Goal: Information Seeking & Learning: Learn about a topic

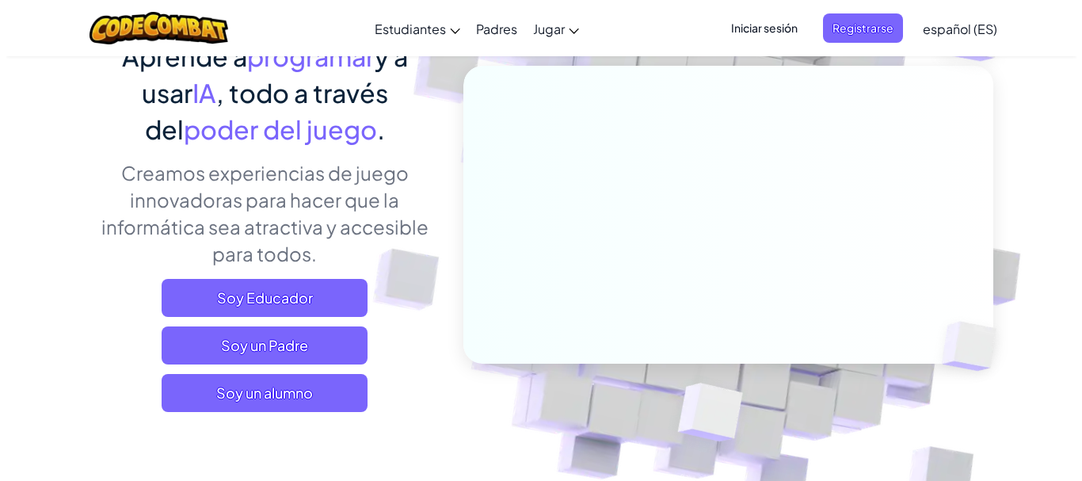
scroll to position [158, 0]
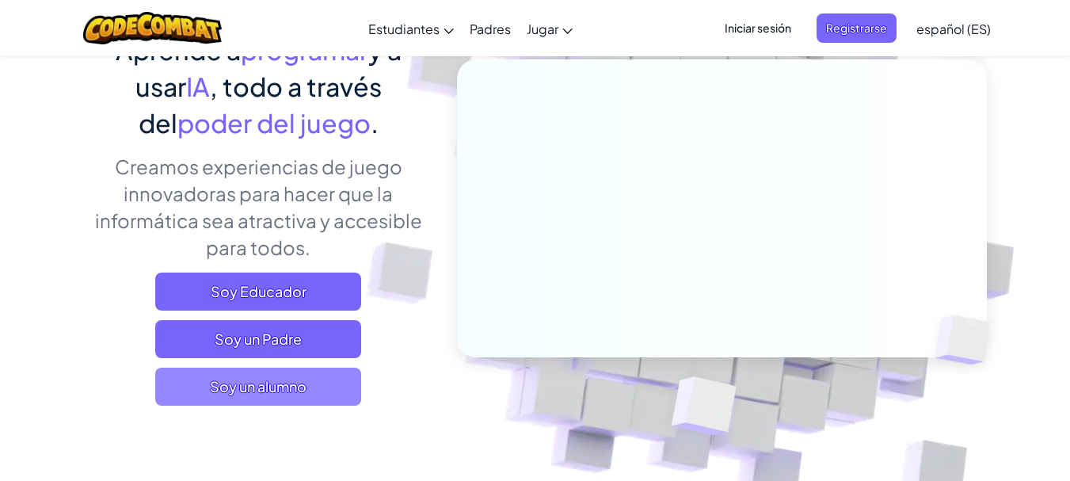
click at [257, 393] on span "Soy un alumno" at bounding box center [258, 387] width 206 height 38
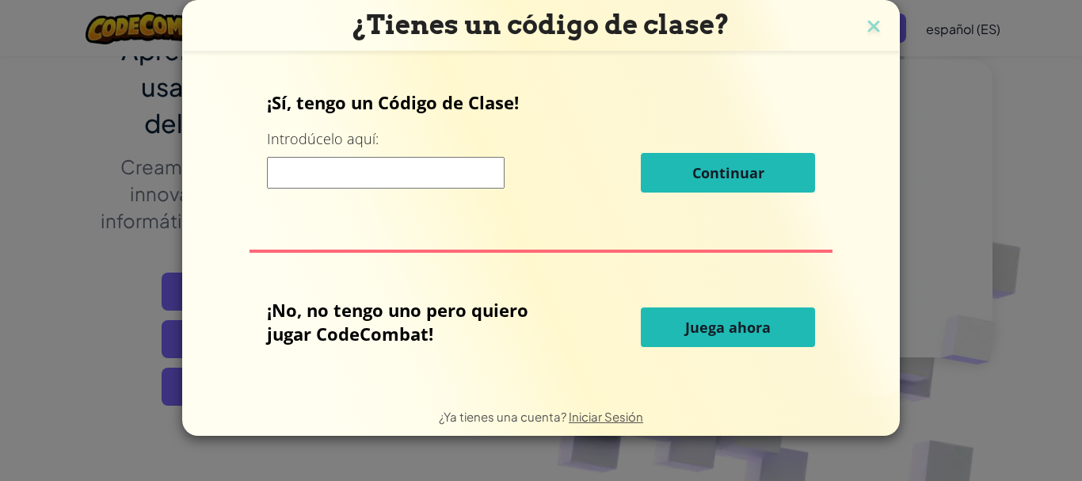
click at [338, 172] on input at bounding box center [386, 173] width 238 height 32
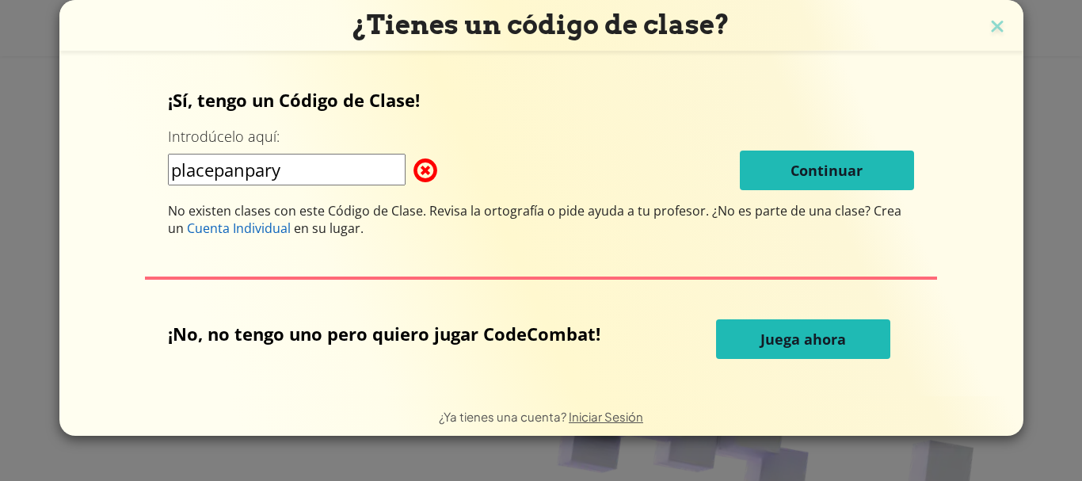
click at [212, 172] on input "placepanpary" at bounding box center [287, 170] width 238 height 32
click at [219, 172] on input "placepanpary" at bounding box center [287, 170] width 238 height 32
type input "placenpanpary"
click at [992, 32] on img at bounding box center [997, 28] width 21 height 24
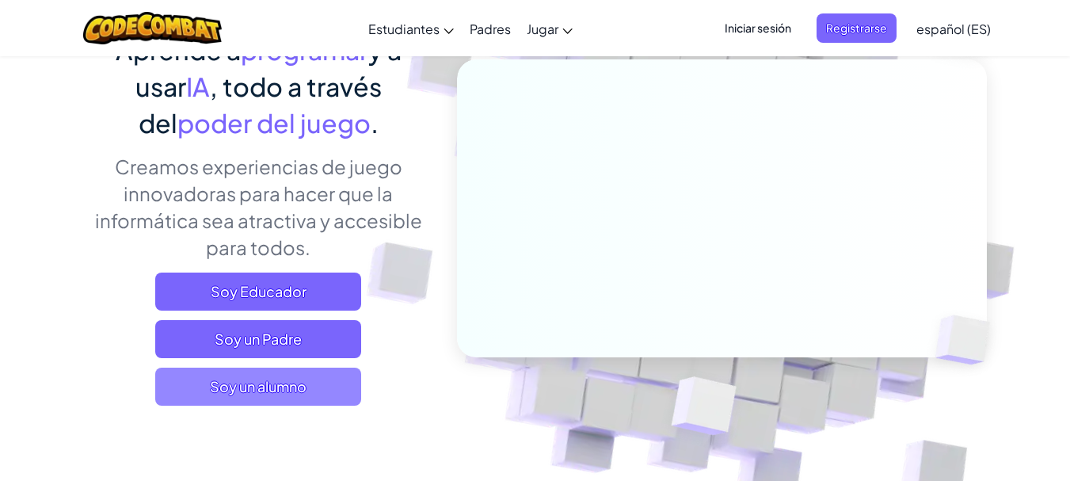
click at [264, 385] on span "Soy un alumno" at bounding box center [258, 387] width 206 height 38
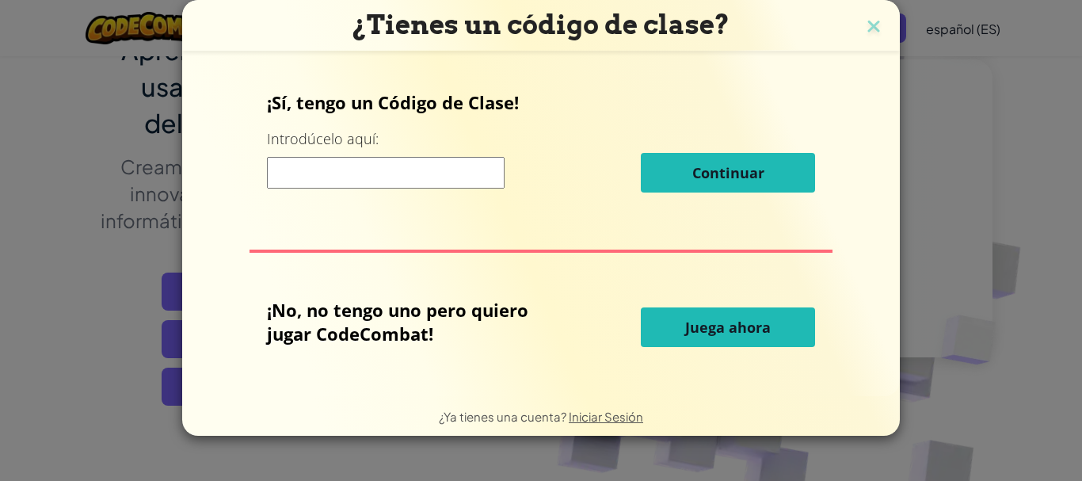
click at [428, 166] on input at bounding box center [386, 173] width 238 height 32
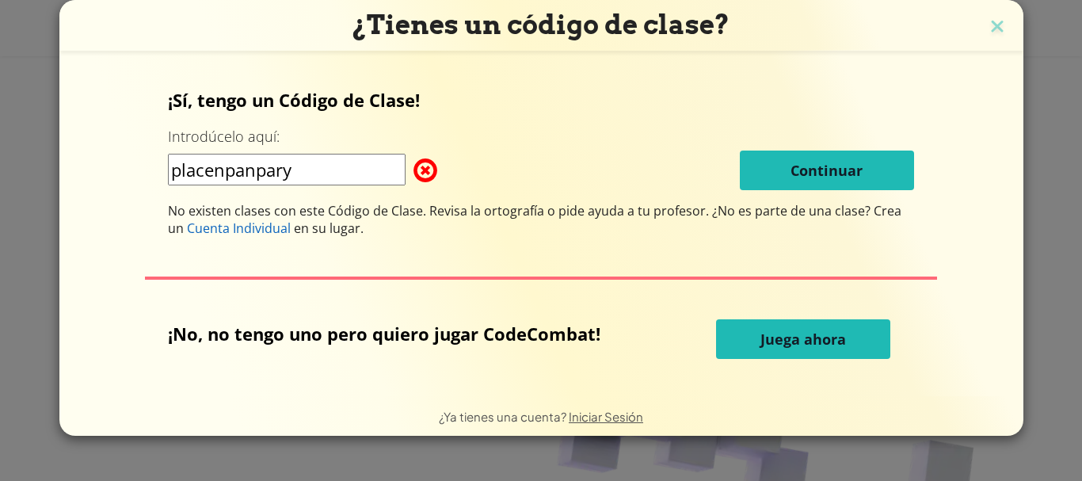
click at [730, 158] on div "placenpanpary Continuar" at bounding box center [541, 171] width 746 height 40
click at [227, 177] on input "placenpanpary" at bounding box center [287, 170] width 238 height 32
click at [307, 198] on div "¡Sí, tengo un Código de Clase! Introdúcelo aquí: placepanpary Continuar No exis…" at bounding box center [541, 162] width 746 height 149
click at [319, 180] on input "placepanpary" at bounding box center [287, 170] width 238 height 32
click at [318, 176] on input "placepanpary" at bounding box center [287, 170] width 238 height 32
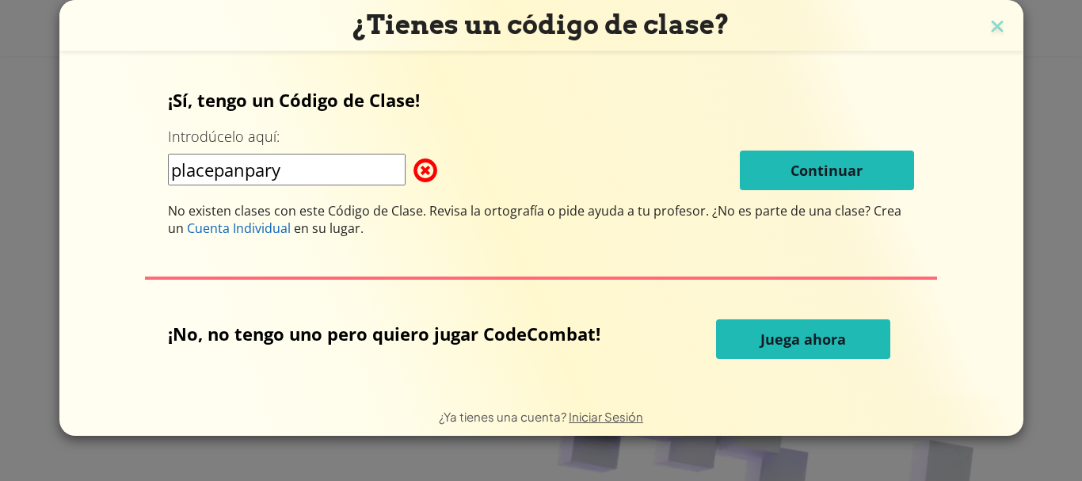
click at [218, 176] on input "placepanpary" at bounding box center [287, 170] width 238 height 32
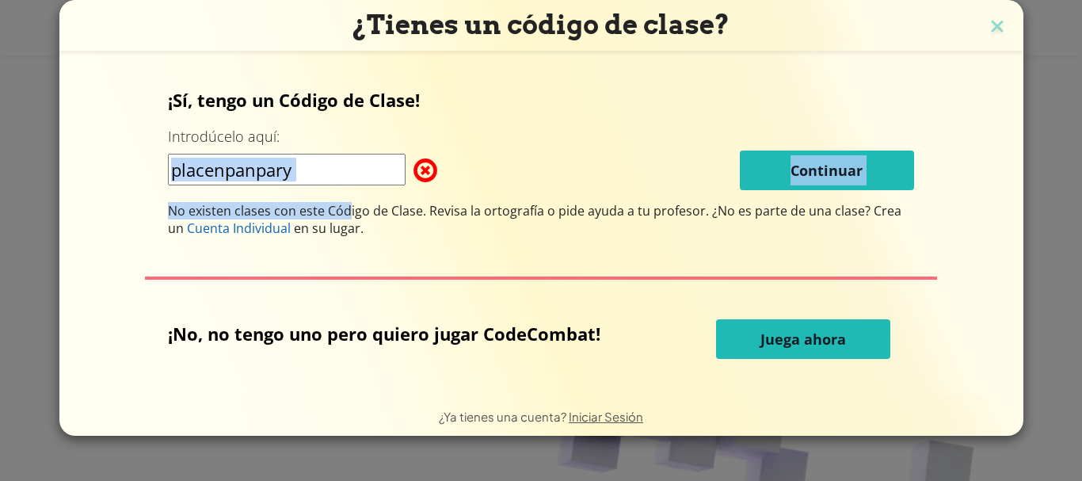
drag, startPoint x: 353, startPoint y: 189, endPoint x: 341, endPoint y: 178, distance: 16.3
click at [349, 188] on div "¡Sí, tengo un Código de Clase! Introdúcelo aquí: placenpanpary Continuar No exi…" at bounding box center [541, 162] width 746 height 149
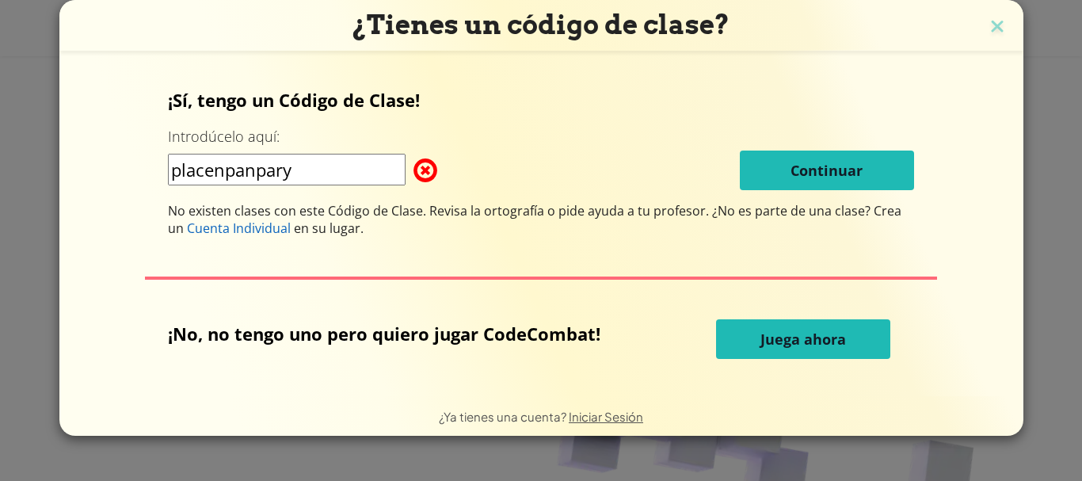
click at [341, 180] on input "placenpanpary" at bounding box center [287, 170] width 238 height 32
click at [341, 178] on input "placenpanpary" at bounding box center [287, 170] width 238 height 32
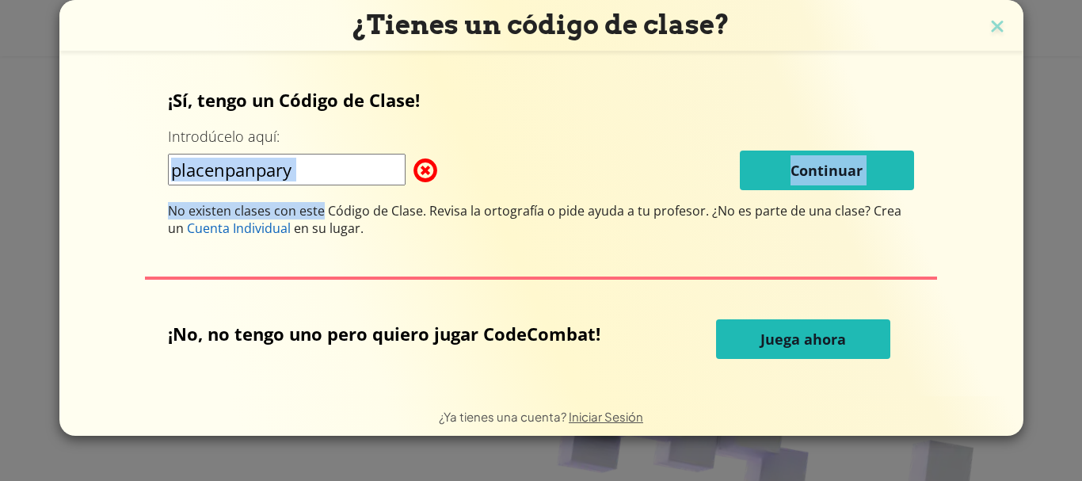
click at [325, 189] on div "¡Sí, tengo un Código de Clase! Introdúcelo aquí: placenpanpary Continuar No exi…" at bounding box center [541, 162] width 746 height 149
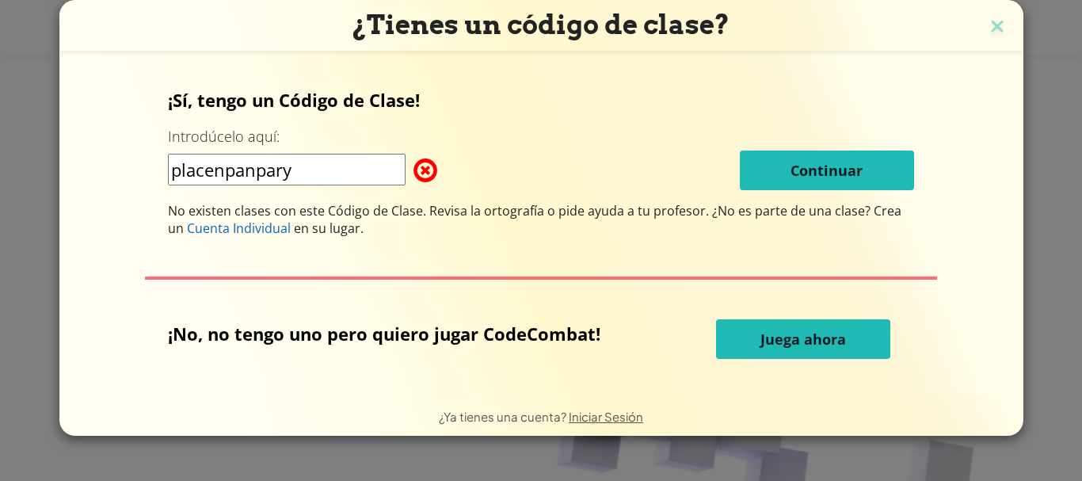
click at [312, 165] on input "placenpanpary" at bounding box center [287, 170] width 238 height 32
type input "p"
click at [251, 179] on input at bounding box center [287, 170] width 238 height 32
click at [288, 167] on input at bounding box center [287, 170] width 238 height 32
type input "PlacePanParty"
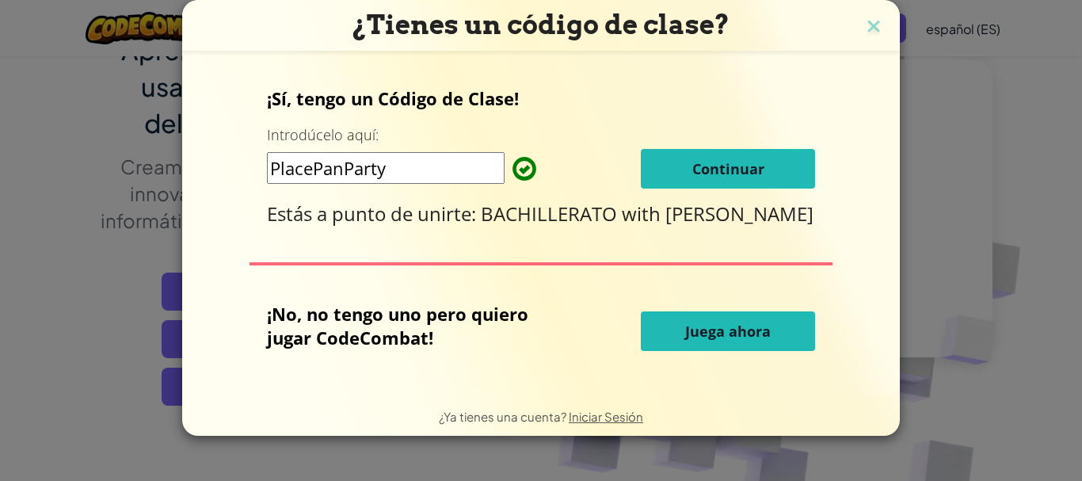
click at [793, 155] on button "Continuar" at bounding box center [728, 169] width 174 height 40
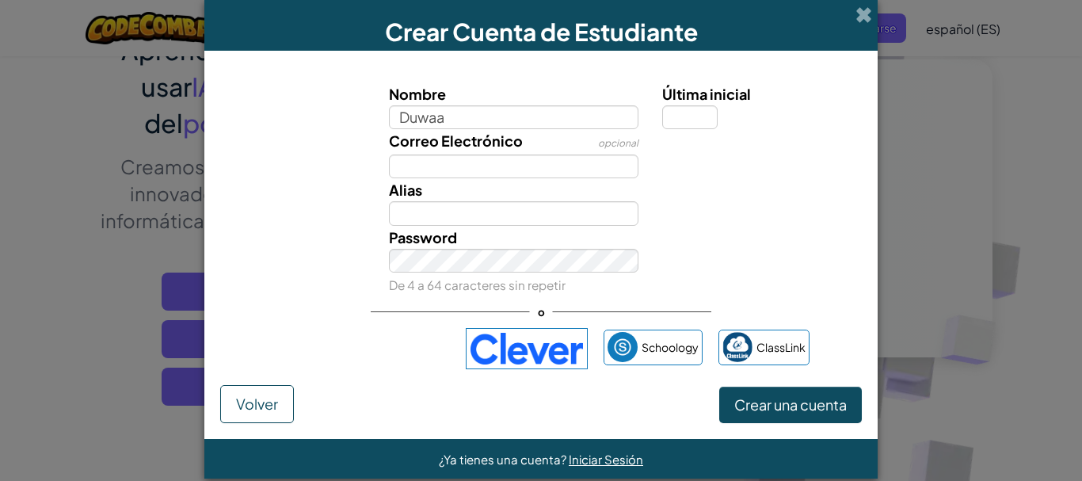
type input "Duwaa"
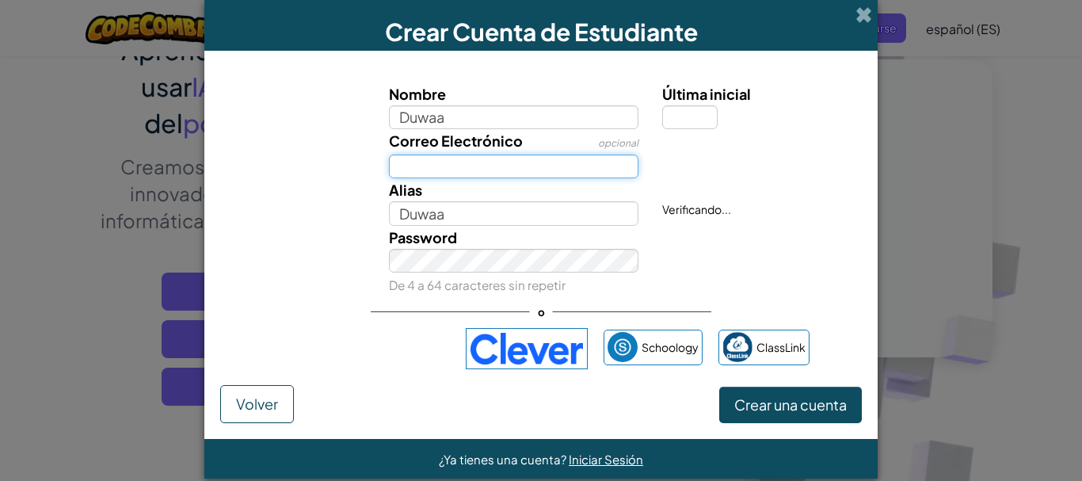
click at [436, 159] on input "Correo Electrónico" at bounding box center [514, 166] width 250 height 24
type input "daniels_sandoval@montemoriah.edu.gt"
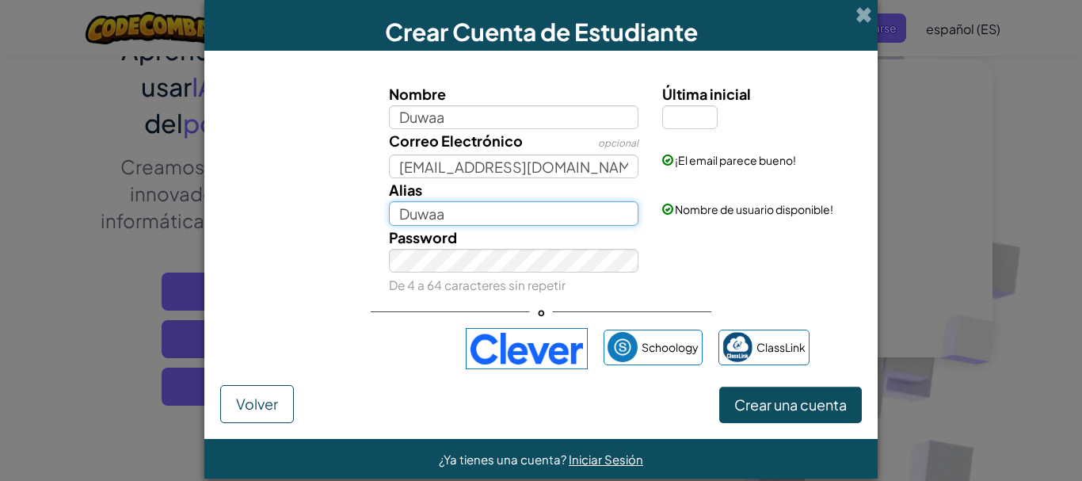
click at [477, 215] on input "Duwaa" at bounding box center [514, 213] width 250 height 24
click at [479, 215] on input "Duwaa" at bounding box center [514, 213] width 250 height 24
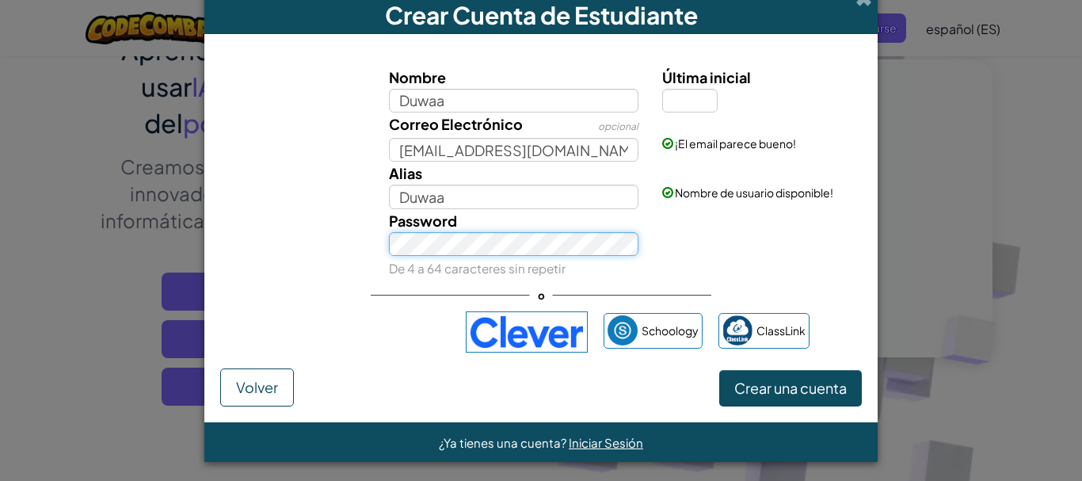
scroll to position [21, 0]
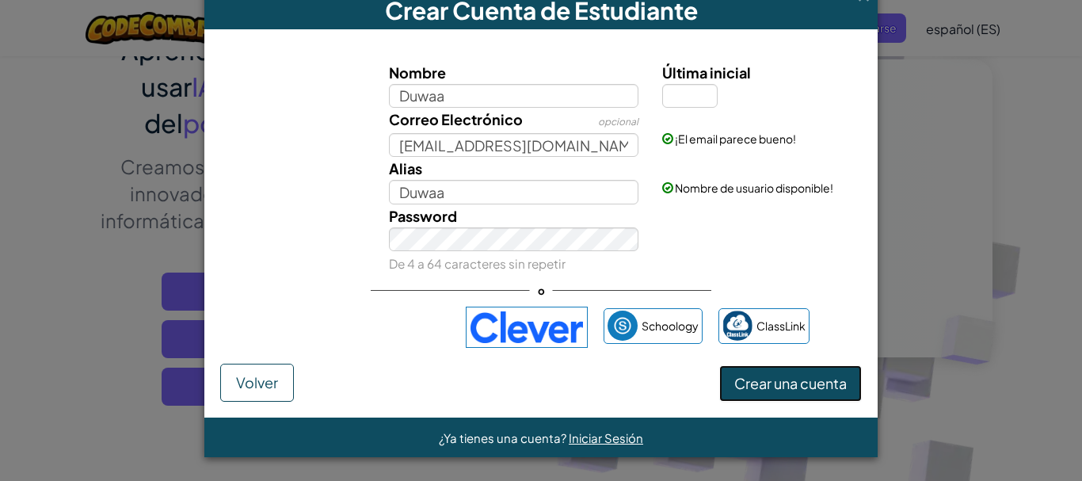
click at [777, 387] on span "Crear una cuenta" at bounding box center [790, 383] width 112 height 18
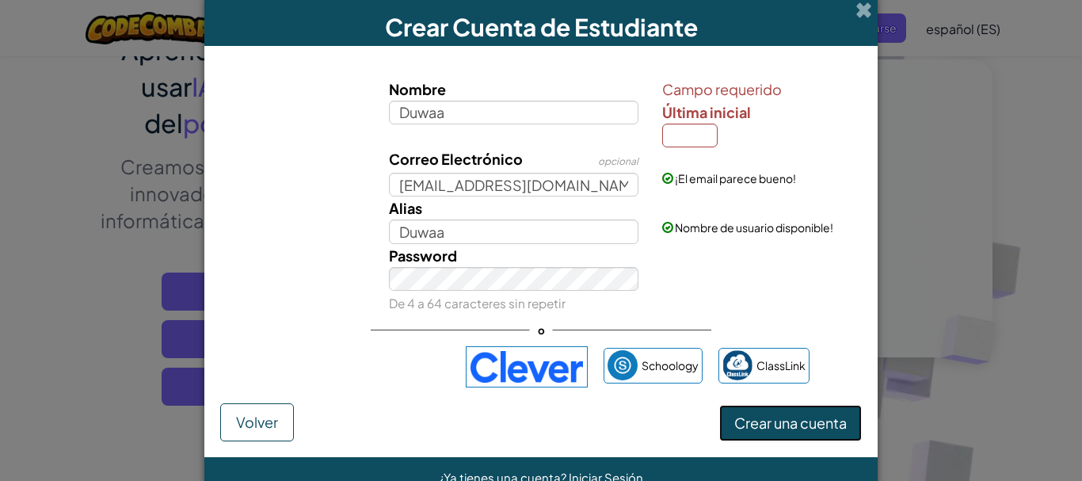
scroll to position [0, 0]
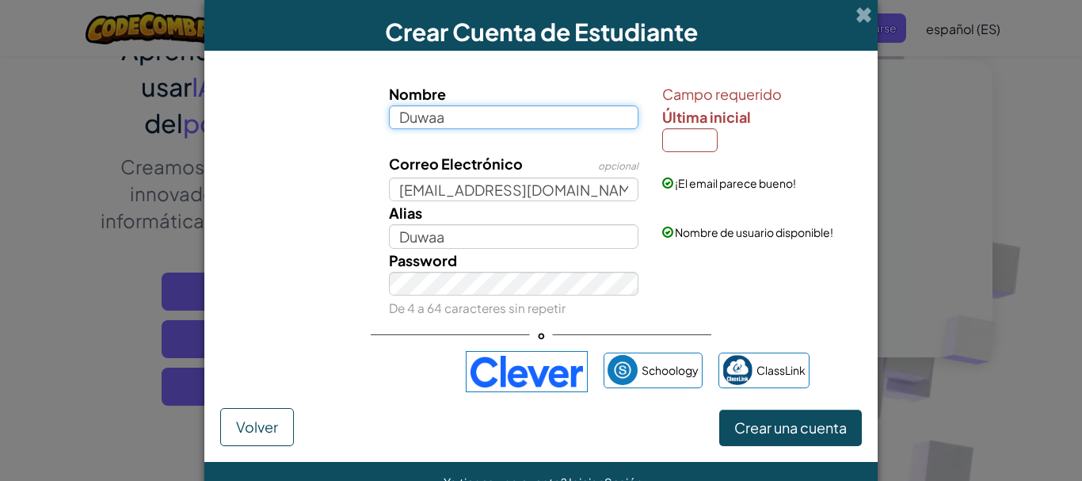
click at [596, 114] on input "Duwaa" at bounding box center [514, 117] width 250 height 24
type input "Duwaa sandival"
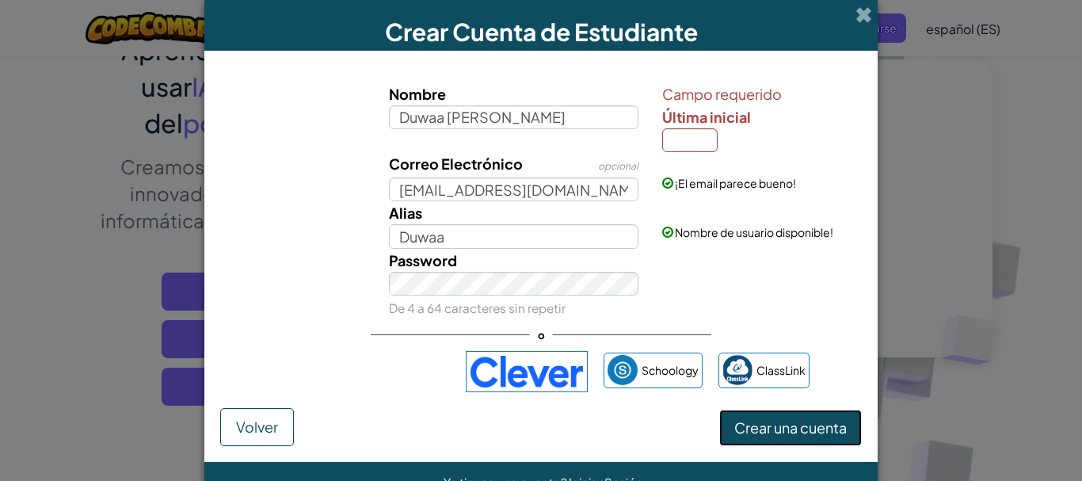
type input "Duwaa sandival"
click at [782, 418] on span "Crear una cuenta" at bounding box center [790, 427] width 112 height 18
click at [782, 419] on span "Crear una cuenta" at bounding box center [790, 427] width 112 height 18
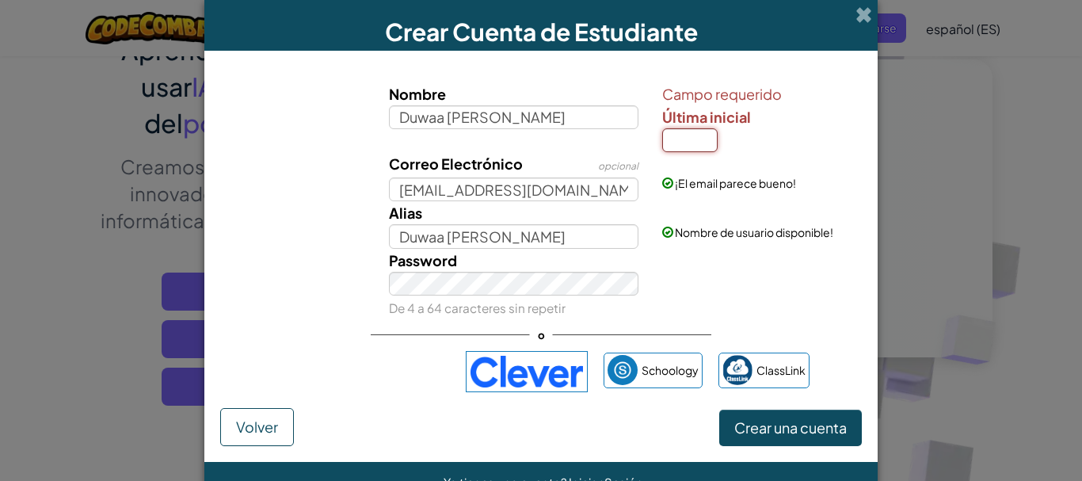
click at [681, 133] on input "Última inicial" at bounding box center [689, 140] width 55 height 24
click at [535, 106] on input "Duwaa sandival" at bounding box center [514, 117] width 250 height 24
type input "Duwaa"
click at [710, 241] on div "Alias Duwaa Nombre de usuario disponible!" at bounding box center [540, 224] width 657 height 47
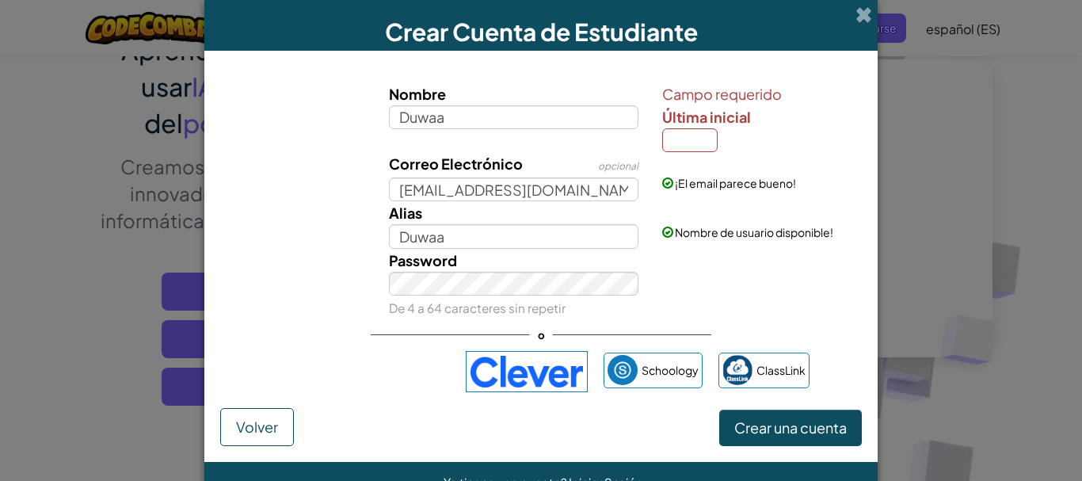
click at [696, 265] on div "Password De 4 a 64 caracteres sin repetir" at bounding box center [540, 284] width 657 height 71
click at [684, 143] on input "Última inicial" at bounding box center [689, 140] width 55 height 24
type input "l"
type input "Duwaa L"
click at [805, 433] on span "Crear una cuenta" at bounding box center [790, 427] width 112 height 18
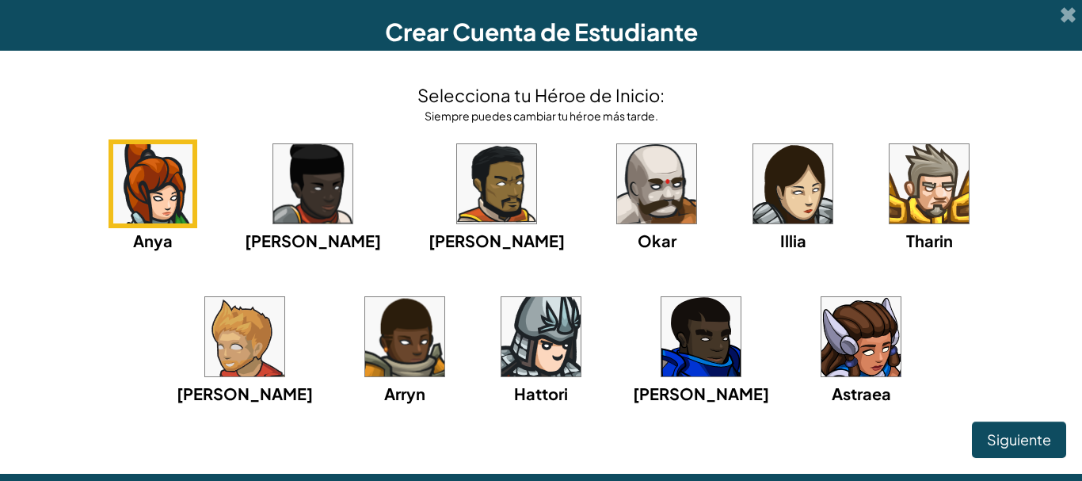
click at [284, 297] on img at bounding box center [244, 336] width 79 height 79
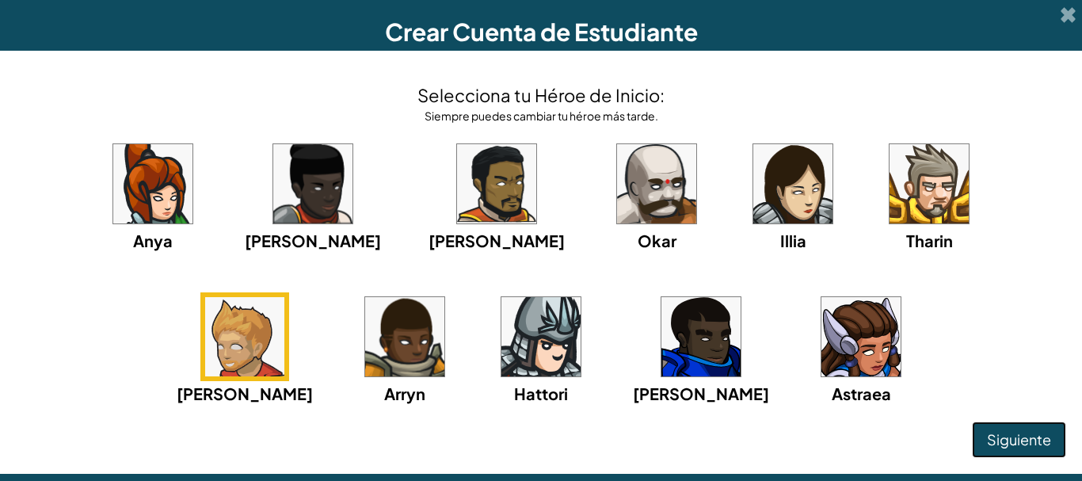
click at [1004, 434] on span "Siguiente" at bounding box center [1019, 439] width 64 height 18
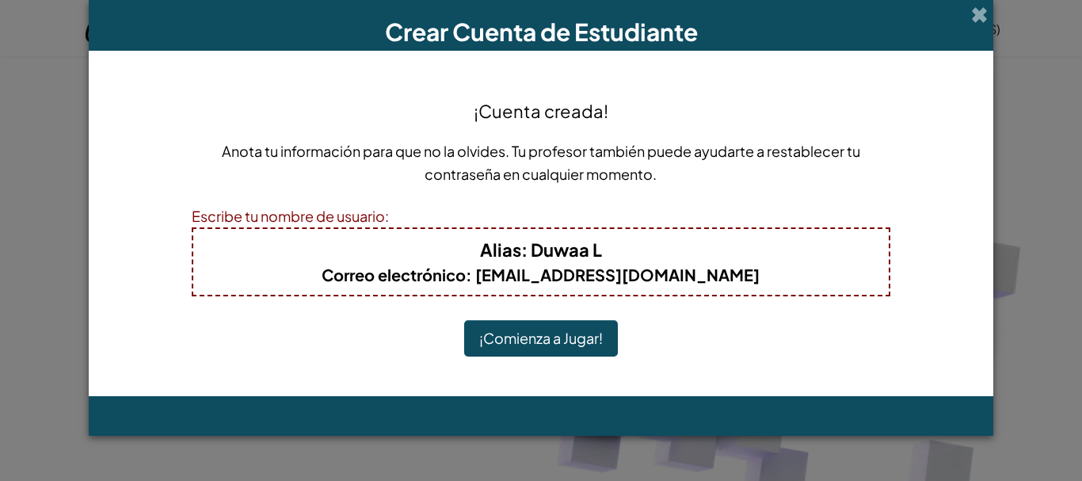
click at [559, 340] on button "¡Comienza a Jugar!" at bounding box center [541, 338] width 154 height 36
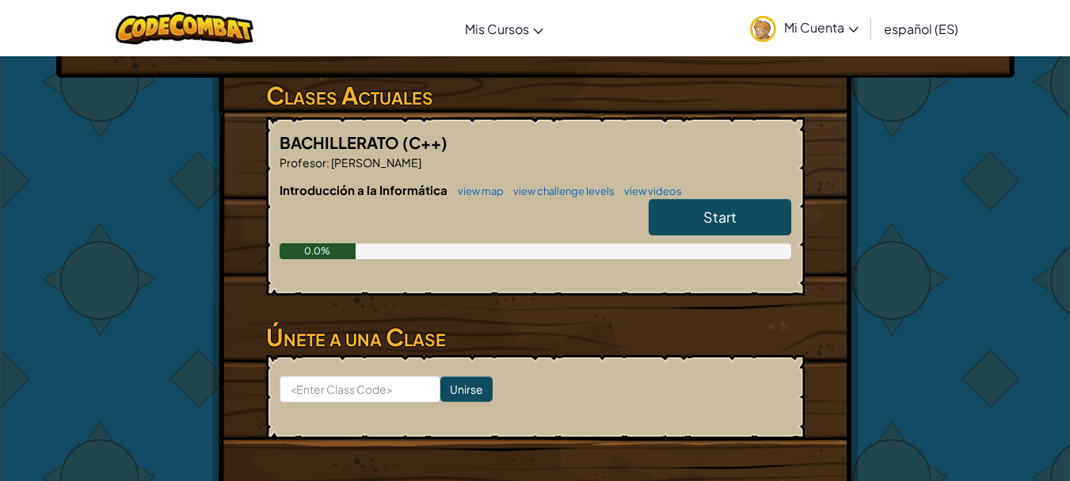
scroll to position [238, 0]
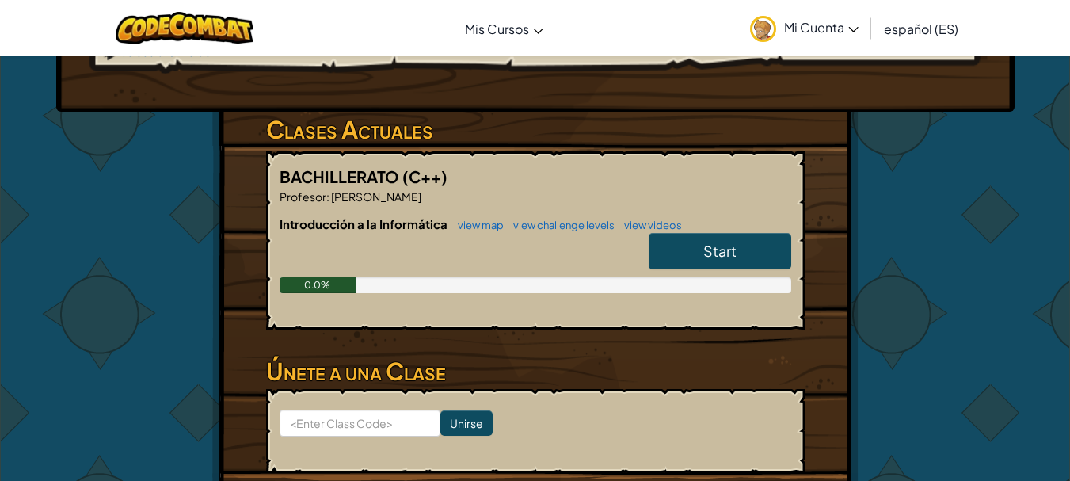
click at [682, 233] on link "Start" at bounding box center [720, 251] width 143 height 36
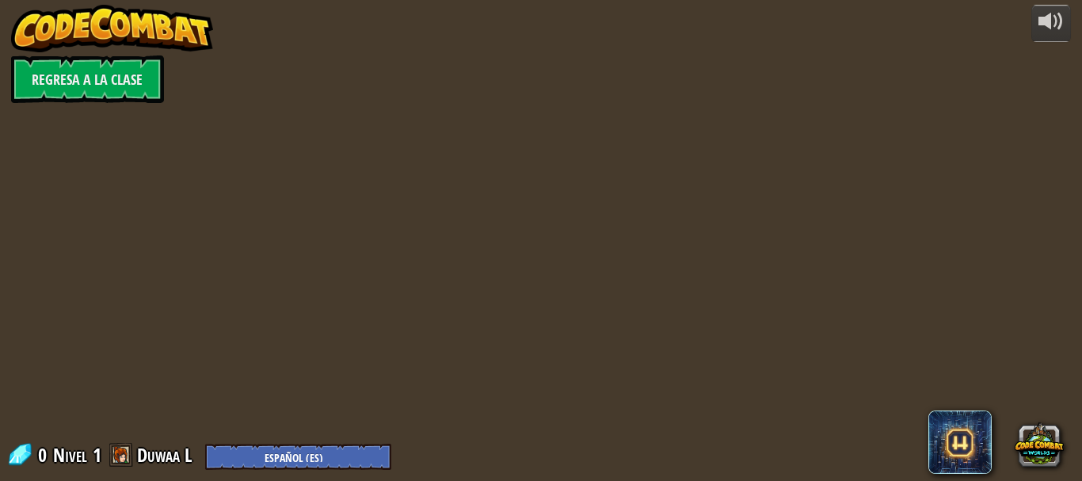
select select "es-ES"
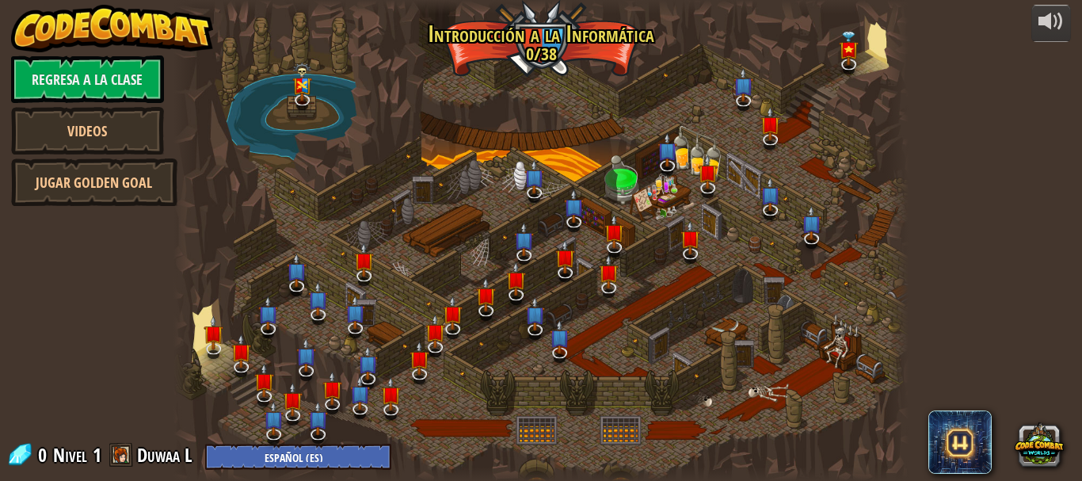
select select "es-ES"
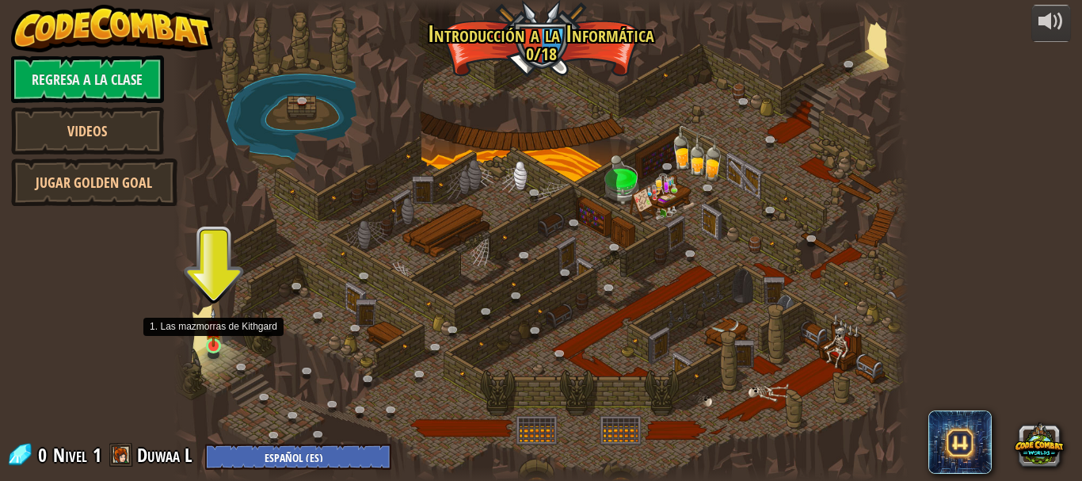
click at [208, 332] on img at bounding box center [213, 327] width 17 height 39
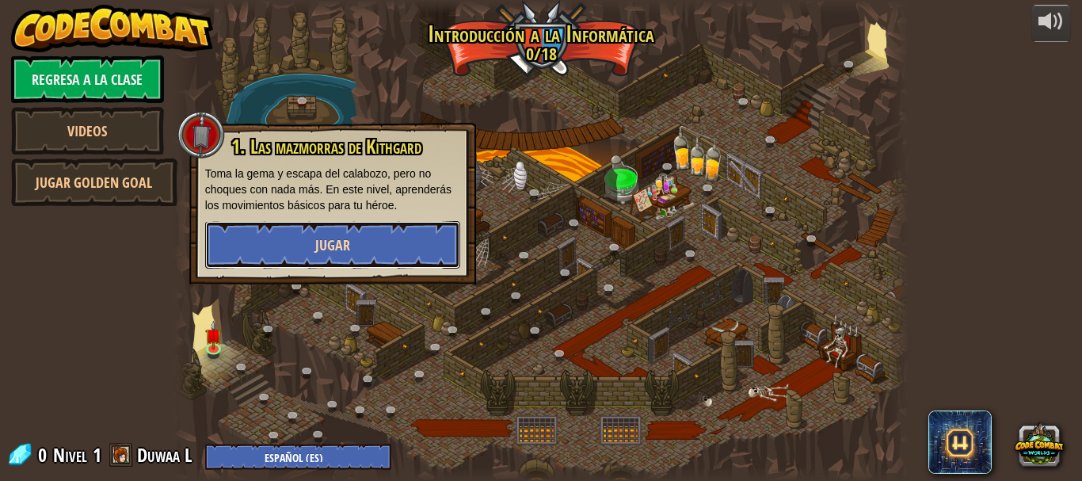
click at [280, 230] on button "Jugar" at bounding box center [332, 245] width 255 height 48
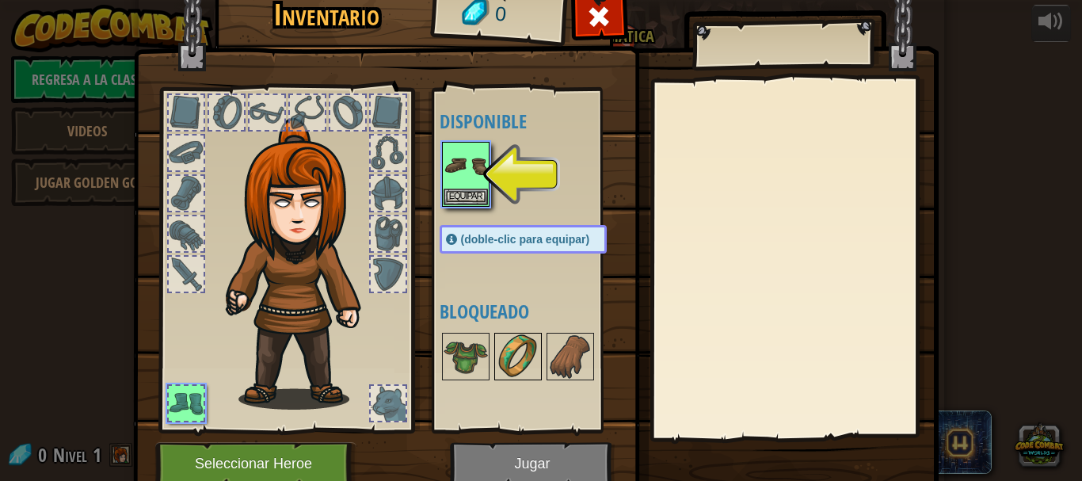
click at [516, 370] on img at bounding box center [518, 356] width 44 height 44
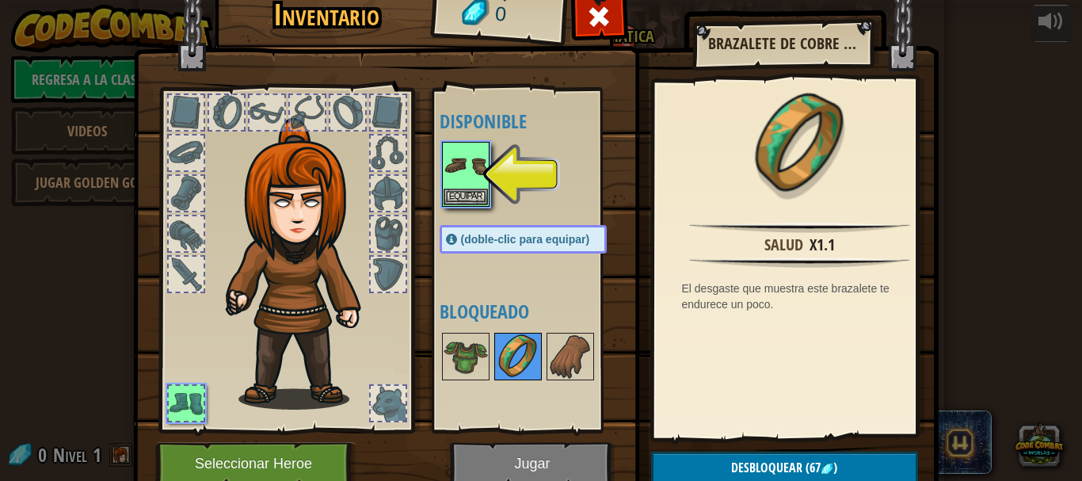
click at [496, 356] on img at bounding box center [518, 356] width 44 height 44
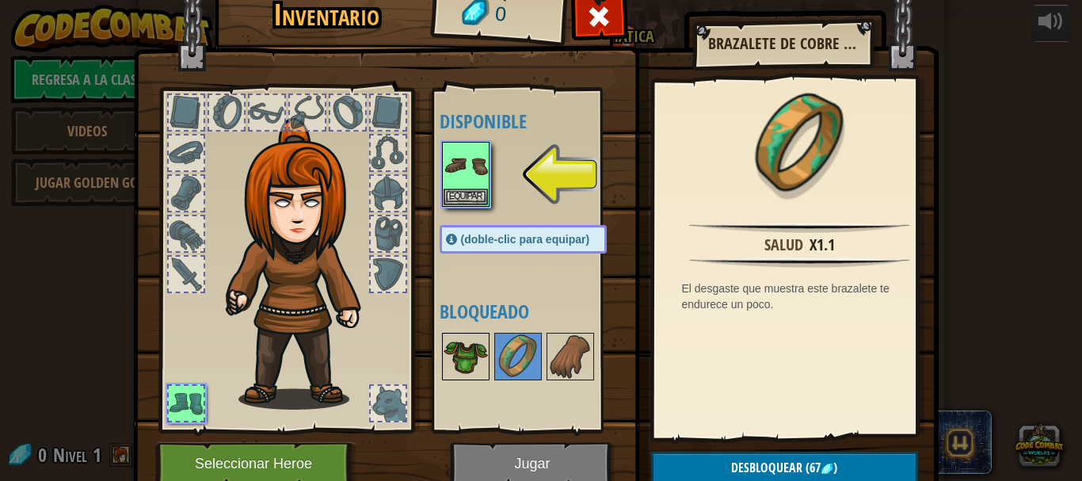
click at [444, 360] on img at bounding box center [466, 356] width 44 height 44
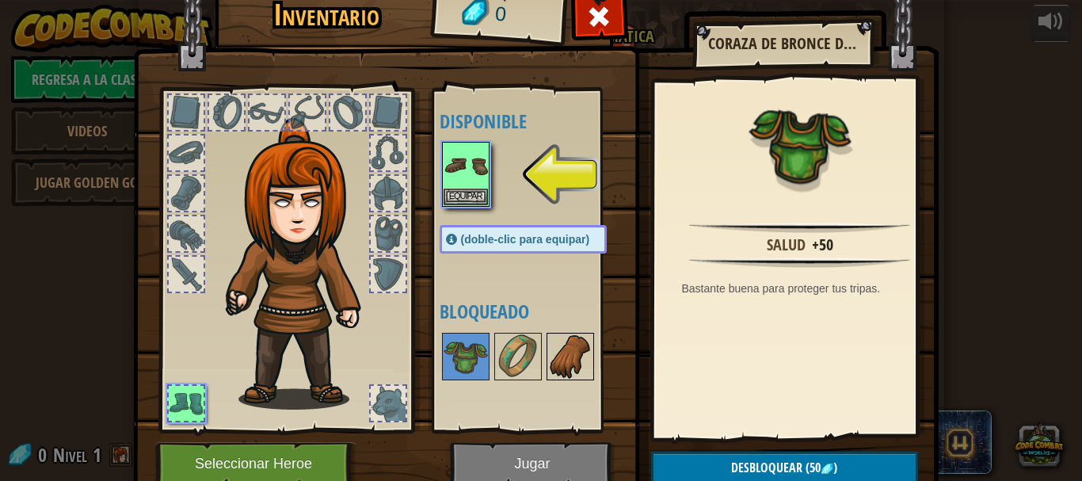
click at [557, 376] on img at bounding box center [570, 356] width 44 height 44
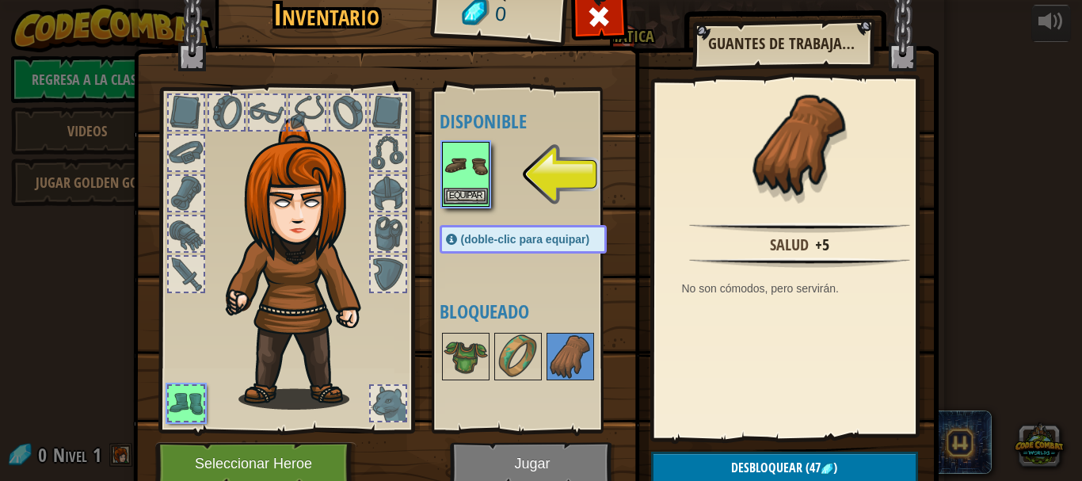
click at [457, 147] on img at bounding box center [466, 165] width 44 height 44
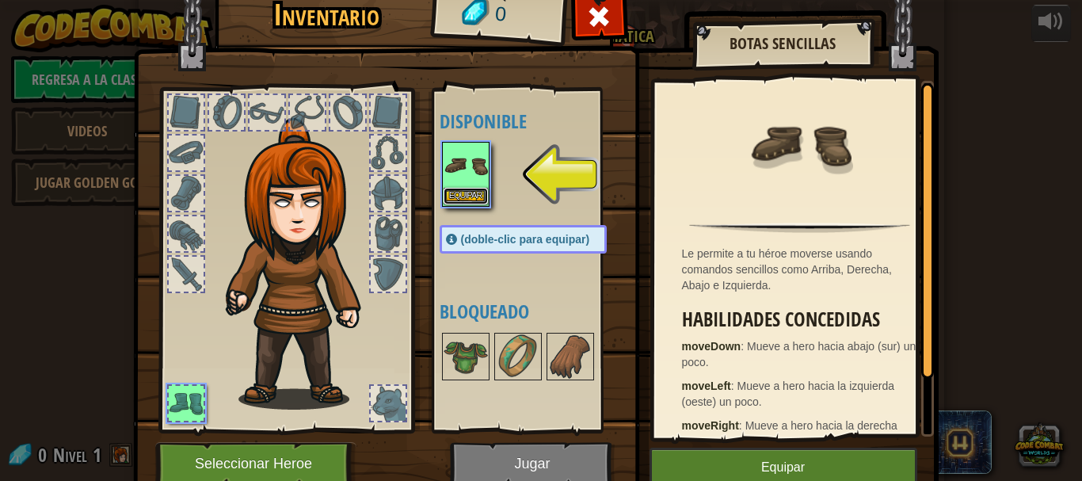
click at [456, 195] on button "Equipar" at bounding box center [466, 196] width 44 height 17
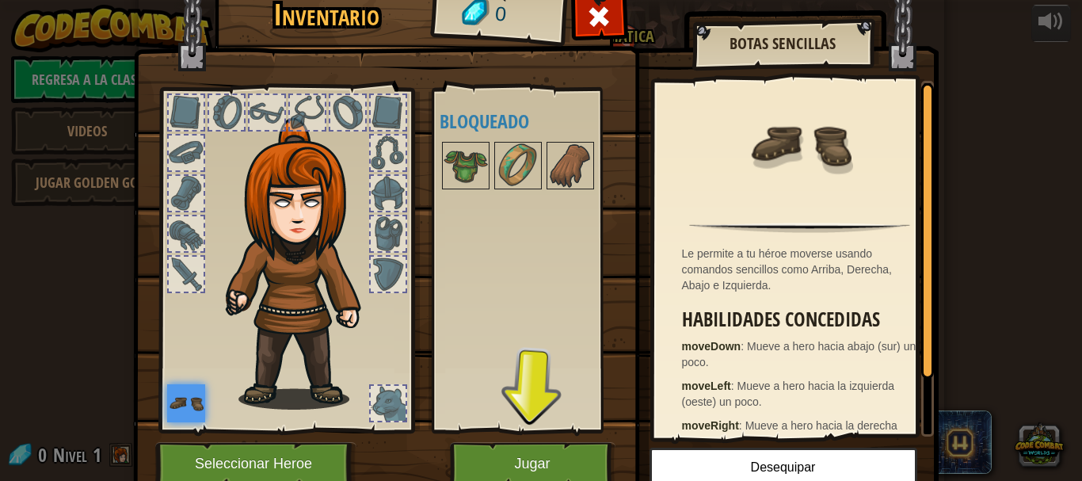
click at [311, 109] on div at bounding box center [307, 112] width 35 height 35
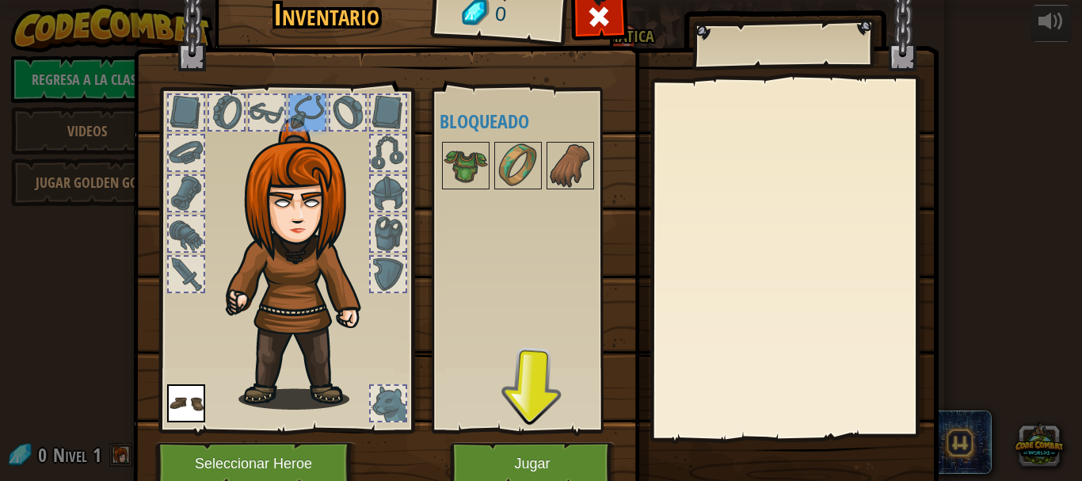
click at [253, 112] on div at bounding box center [267, 112] width 35 height 35
click at [213, 109] on div at bounding box center [226, 112] width 35 height 35
drag, startPoint x: 377, startPoint y: 147, endPoint x: 379, endPoint y: 159, distance: 12.9
click at [379, 147] on div at bounding box center [388, 152] width 35 height 35
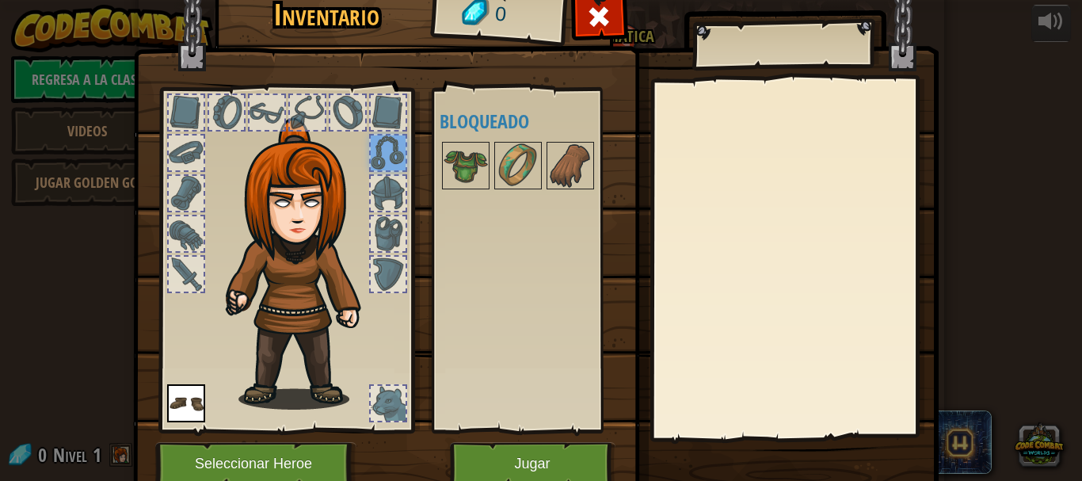
click at [382, 178] on div at bounding box center [388, 193] width 38 height 38
click at [380, 181] on div at bounding box center [388, 193] width 35 height 35
click at [378, 183] on div at bounding box center [388, 193] width 35 height 35
click at [379, 200] on div at bounding box center [388, 193] width 35 height 35
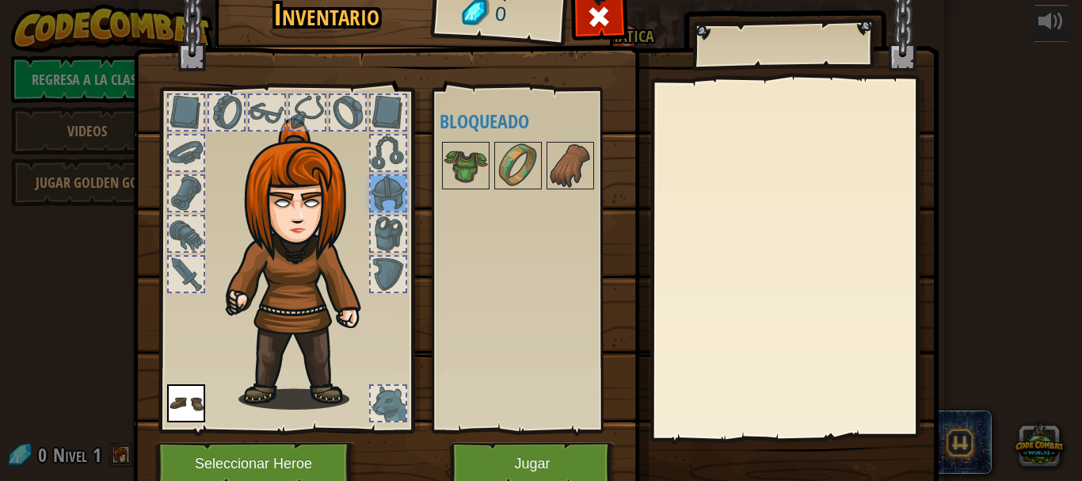
click at [376, 203] on div at bounding box center [388, 193] width 35 height 35
click at [375, 212] on div at bounding box center [285, 256] width 261 height 356
drag, startPoint x: 375, startPoint y: 218, endPoint x: 372, endPoint y: 229, distance: 11.3
click at [375, 219] on div at bounding box center [285, 256] width 261 height 356
click at [377, 255] on div at bounding box center [285, 256] width 261 height 356
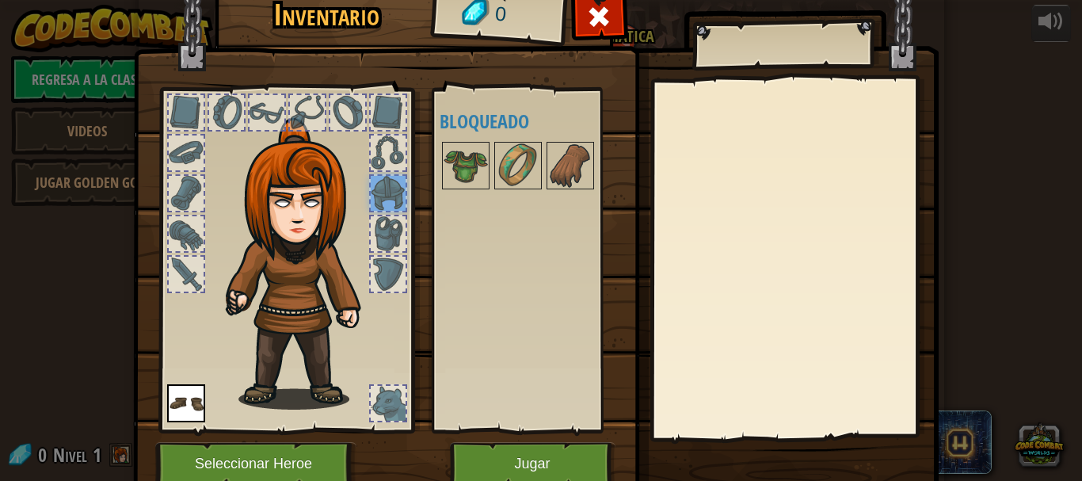
click at [378, 262] on div at bounding box center [388, 274] width 35 height 35
click at [376, 280] on div at bounding box center [388, 274] width 35 height 35
click at [379, 408] on div at bounding box center [388, 403] width 35 height 35
click at [376, 389] on div at bounding box center [388, 403] width 38 height 38
click at [514, 459] on button "Jugar" at bounding box center [533, 464] width 166 height 44
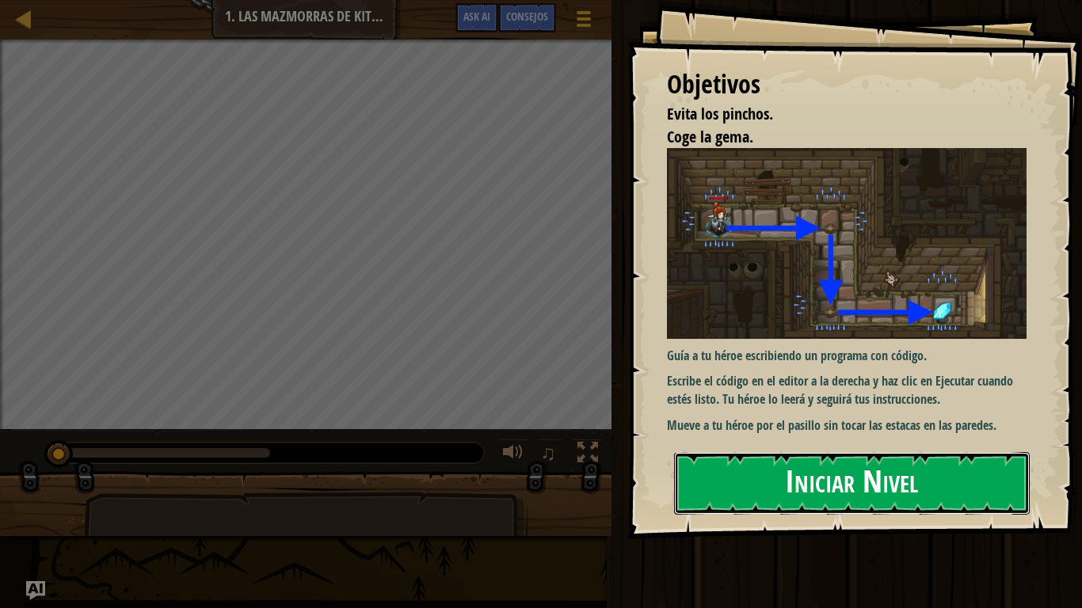
click at [865, 473] on button "Iniciar Nivel" at bounding box center [852, 483] width 356 height 63
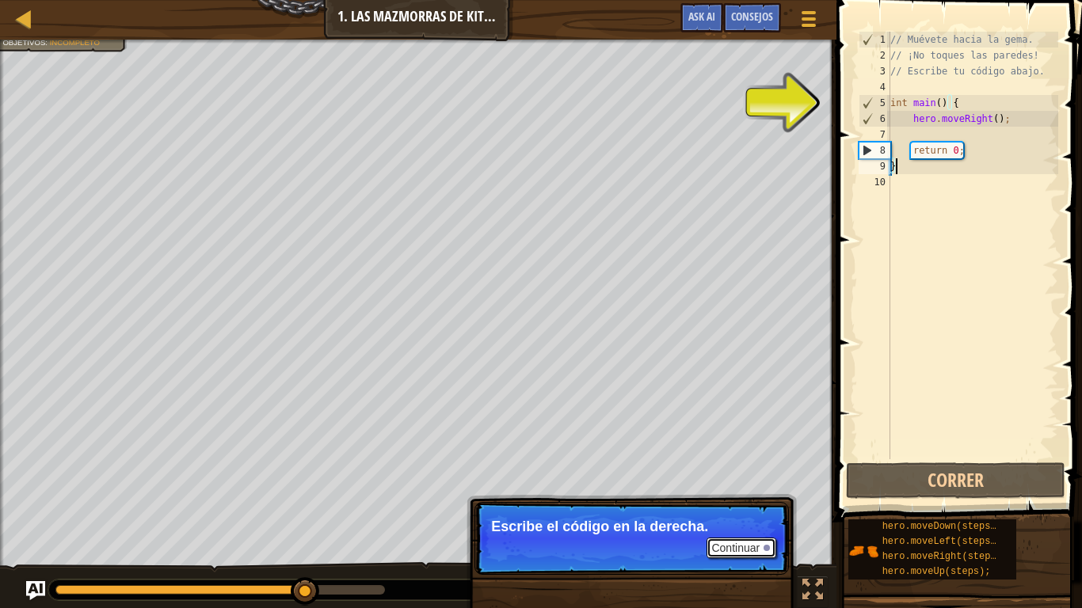
click at [731, 480] on button "Continuar" at bounding box center [742, 548] width 70 height 21
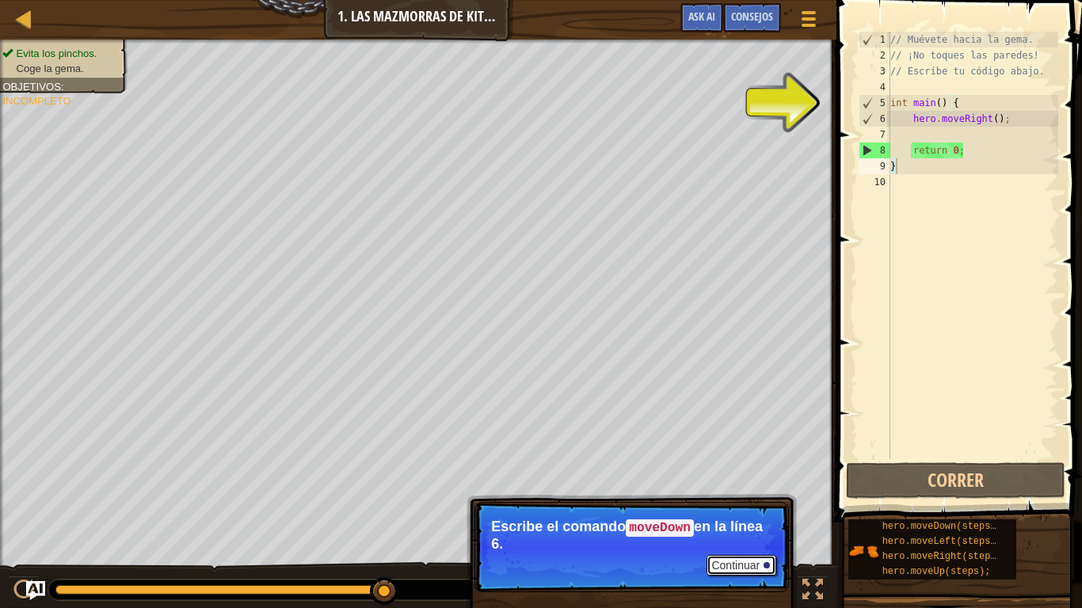
click at [736, 480] on button "Continuar" at bounding box center [742, 565] width 70 height 21
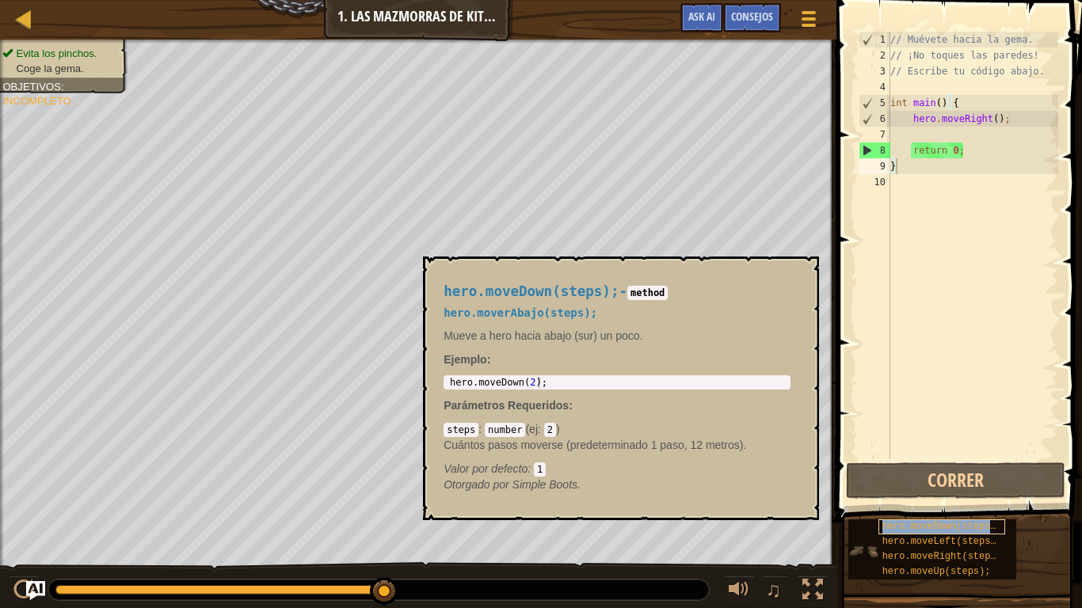
click at [959, 480] on span "hero.moveDown(steps);" at bounding box center [942, 526] width 120 height 11
click at [956, 480] on span "hero.moveDown(steps);" at bounding box center [942, 526] width 120 height 11
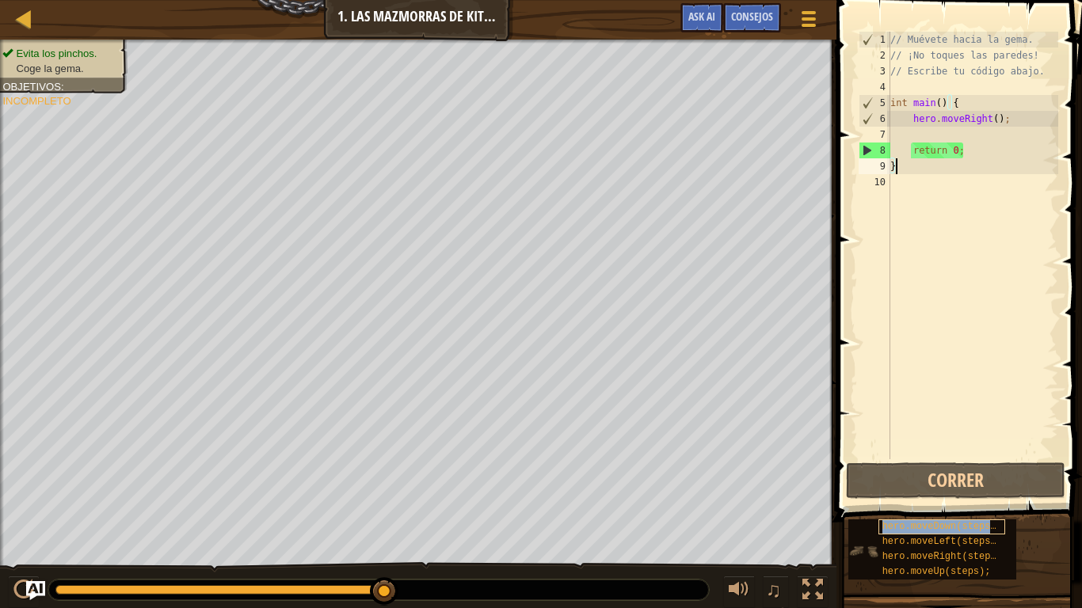
click at [956, 480] on span "hero.moveDown(steps);" at bounding box center [942, 526] width 120 height 11
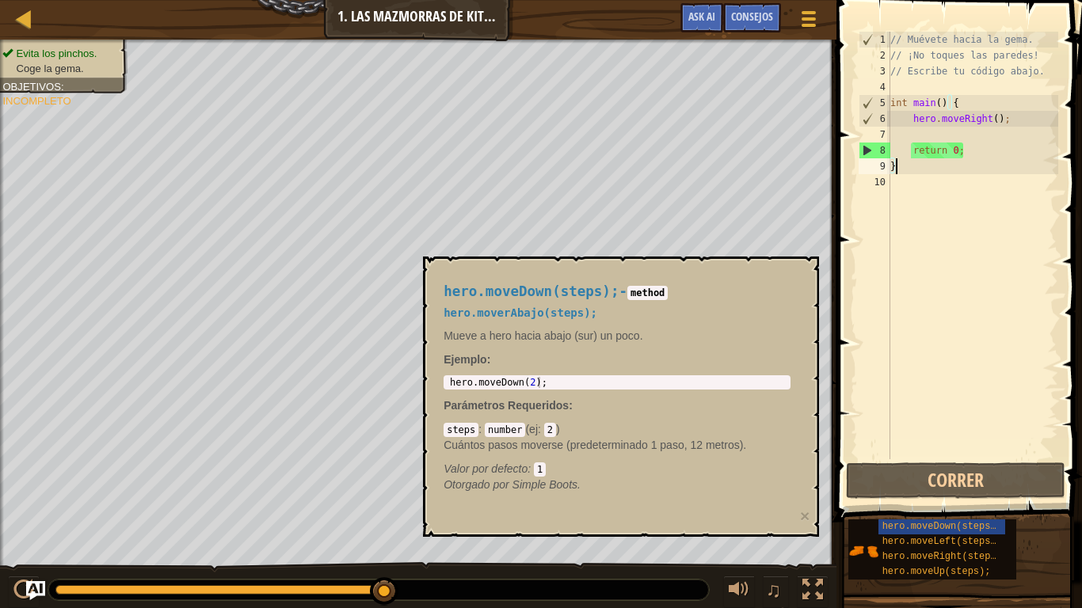
type textarea "hero.moveDown(2);"
click at [578, 386] on div "hero . moveDown ( 2 ) ;" at bounding box center [617, 393] width 341 height 33
click at [579, 386] on div "hero . moveDown ( 2 ) ;" at bounding box center [617, 393] width 341 height 33
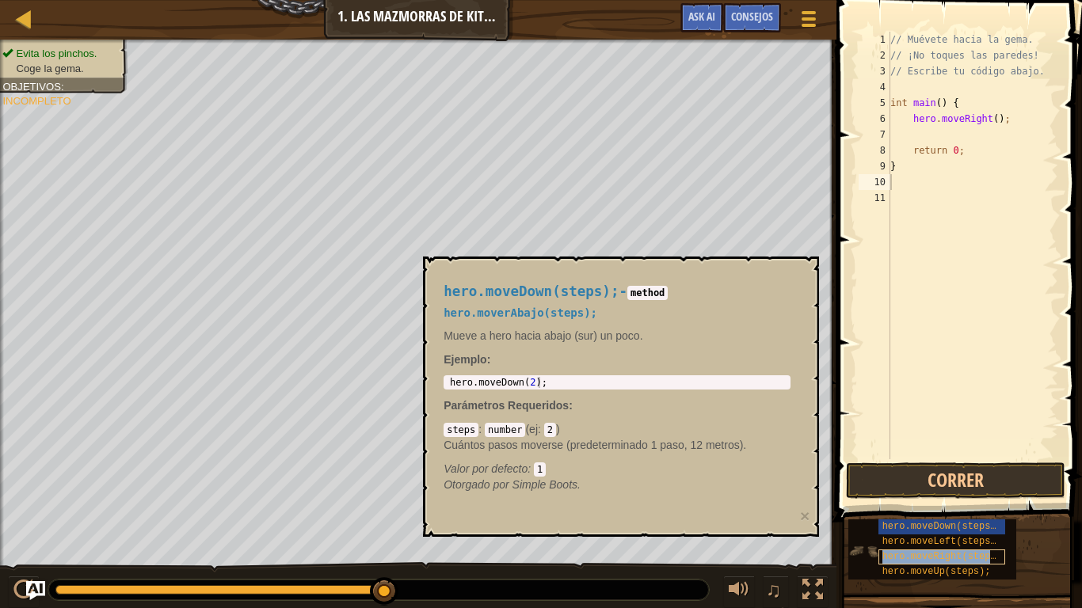
click at [927, 480] on span "hero.moveRight(steps);" at bounding box center [944, 556] width 125 height 11
click at [926, 480] on span "hero.moveRight(steps);" at bounding box center [944, 556] width 125 height 11
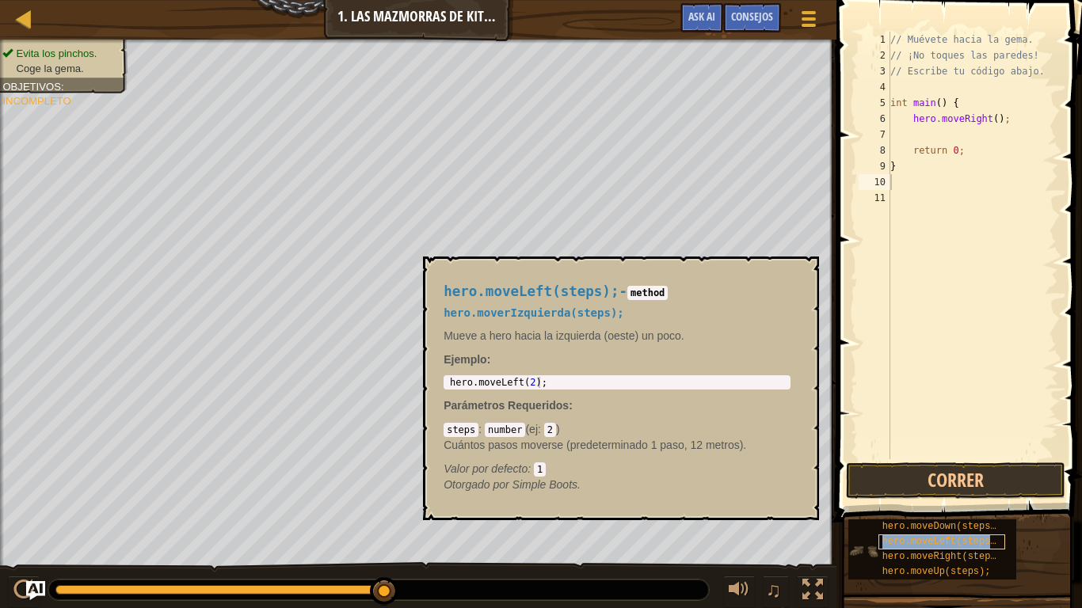
click at [917, 480] on div "hero.moveLeft(steps);" at bounding box center [941, 542] width 127 height 15
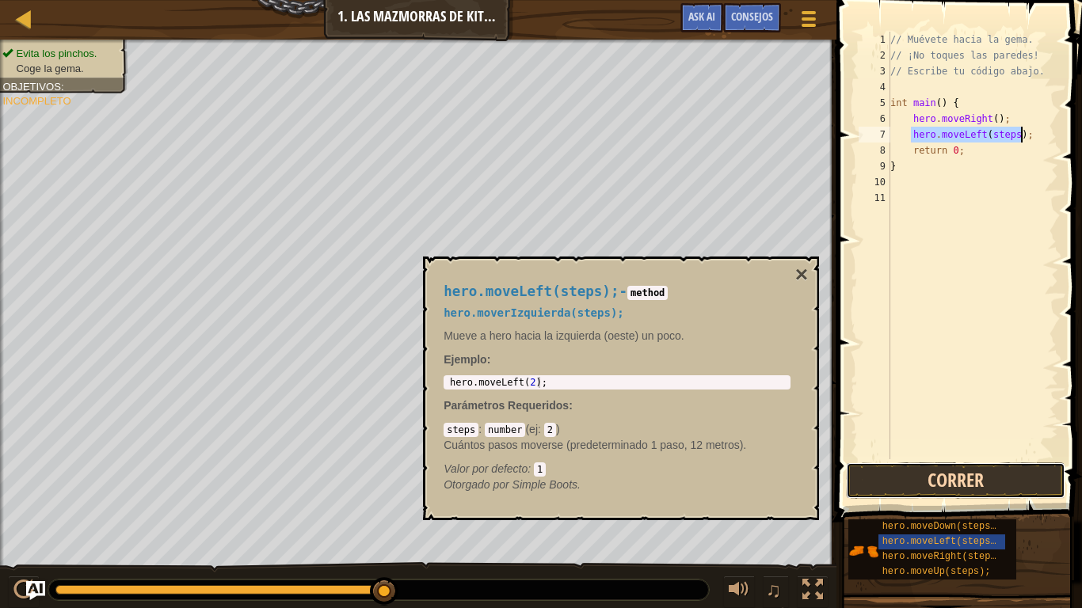
click at [946, 470] on button "Correr" at bounding box center [955, 481] width 219 height 36
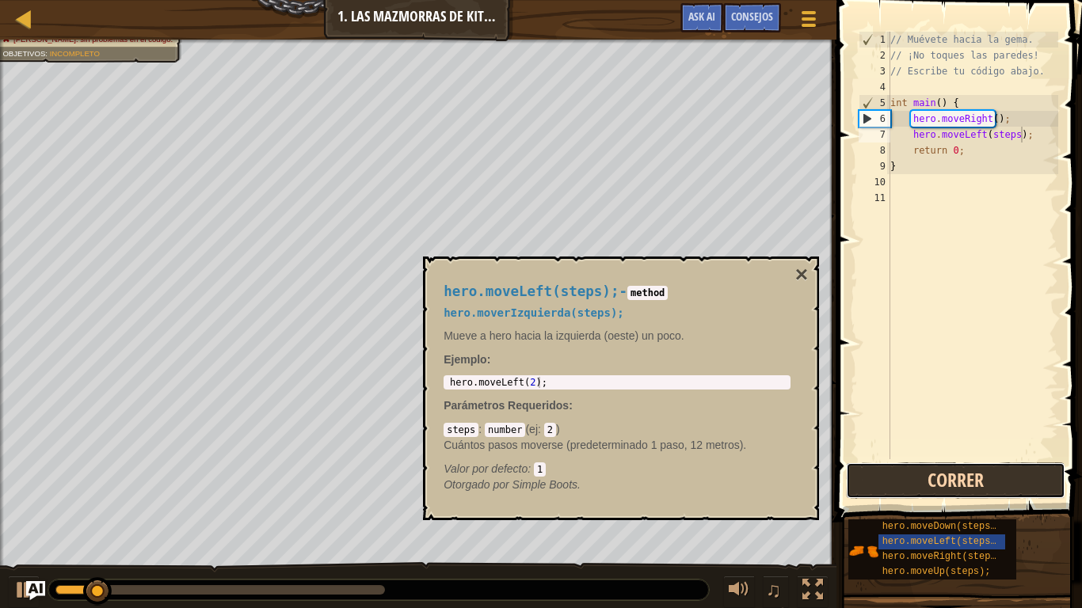
click at [943, 472] on button "Correr" at bounding box center [955, 481] width 219 height 36
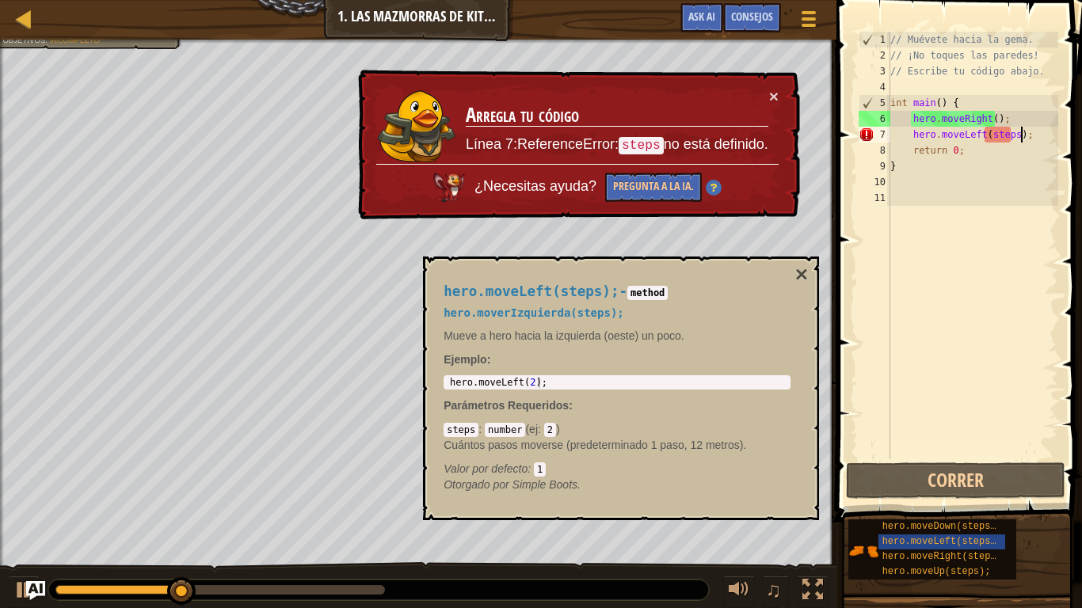
click at [1014, 117] on div "// Muévete hacia la [PERSON_NAME]. // ¡No toques las [PERSON_NAME]! // Escribe …" at bounding box center [972, 261] width 171 height 459
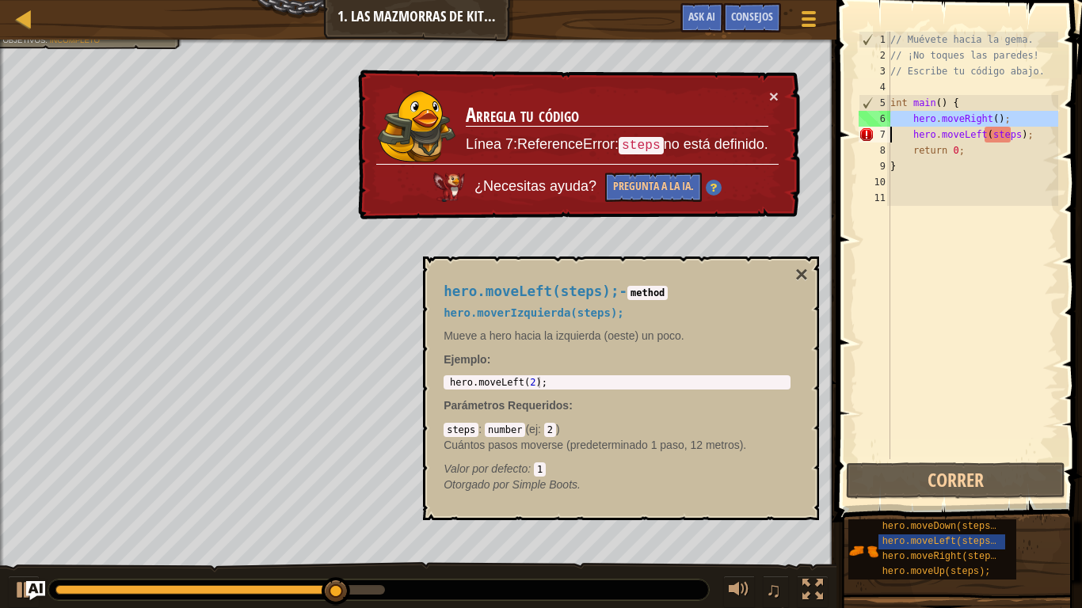
click at [1024, 135] on div "// Muévete hacia la [PERSON_NAME]. // ¡No toques las [PERSON_NAME]! // Escribe …" at bounding box center [972, 261] width 171 height 459
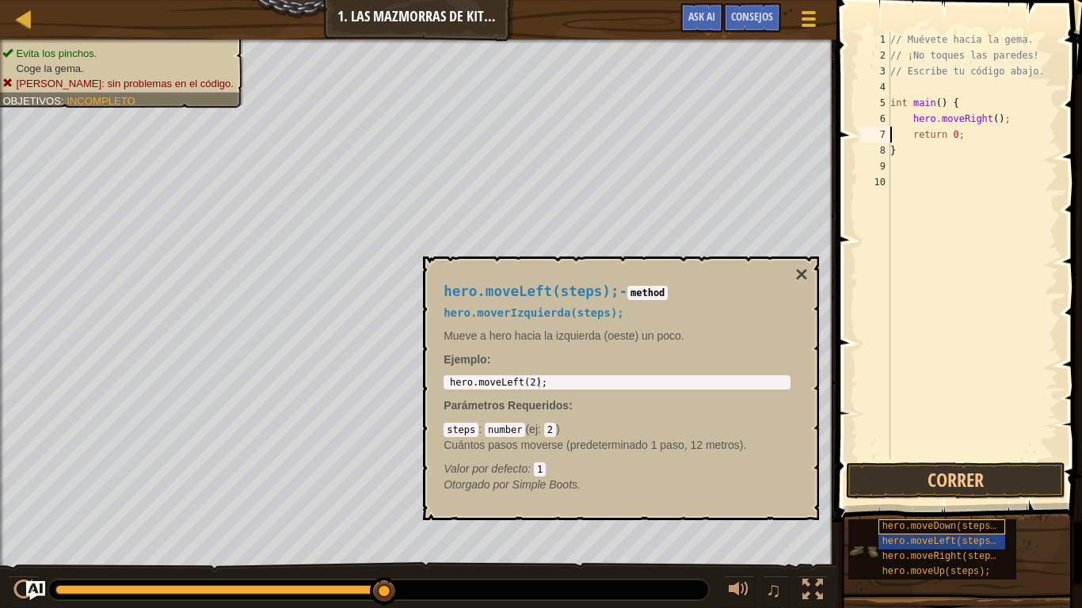
scroll to position [7, 1]
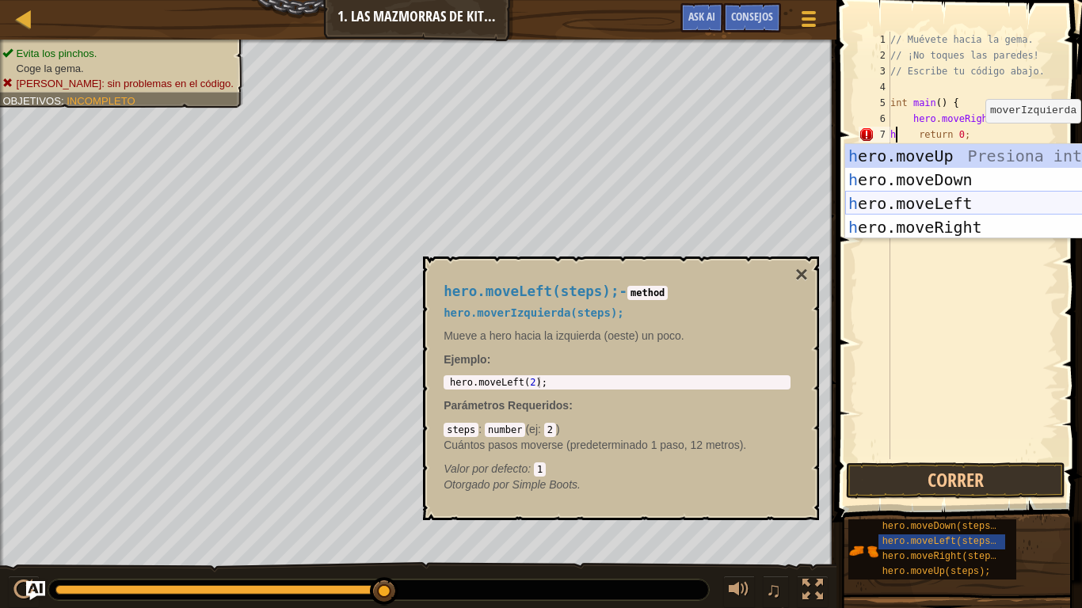
click at [955, 203] on div "h ero.moveUp Presiona intro h ero.moveDown Presiona intro h ero.moveLeft Presio…" at bounding box center [994, 215] width 299 height 143
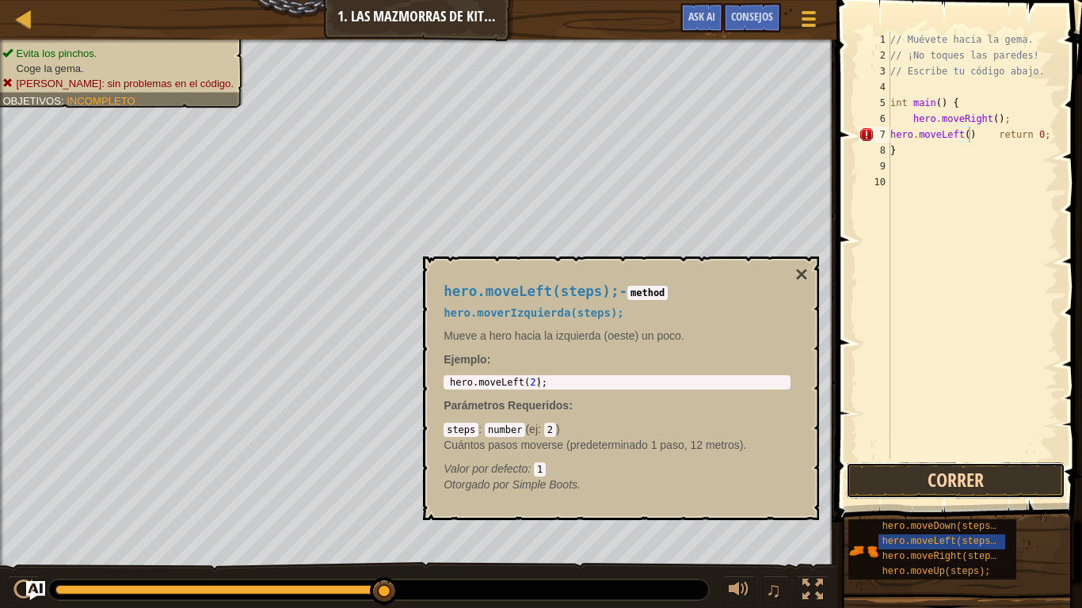
drag, startPoint x: 895, startPoint y: 481, endPoint x: 893, endPoint y: 473, distance: 8.3
click at [895, 477] on button "Correr" at bounding box center [955, 481] width 219 height 36
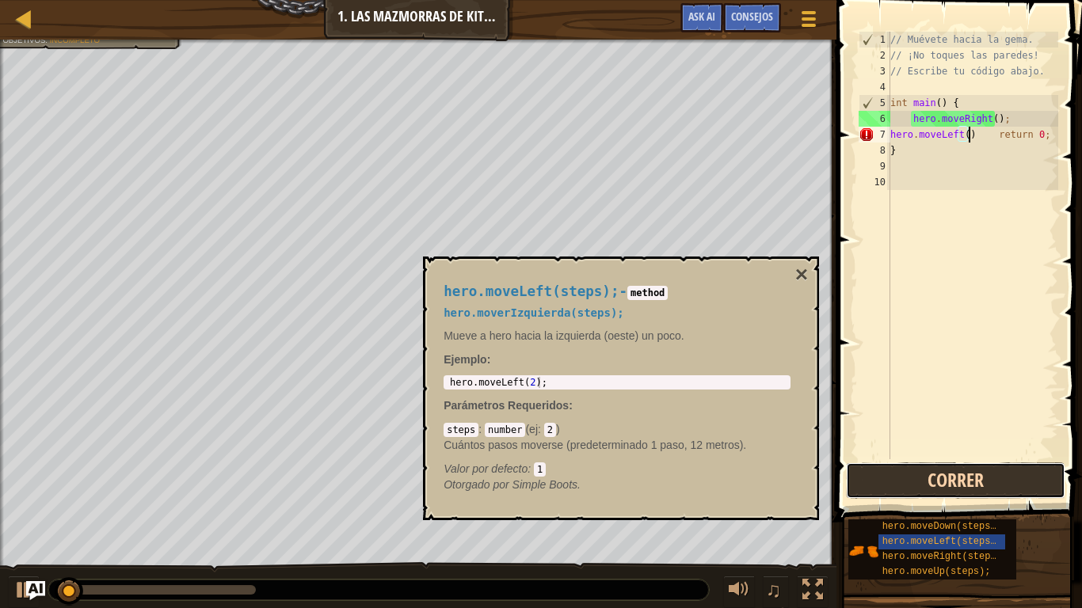
click at [889, 471] on button "Correr" at bounding box center [955, 481] width 219 height 36
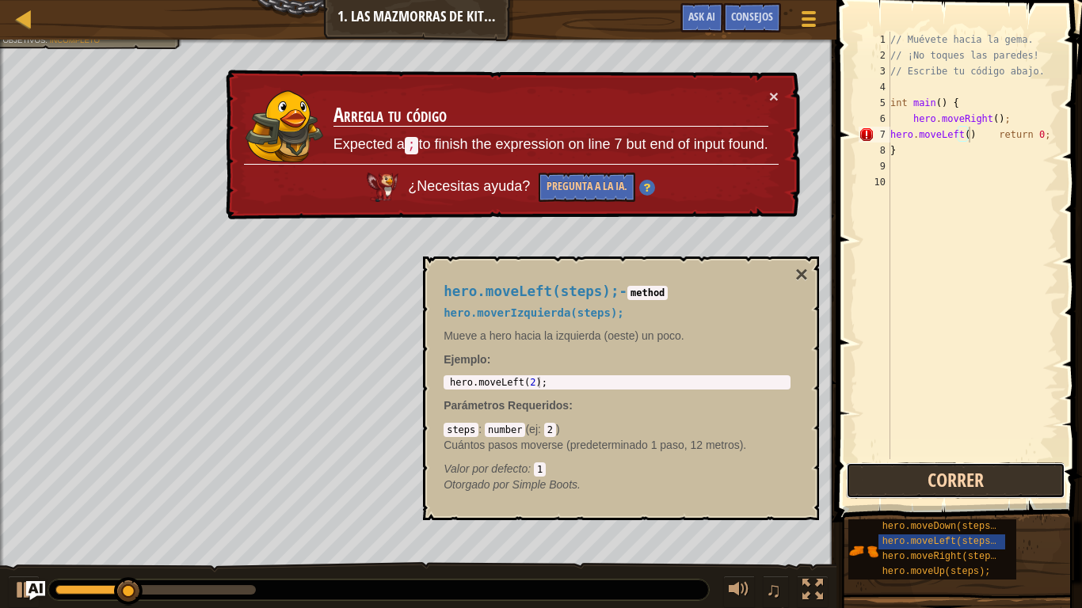
click at [902, 479] on button "Correr" at bounding box center [955, 481] width 219 height 36
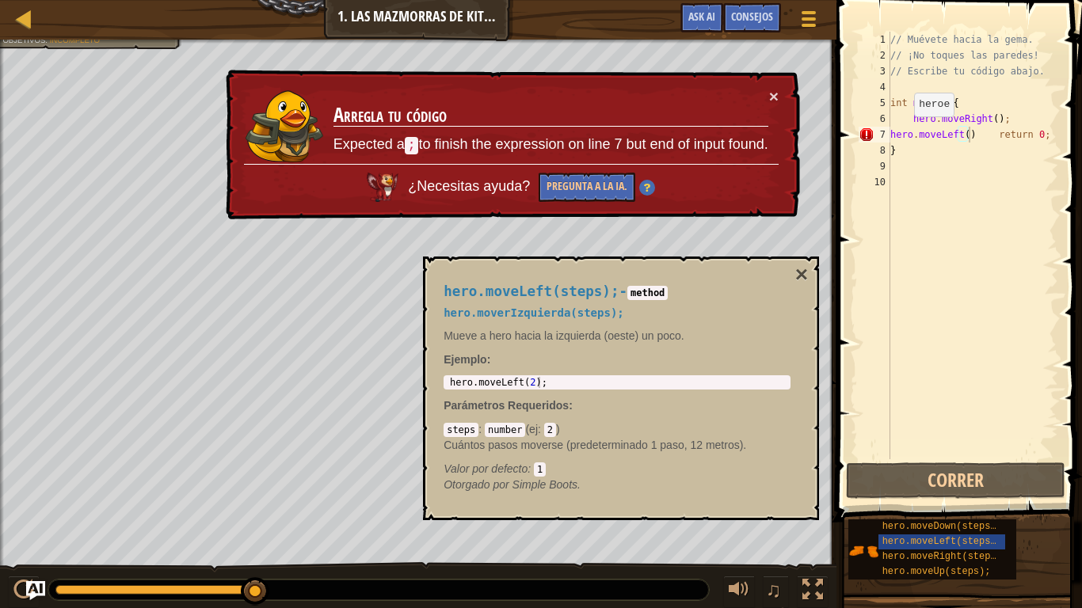
click at [779, 90] on div "× Arregla tu código Expected a ; to finish the expression on line 7 but end of …" at bounding box center [511, 145] width 577 height 151
click at [790, 267] on div "hero.moveLeft(steps); - method hero.moverIzquierda(steps); Mueve a hero hacia l…" at bounding box center [621, 389] width 396 height 264
click at [801, 278] on button "×" at bounding box center [801, 275] width 13 height 22
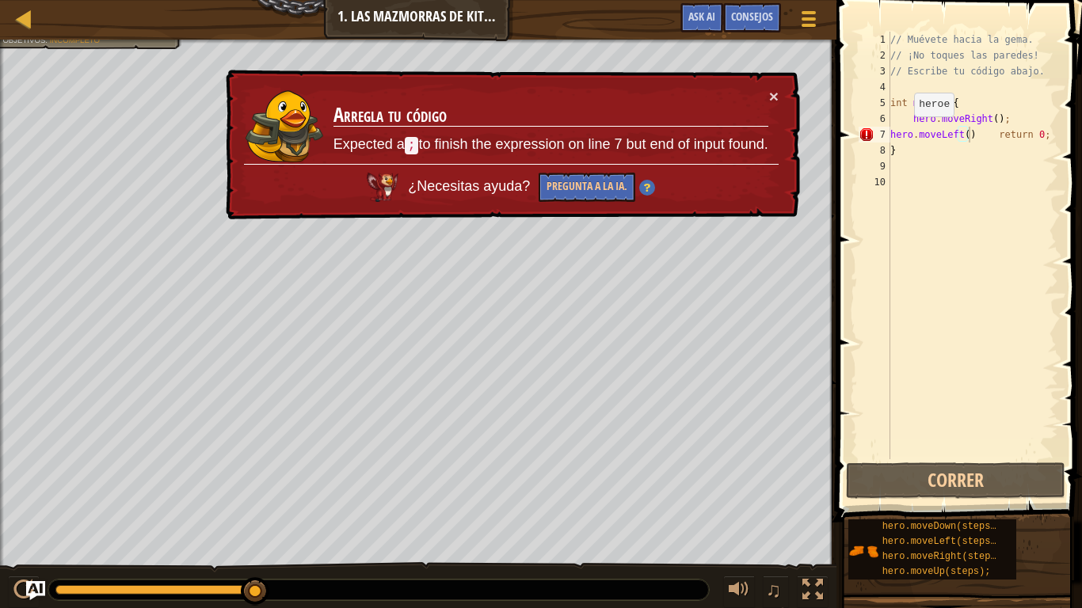
click at [785, 74] on div "× Arregla tu código Expected a ; to finish the expression on line 7 but end of …" at bounding box center [511, 145] width 578 height 154
click at [787, 72] on div "× Arregla tu código Expected a ; to finish the expression on line 7 but end of …" at bounding box center [511, 145] width 577 height 151
click at [772, 92] on button "×" at bounding box center [774, 96] width 10 height 17
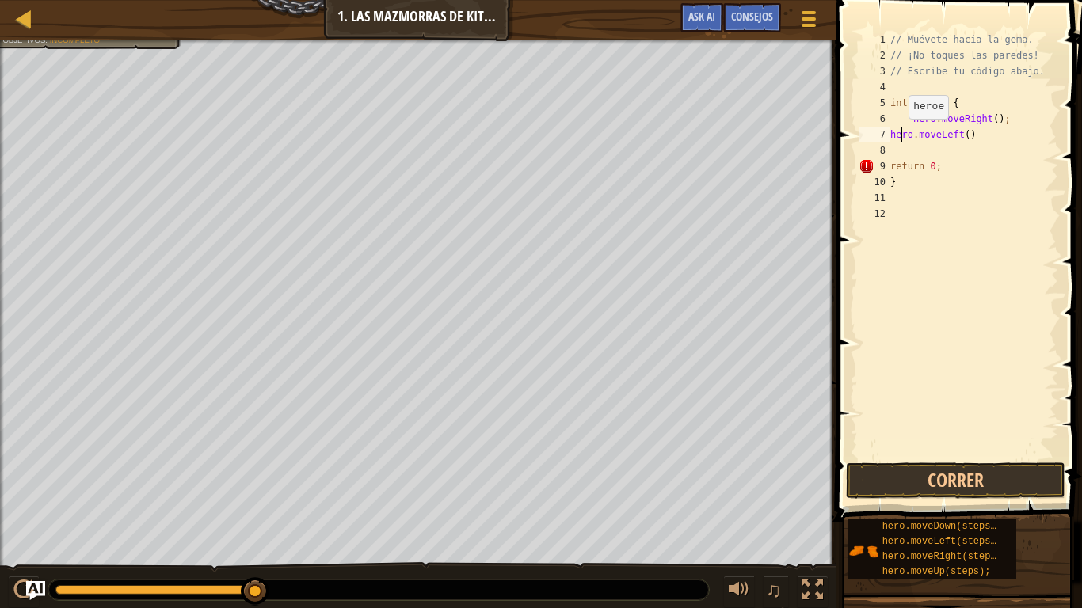
click at [901, 137] on div "// Muévete hacia la [PERSON_NAME]. // ¡No toques las [PERSON_NAME]! // Escribe …" at bounding box center [972, 261] width 171 height 459
type textarea "hero.moveLeft()"
click at [905, 149] on div "// Muévete hacia la [PERSON_NAME]. // ¡No toques las [PERSON_NAME]! // Escribe …" at bounding box center [972, 261] width 171 height 459
click at [978, 132] on div "// Muévete hacia la [PERSON_NAME]. // ¡No toques las [PERSON_NAME]! // Escribe …" at bounding box center [972, 261] width 171 height 459
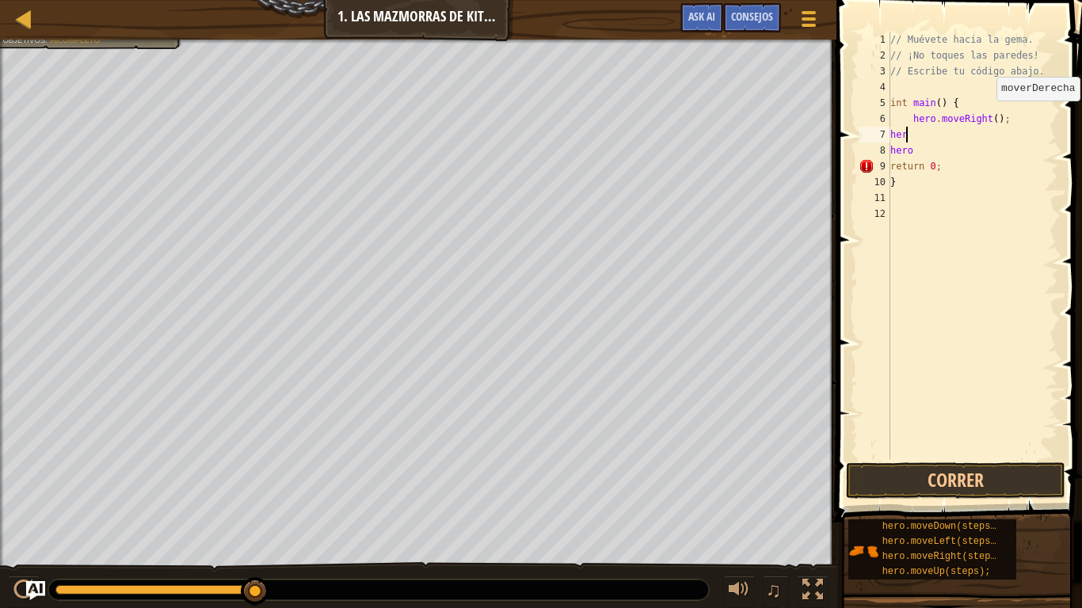
type textarea "h"
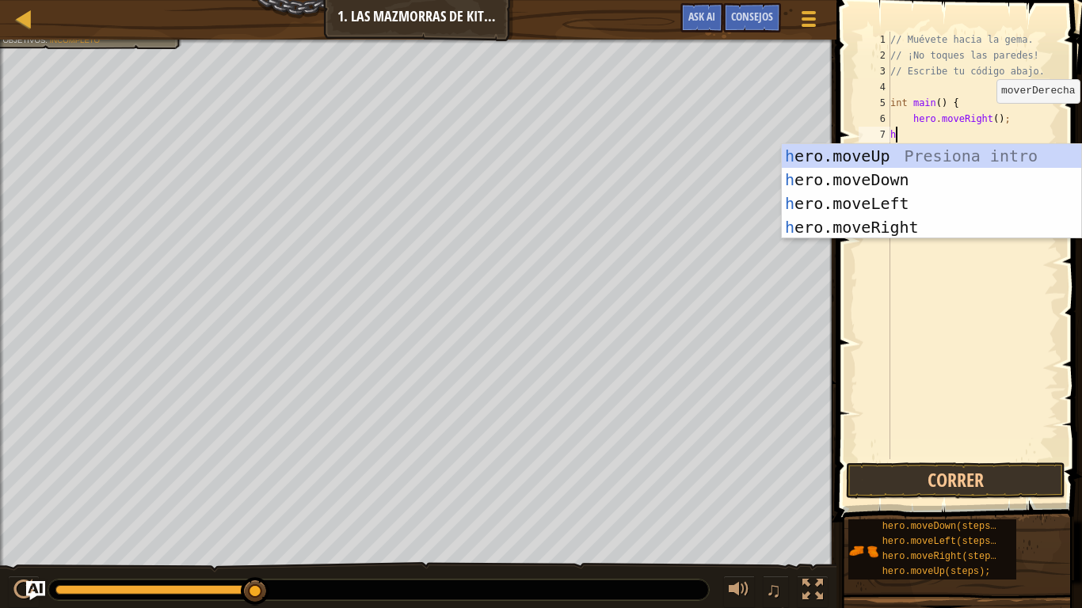
type textarea "hr"
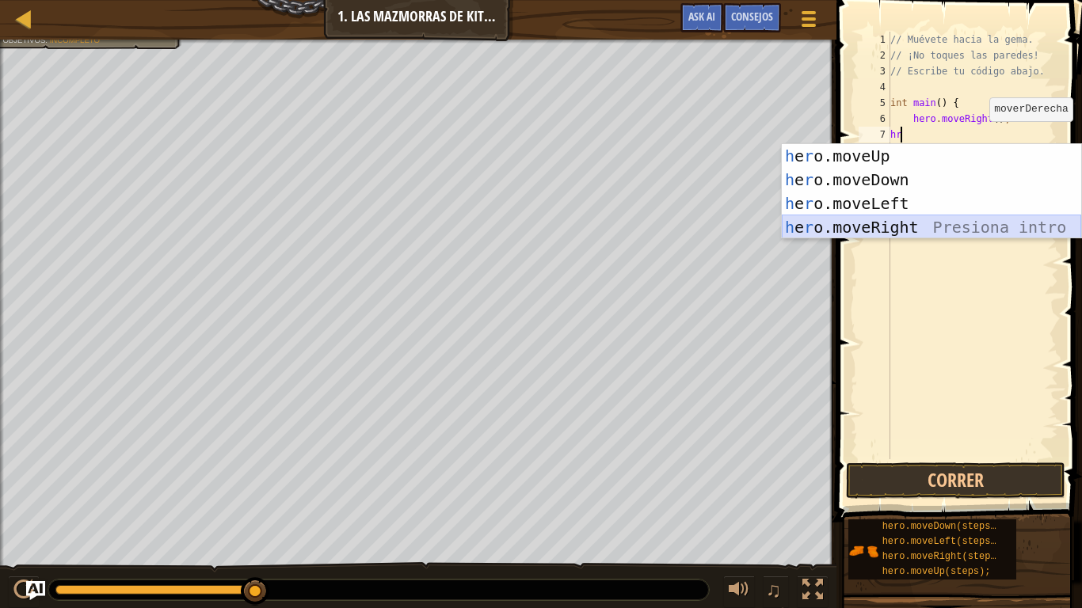
drag, startPoint x: 910, startPoint y: 223, endPoint x: 915, endPoint y: 215, distance: 9.9
click at [912, 219] on div "h e r o.moveUp Presiona intro h e r o.moveDown Presiona intro h e r o.moveLeft …" at bounding box center [931, 215] width 299 height 143
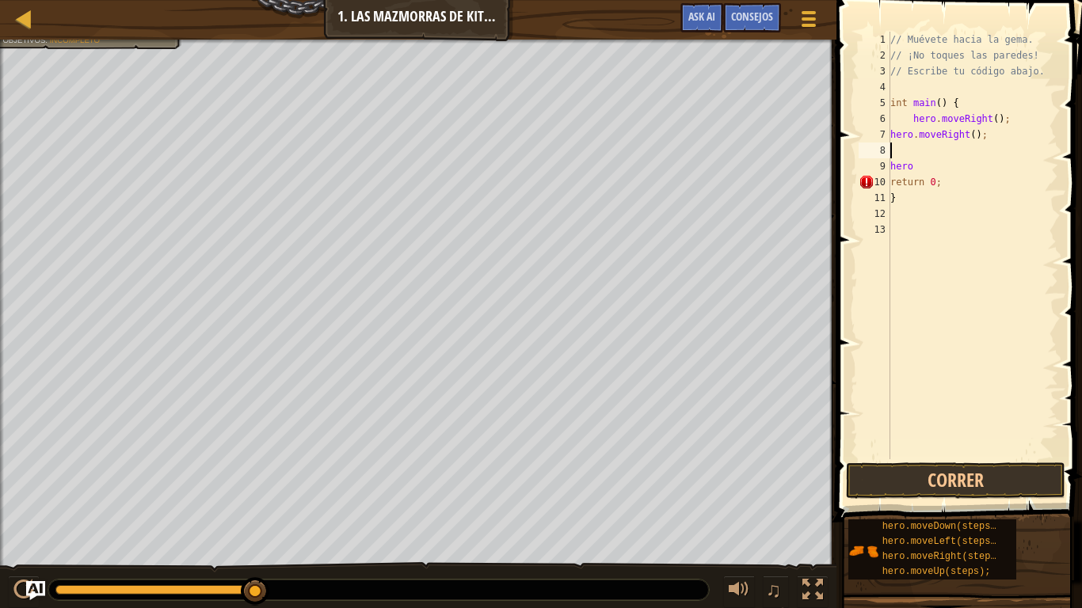
type textarea "h"
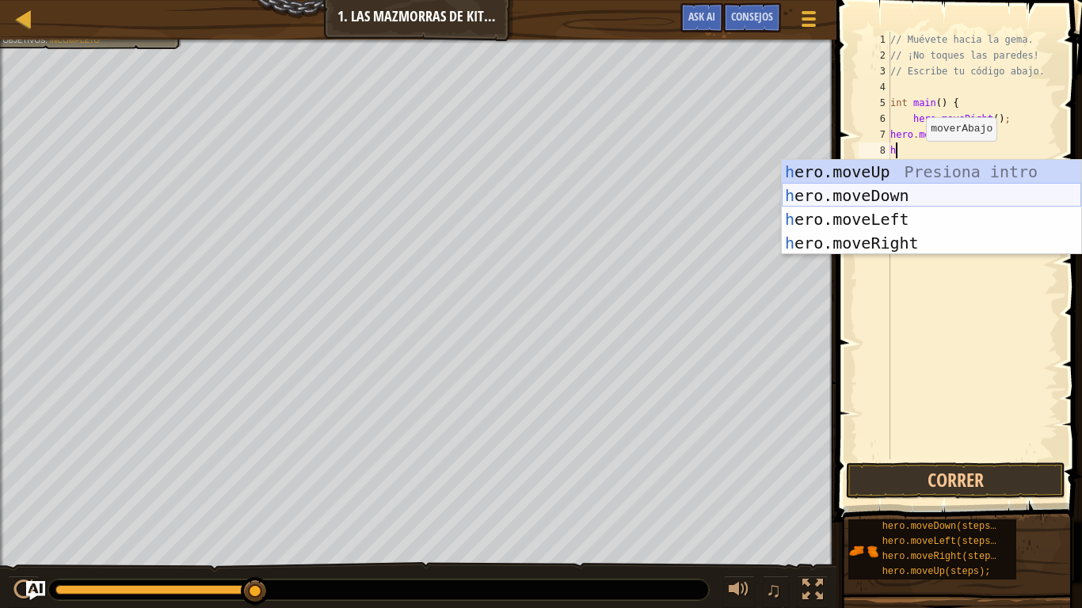
click at [887, 190] on div "h ero.moveUp Presiona intro h ero.moveDown Presiona intro h ero.moveLeft Presio…" at bounding box center [931, 231] width 299 height 143
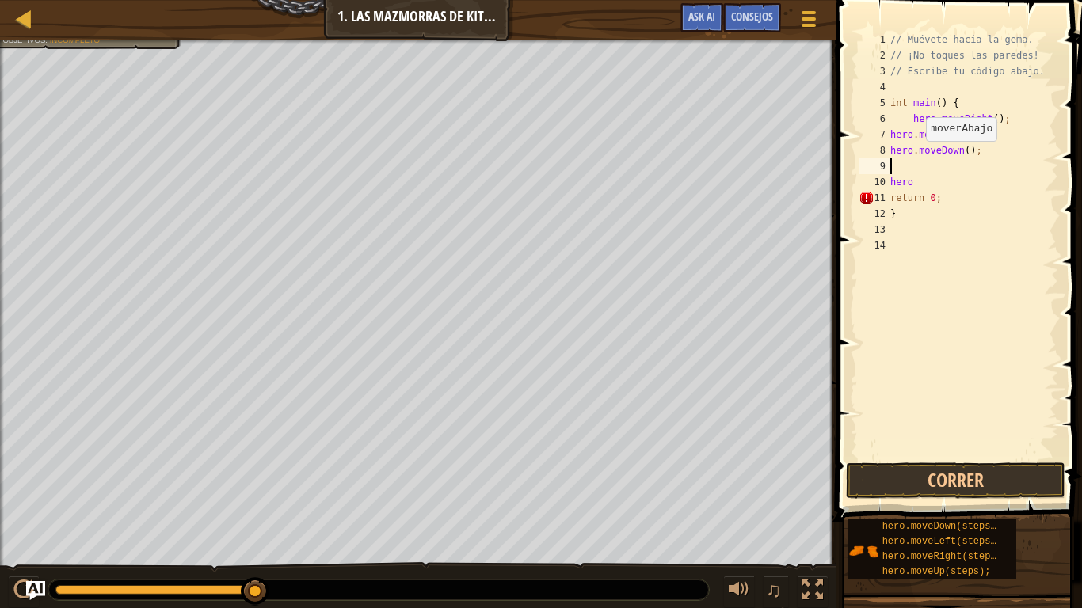
type textarea "e"
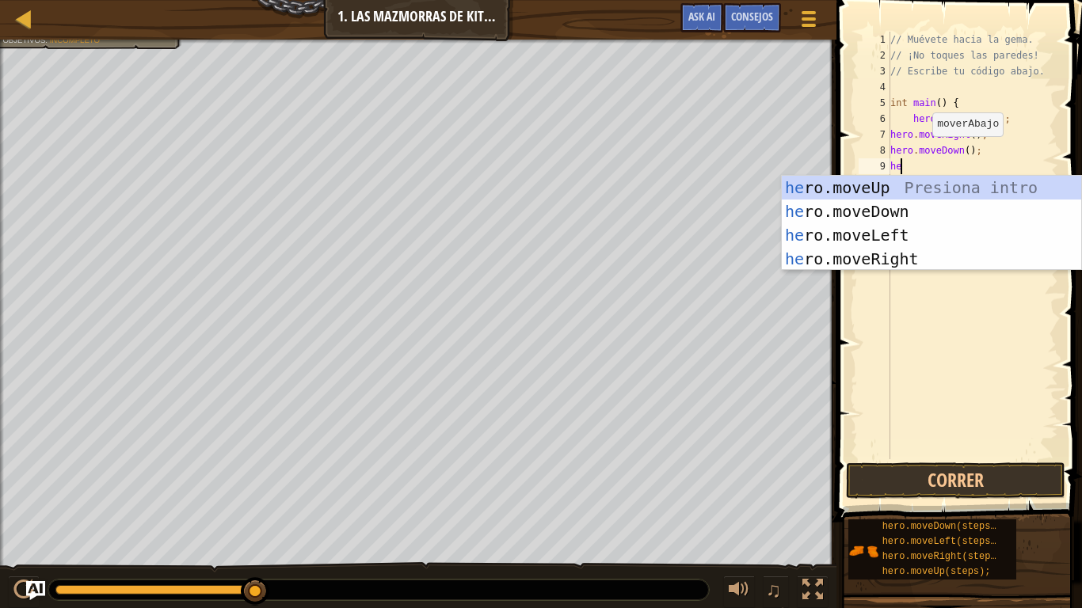
scroll to position [7, 1]
type textarea "hero"
click at [917, 257] on div "hero .moveUp Presiona intro hero .moveDown Presiona intro hero .moveLeft Presio…" at bounding box center [931, 247] width 299 height 143
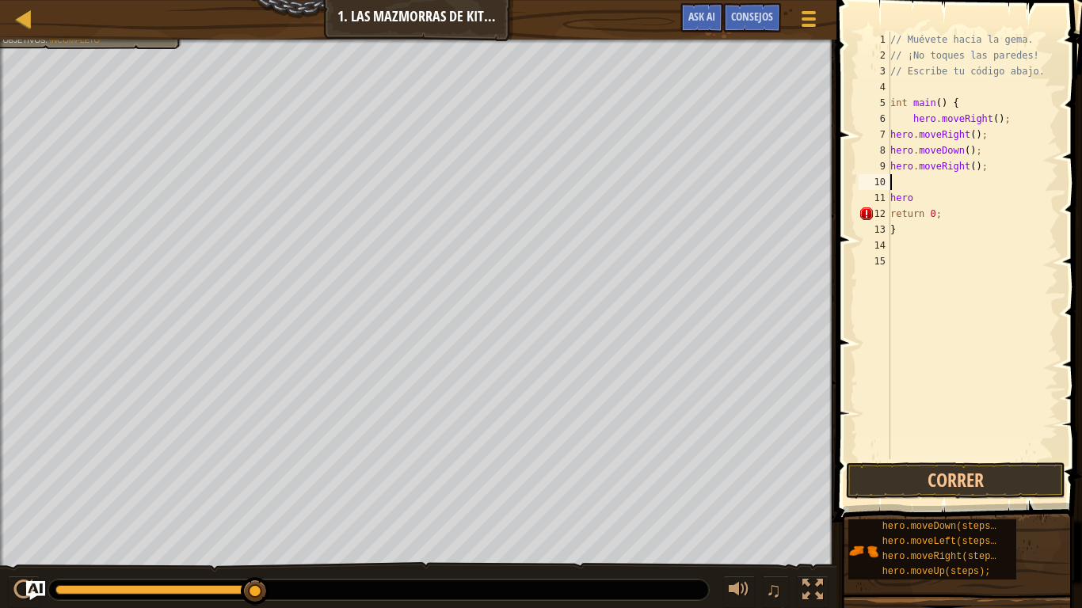
scroll to position [7, 0]
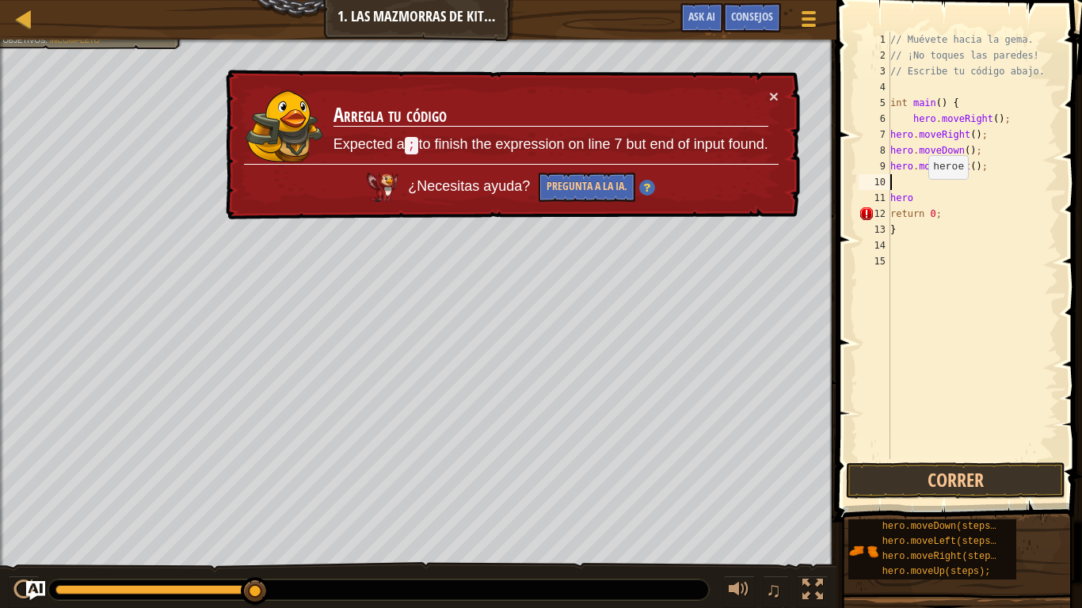
click at [920, 195] on div "// Muévete hacia la [PERSON_NAME]. // ¡No toques las [PERSON_NAME]! // Escribe …" at bounding box center [972, 261] width 171 height 459
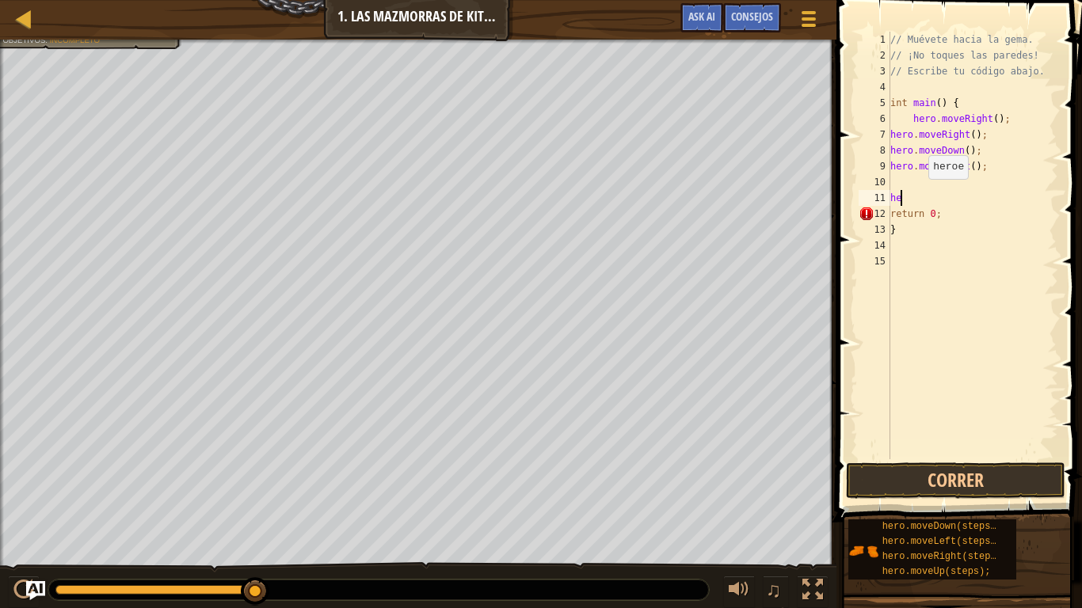
type textarea "h"
click at [1026, 475] on button "Correr" at bounding box center [955, 481] width 219 height 36
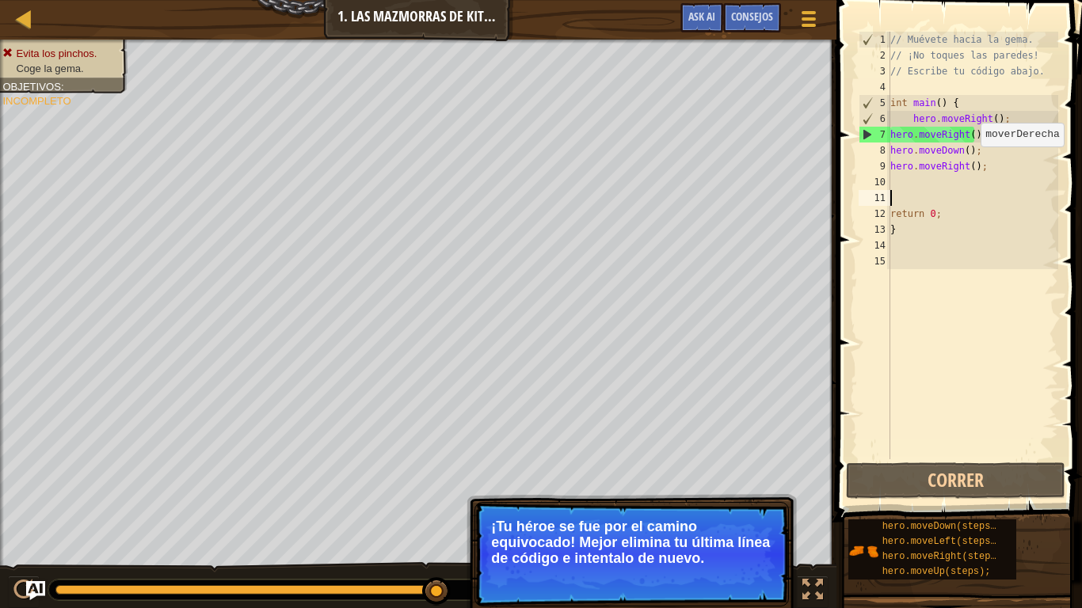
click at [997, 163] on div "// Muévete hacia la [PERSON_NAME]. // ¡No toques las [PERSON_NAME]! // Escribe …" at bounding box center [972, 261] width 171 height 459
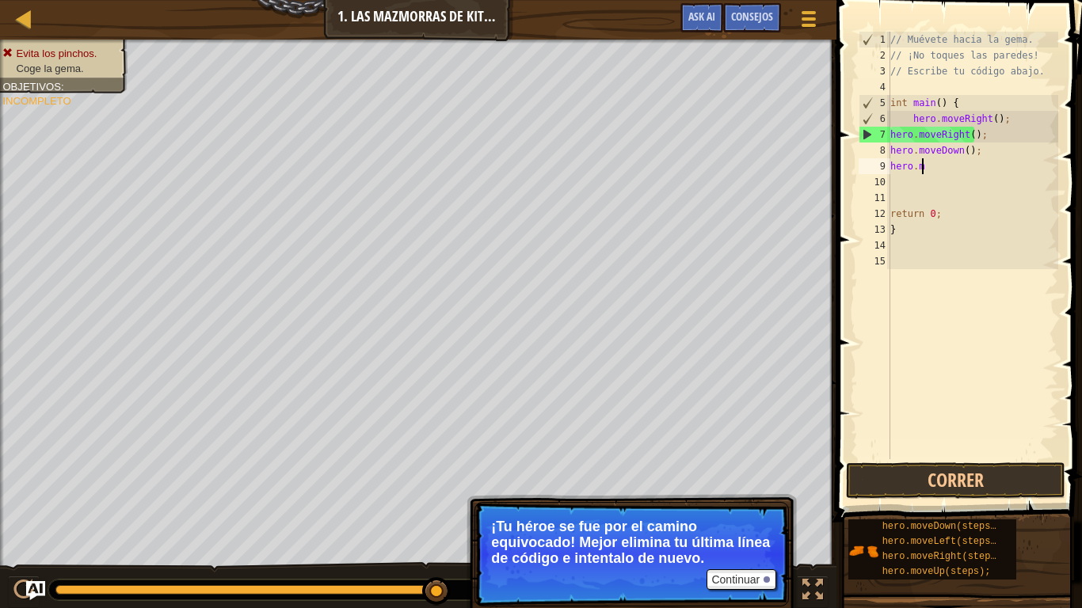
type textarea "h"
click at [981, 154] on div "// Muévete hacia la [PERSON_NAME]. // ¡No toques las [PERSON_NAME]! // Escribe …" at bounding box center [972, 261] width 171 height 459
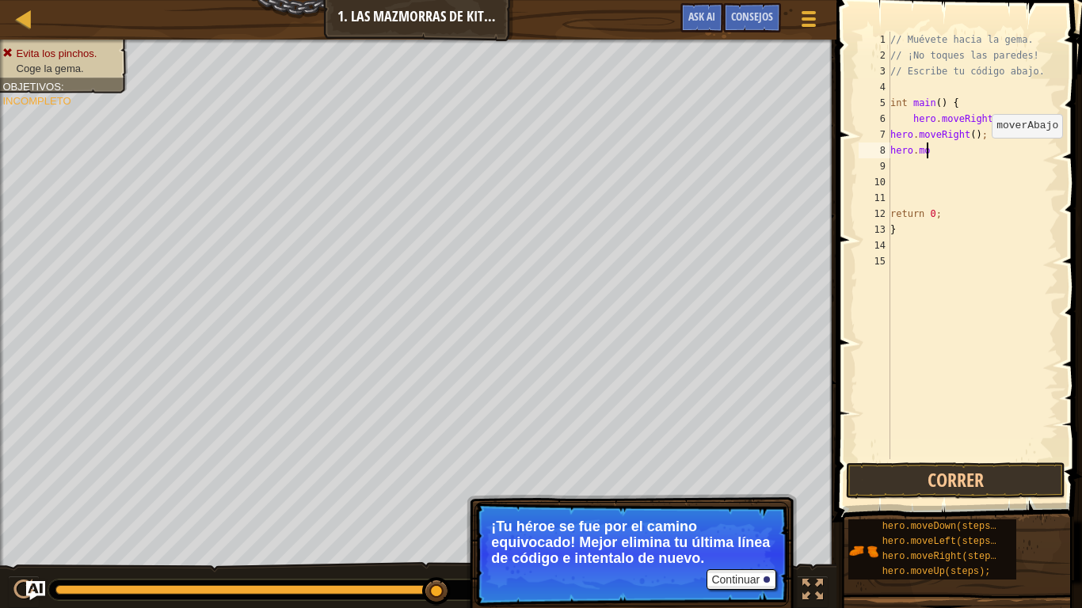
type textarea "h"
click at [973, 140] on div "// Muévete hacia la [PERSON_NAME]. // ¡No toques las [PERSON_NAME]! // Escribe …" at bounding box center [972, 261] width 171 height 459
click at [1001, 122] on div "// Muévete hacia la [PERSON_NAME]. // ¡No toques las [PERSON_NAME]! // Escribe …" at bounding box center [972, 261] width 171 height 459
type textarea ";"
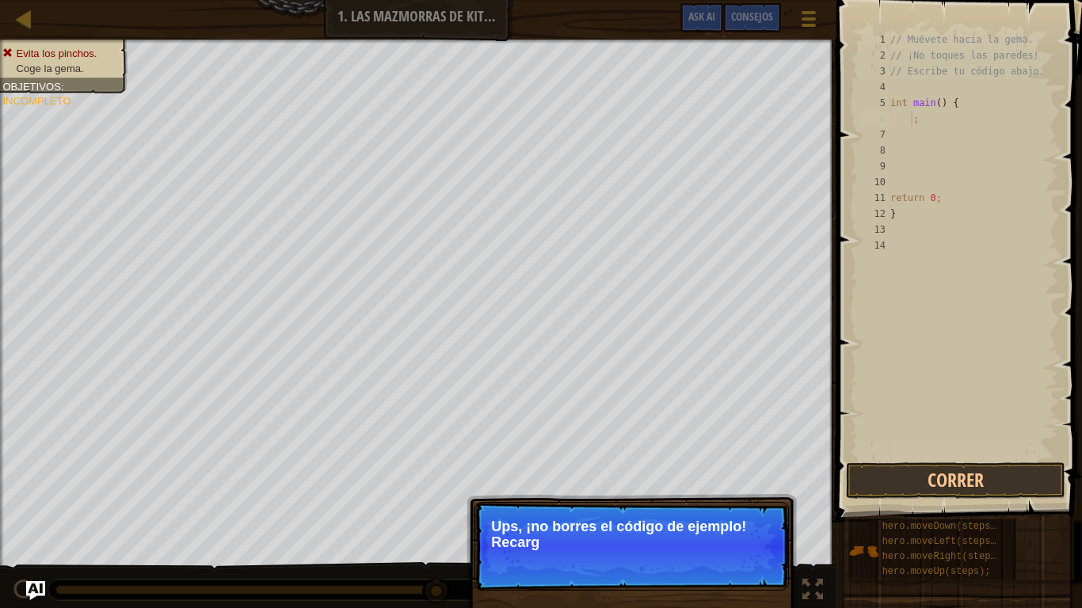
drag, startPoint x: 1081, startPoint y: 395, endPoint x: 905, endPoint y: 331, distance: 187.9
click at [1069, 396] on span at bounding box center [961, 238] width 258 height 569
drag, startPoint x: 900, startPoint y: 276, endPoint x: 890, endPoint y: 252, distance: 25.6
click at [897, 269] on div "// Muévete hacia la [PERSON_NAME]. // ¡No toques las [PERSON_NAME]! // Escribe …" at bounding box center [972, 261] width 171 height 459
click at [943, 154] on div "// Muévete hacia la [PERSON_NAME]. // ¡No toques las [PERSON_NAME]! // Escribe …" at bounding box center [972, 261] width 171 height 459
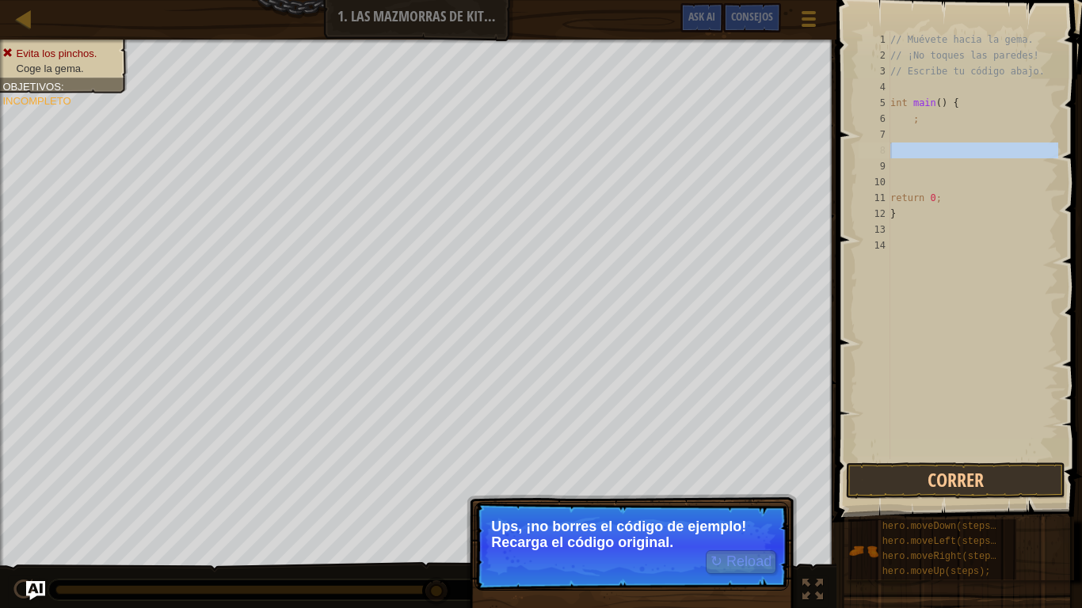
click at [943, 150] on div "// Muévete hacia la [PERSON_NAME]. // ¡No toques las [PERSON_NAME]! // Escribe …" at bounding box center [972, 246] width 171 height 428
click at [938, 129] on div "// Muévete hacia la [PERSON_NAME]. // ¡No toques las [PERSON_NAME]! // Escribe …" at bounding box center [972, 261] width 171 height 459
click at [931, 123] on div "// Muévete hacia la [PERSON_NAME]. // ¡No toques las [PERSON_NAME]! // Escribe …" at bounding box center [972, 261] width 171 height 459
type textarea ";"
click at [903, 137] on div "// Muévete hacia la [PERSON_NAME]. // ¡No toques las [PERSON_NAME]! // Escribe …" at bounding box center [972, 261] width 171 height 459
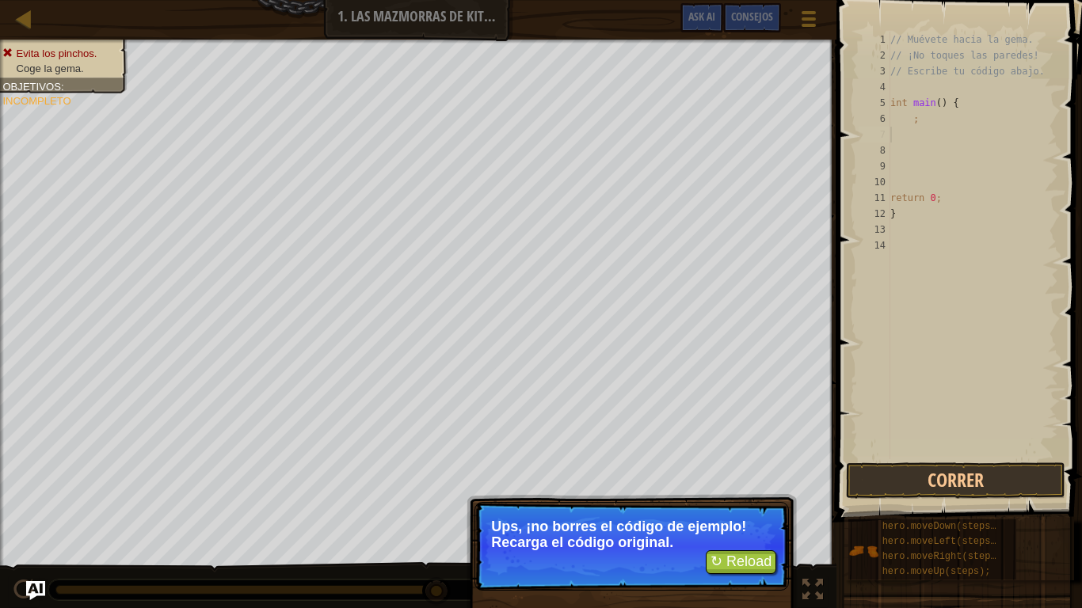
click at [745, 480] on p "↻ Reload Ups, ¡no borres el código de ejemplo! Recarga el código original." at bounding box center [631, 546] width 314 height 89
click at [753, 480] on button "↻ Reload" at bounding box center [741, 563] width 71 height 24
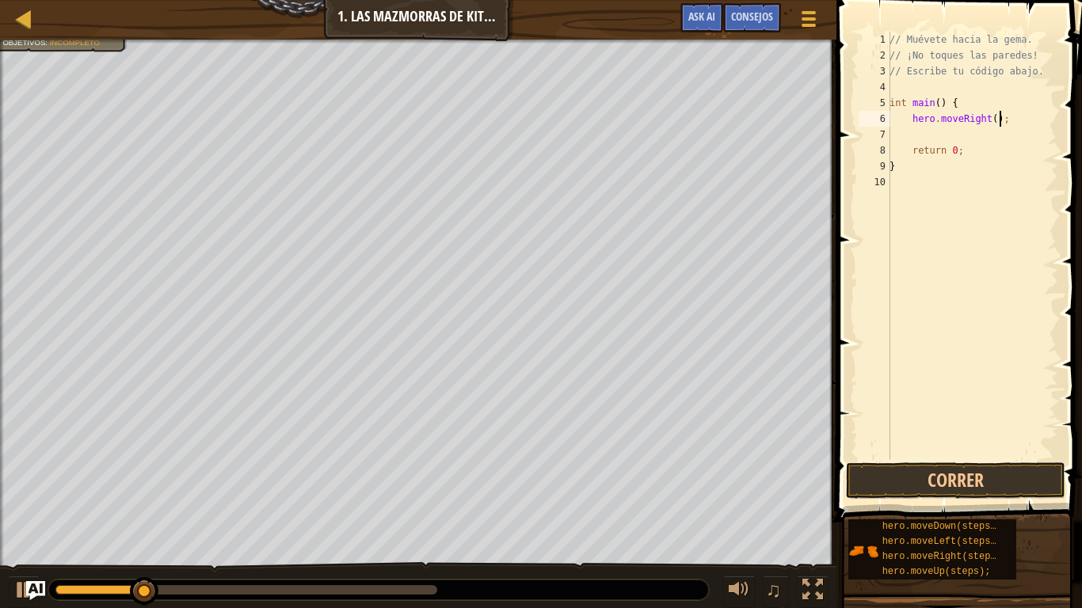
click at [1011, 117] on div "// Muévete hacia la [PERSON_NAME]. // ¡No toques las [PERSON_NAME]! // Escribe …" at bounding box center [972, 261] width 172 height 459
type textarea "hero.moveRight();"
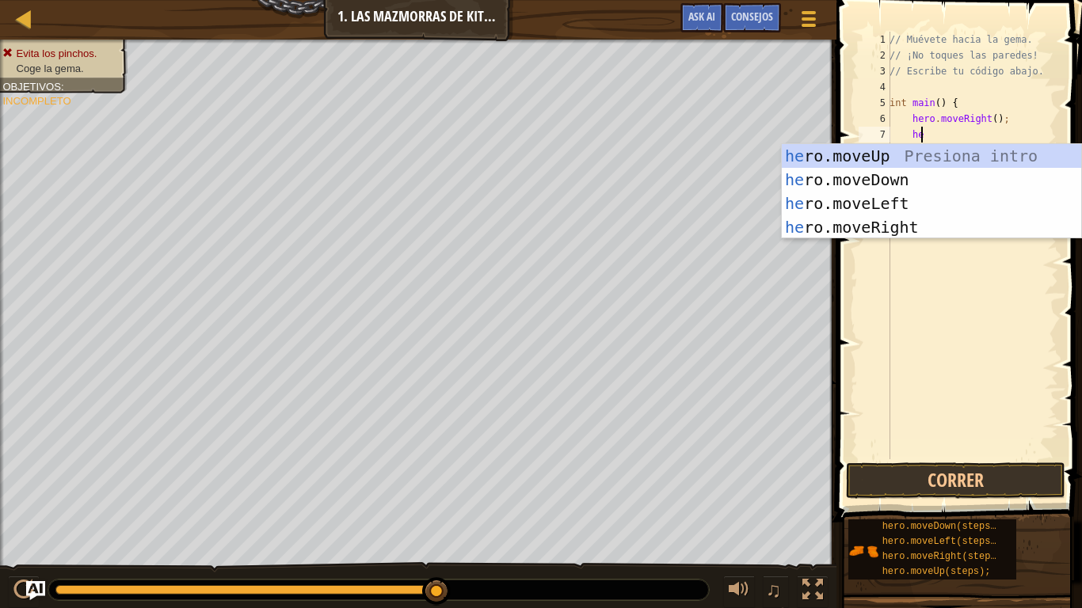
scroll to position [7, 2]
type textarea "hero"
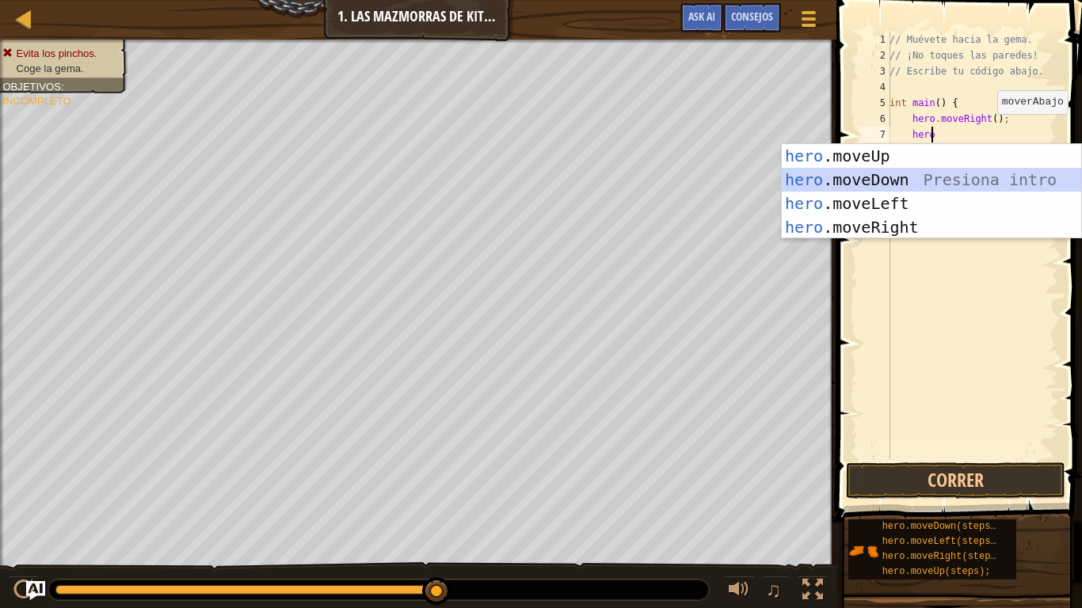
click at [899, 182] on div "hero .moveUp Presiona intro hero .moveDown Presiona intro hero .moveLeft Presio…" at bounding box center [931, 215] width 299 height 143
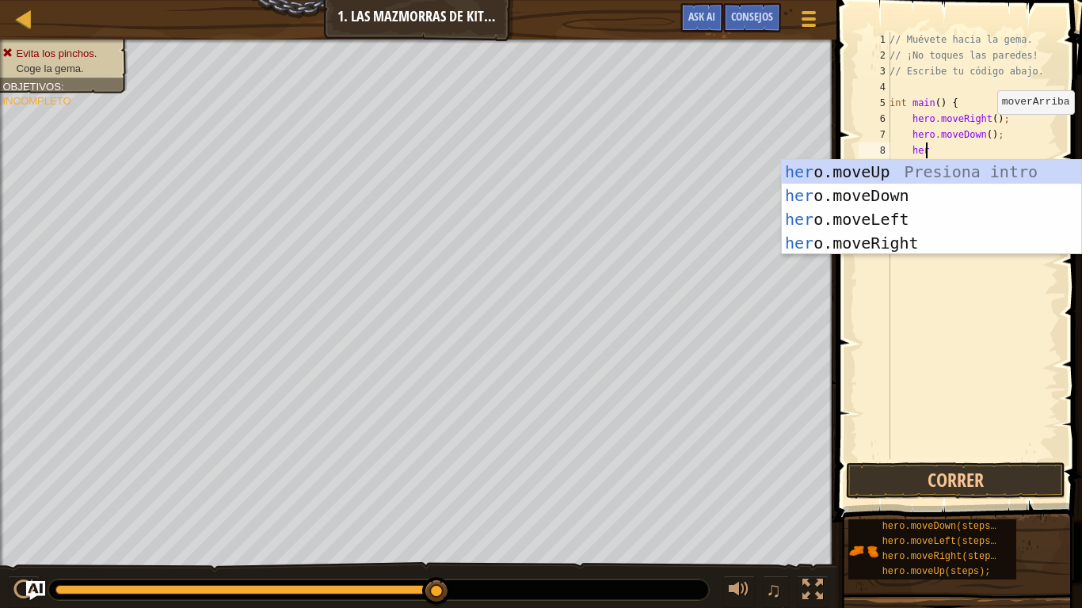
type textarea "hero"
click at [923, 246] on div "hero .moveUp Presiona intro hero .moveDown Presiona intro hero .moveLeft Presio…" at bounding box center [931, 231] width 299 height 143
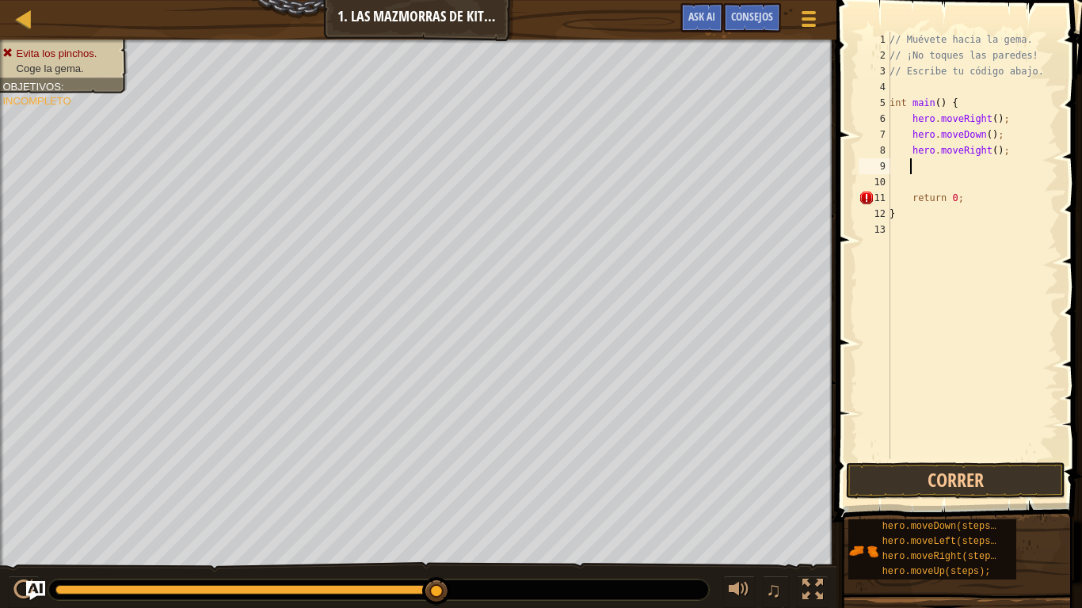
scroll to position [7, 1]
drag, startPoint x: 1002, startPoint y: 467, endPoint x: 980, endPoint y: 454, distance: 25.9
click at [1003, 465] on button "Correr" at bounding box center [955, 481] width 219 height 36
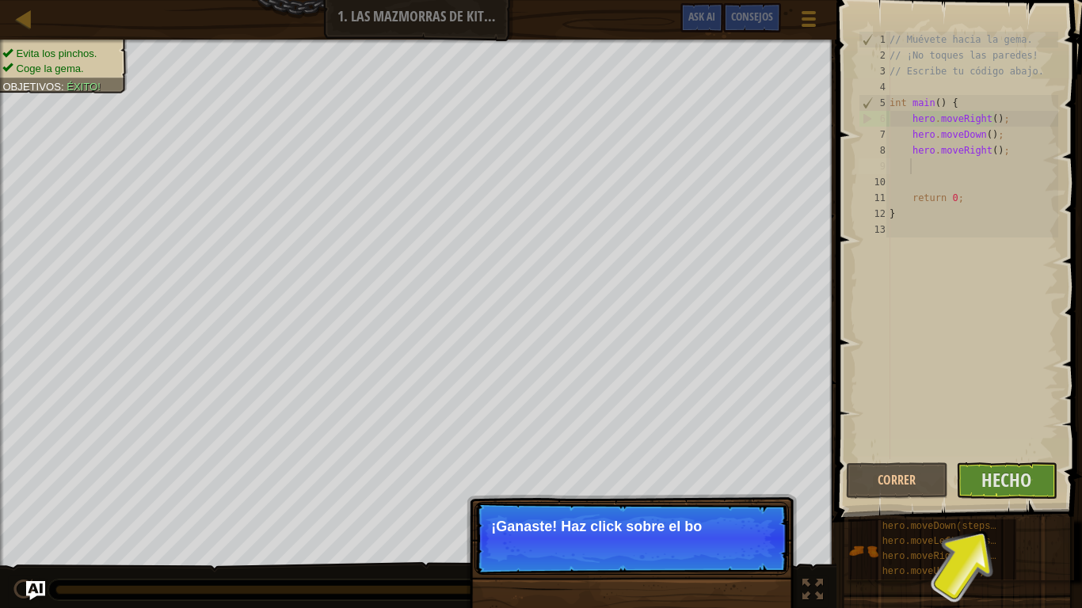
click at [1024, 480] on span at bounding box center [961, 238] width 258 height 569
click at [1001, 476] on span "Hecho" at bounding box center [1006, 479] width 50 height 25
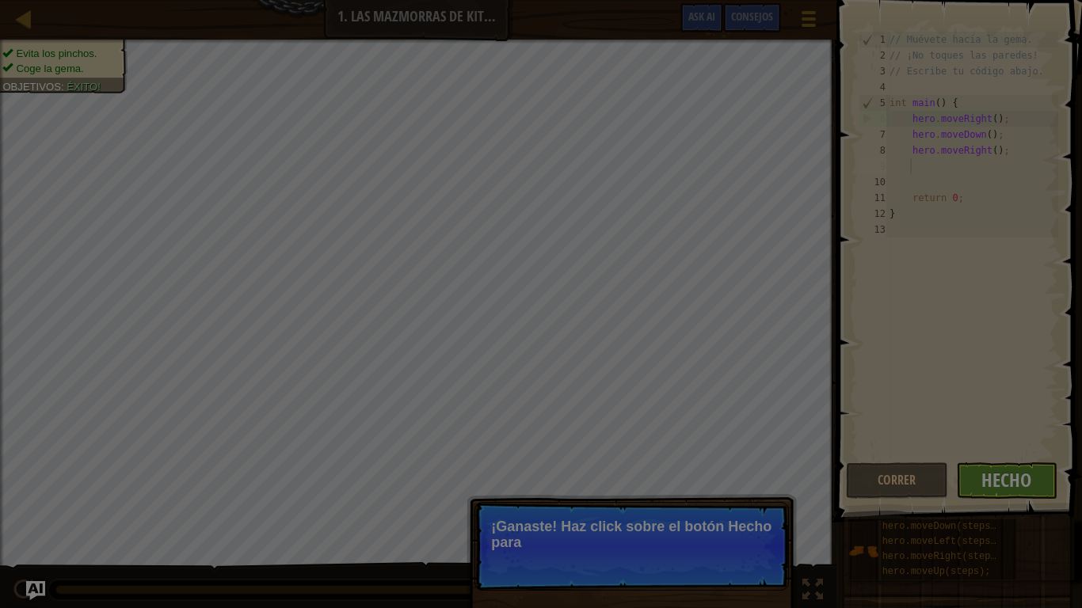
click at [1004, 2] on body "Mapa Introducción a la Informática 1. Las mazmorras de Kithgard Menú del Juego …" at bounding box center [541, 1] width 1082 height 2
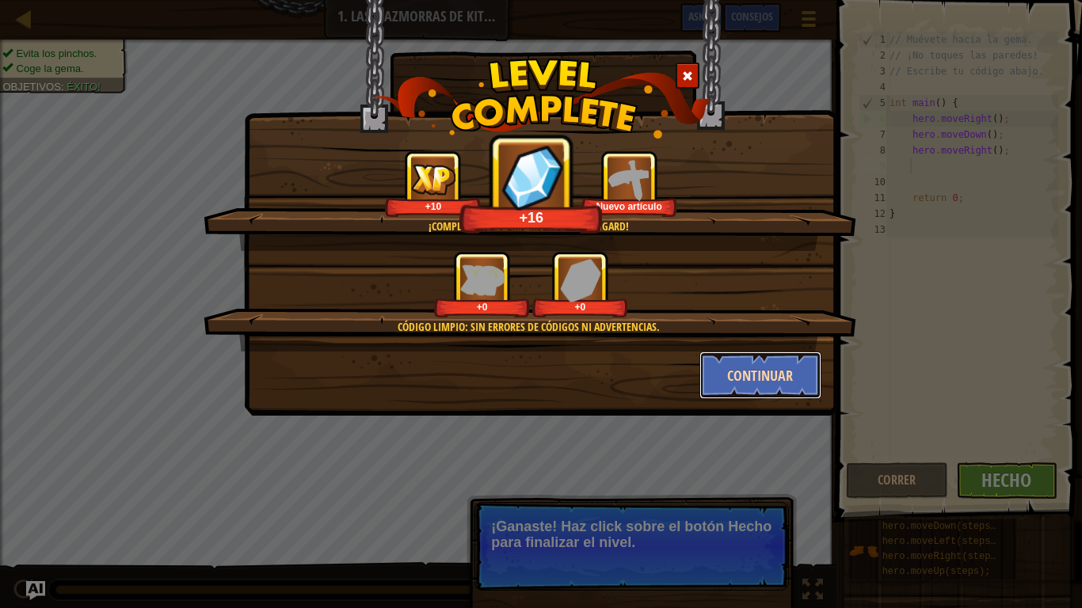
click at [808, 382] on button "Continuar" at bounding box center [760, 376] width 123 height 48
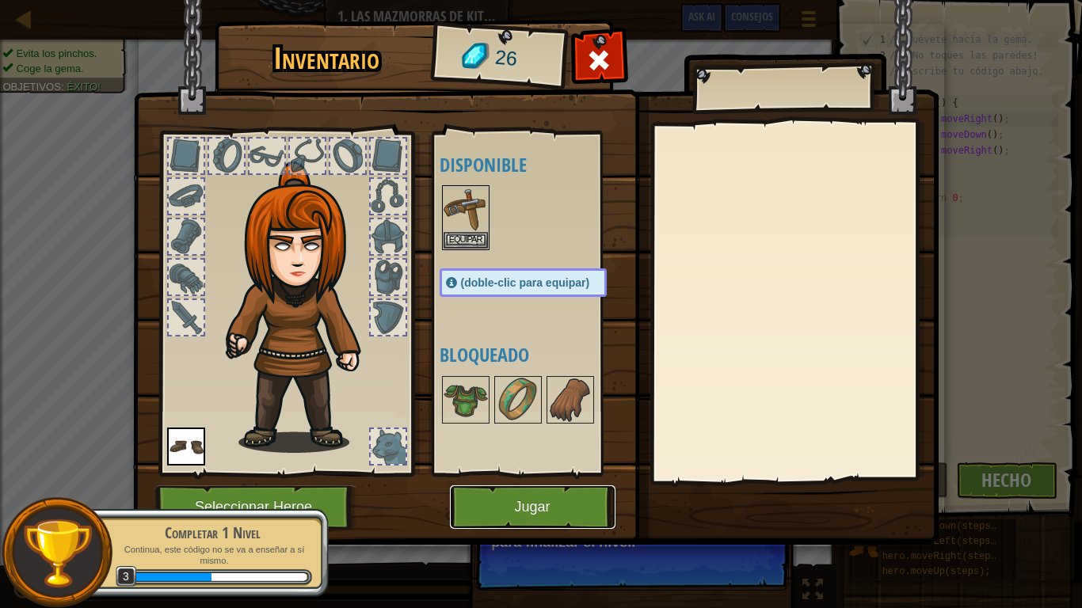
click at [523, 480] on button "Jugar" at bounding box center [533, 508] width 166 height 44
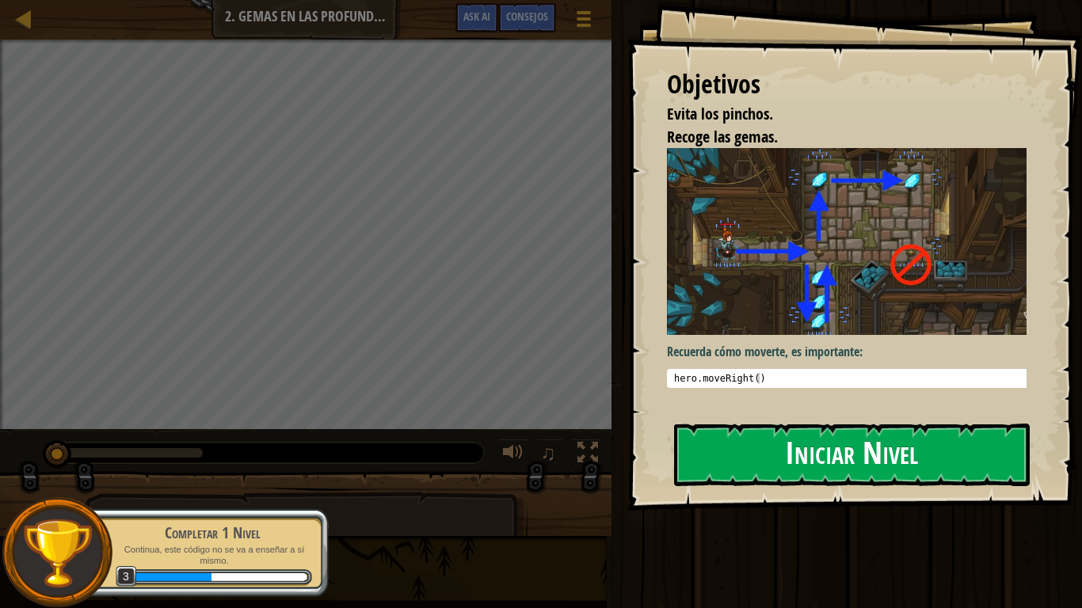
click at [875, 444] on button "Iniciar Nivel" at bounding box center [852, 455] width 356 height 63
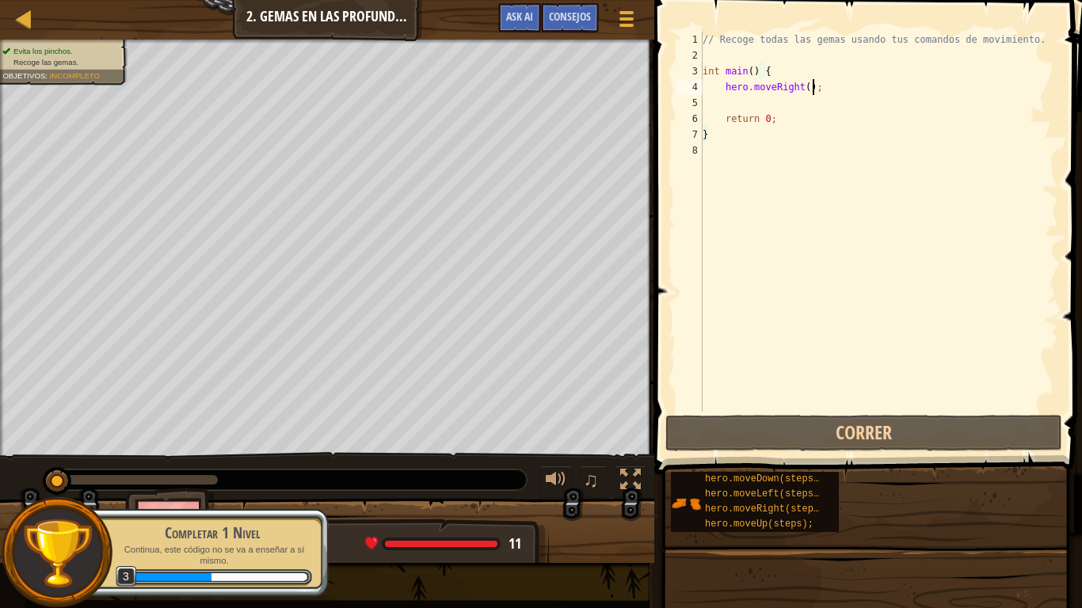
click at [818, 87] on div "// Recoge todas las gemas usando tus comandos de movimiento. int main ( ) { her…" at bounding box center [878, 238] width 359 height 412
type textarea "hero.moveRight();"
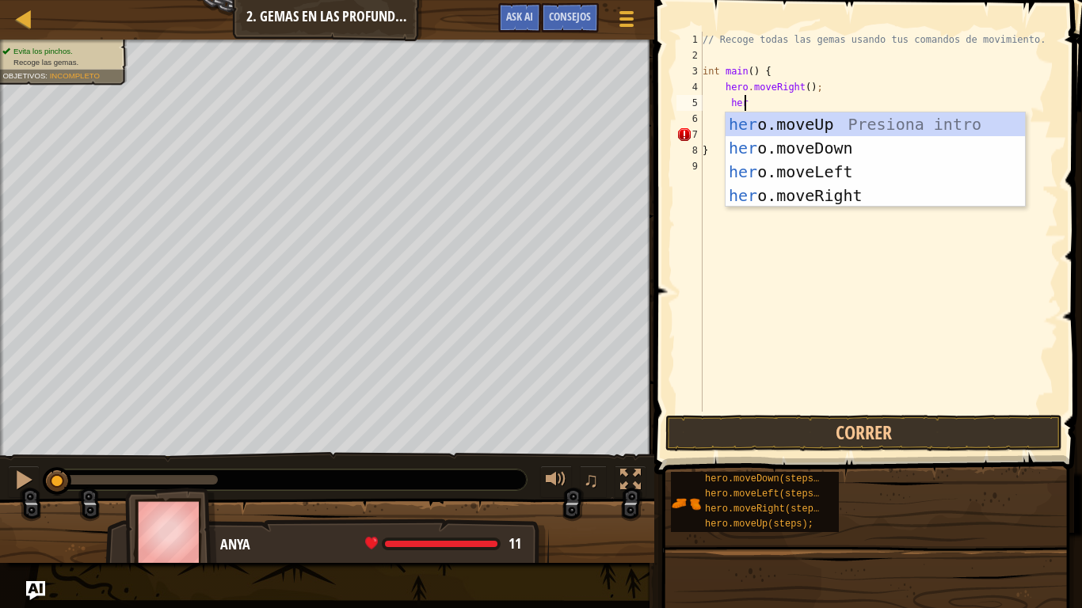
scroll to position [7, 2]
type textarea "hero"
click at [846, 142] on div "hero .moveUp Presiona intro hero .moveDown Presiona intro hero .moveLeft Presio…" at bounding box center [875, 183] width 299 height 143
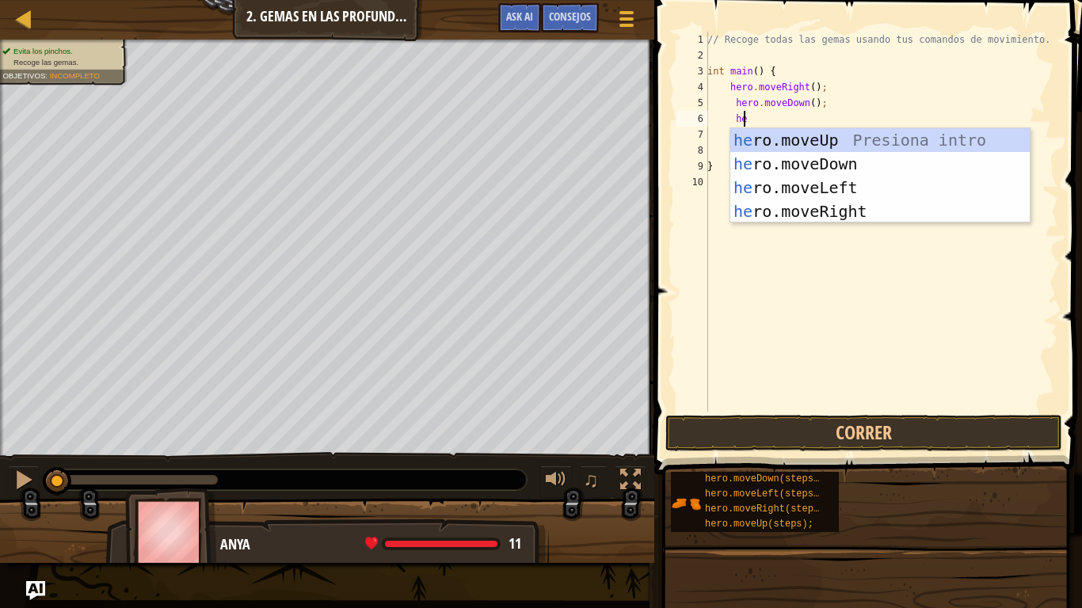
type textarea "hero"
click at [824, 135] on div "hero .moveUp Presiona intro hero .moveDown Presiona intro hero .moveLeft Presio…" at bounding box center [879, 199] width 299 height 143
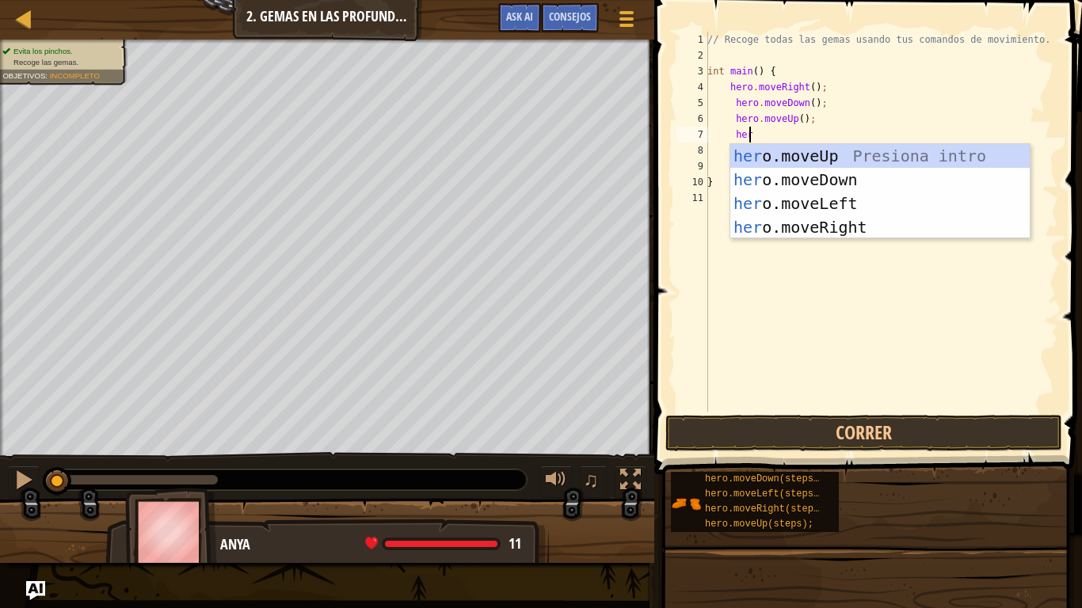
type textarea "hero"
click at [831, 225] on div "hero .moveUp Presiona intro hero .moveDown Presiona intro hero .moveLeft Presio…" at bounding box center [879, 215] width 299 height 143
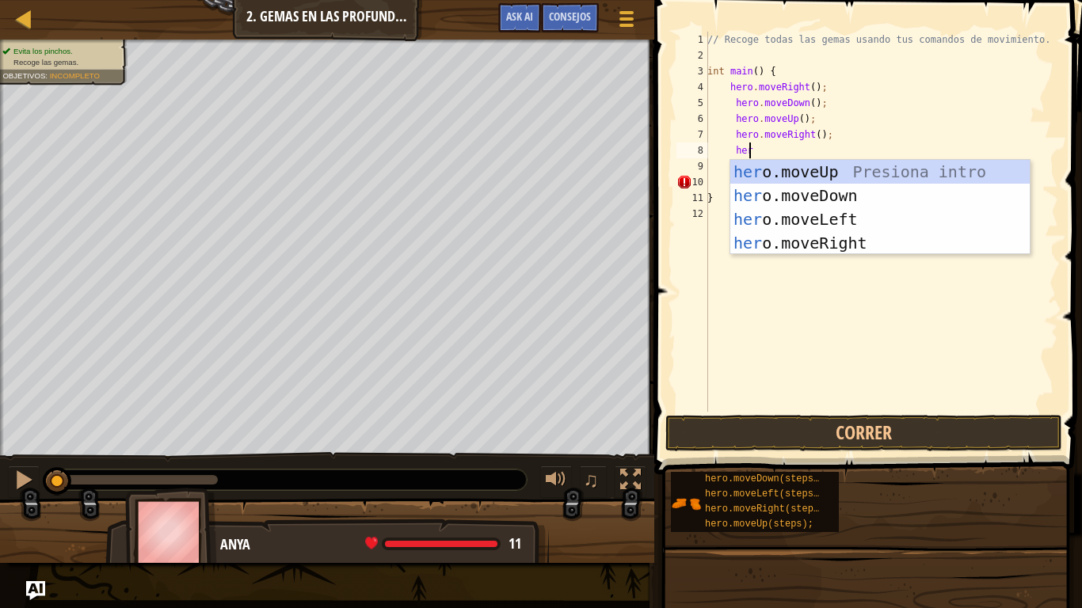
type textarea "hero"
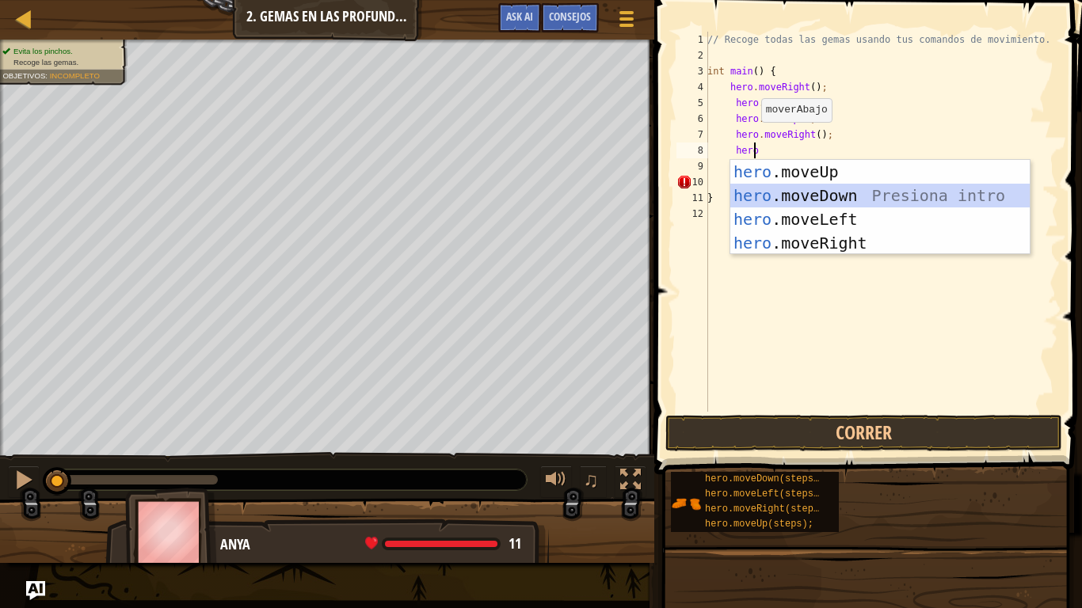
click at [848, 191] on div "hero .moveUp Presiona intro hero .moveDown Presiona intro hero .moveLeft Presio…" at bounding box center [879, 231] width 299 height 143
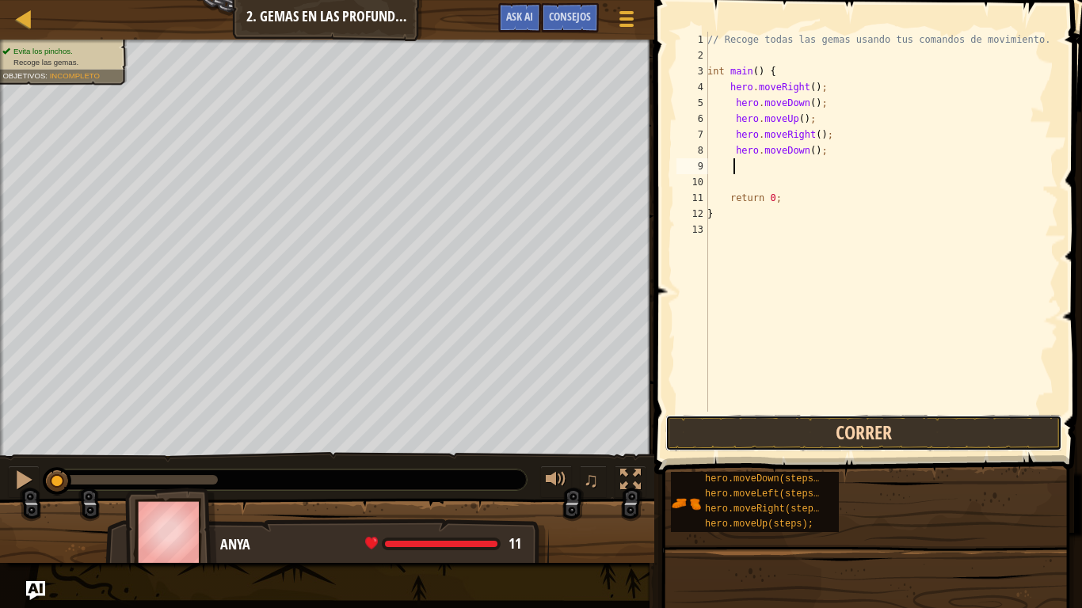
drag, startPoint x: 914, startPoint y: 433, endPoint x: 912, endPoint y: 424, distance: 9.0
click at [913, 428] on button "Correr" at bounding box center [863, 433] width 397 height 36
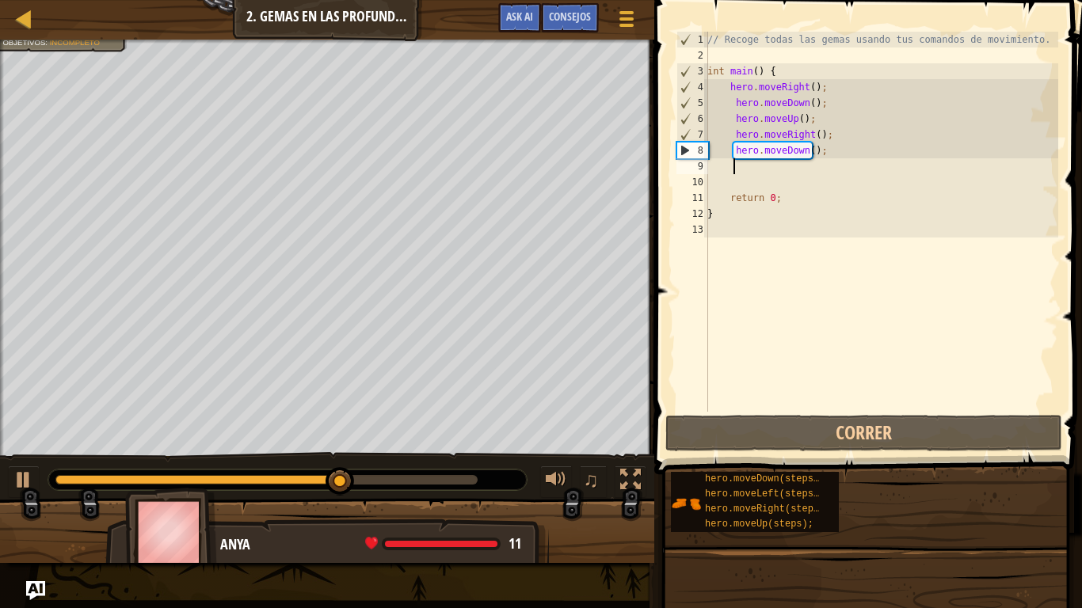
type textarea "h"
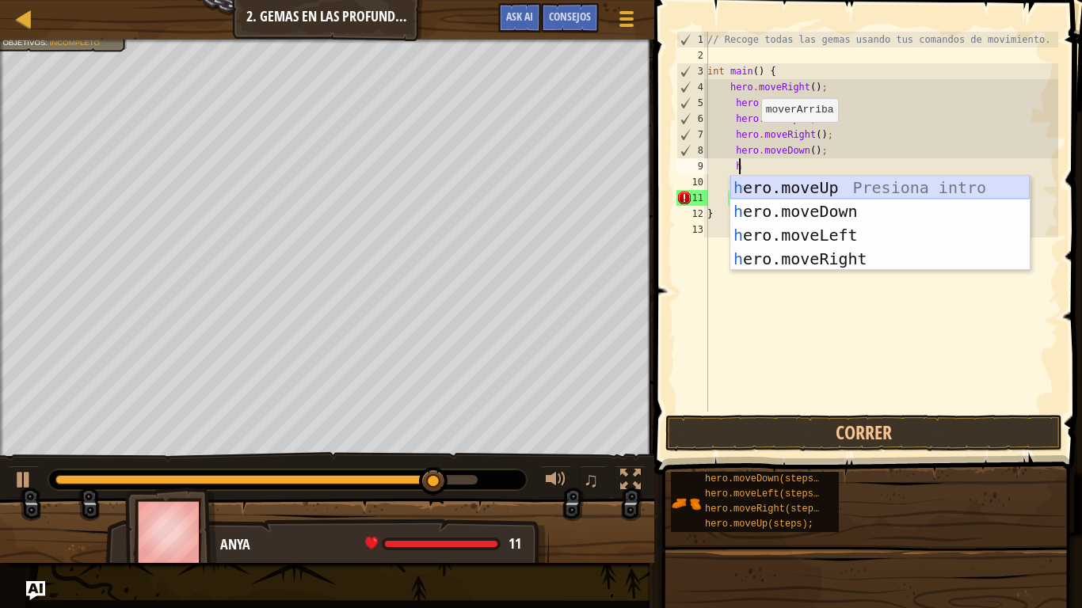
click at [811, 188] on div "h ero.moveUp Presiona intro h ero.moveDown Presiona intro h ero.moveLeft Presio…" at bounding box center [879, 247] width 299 height 143
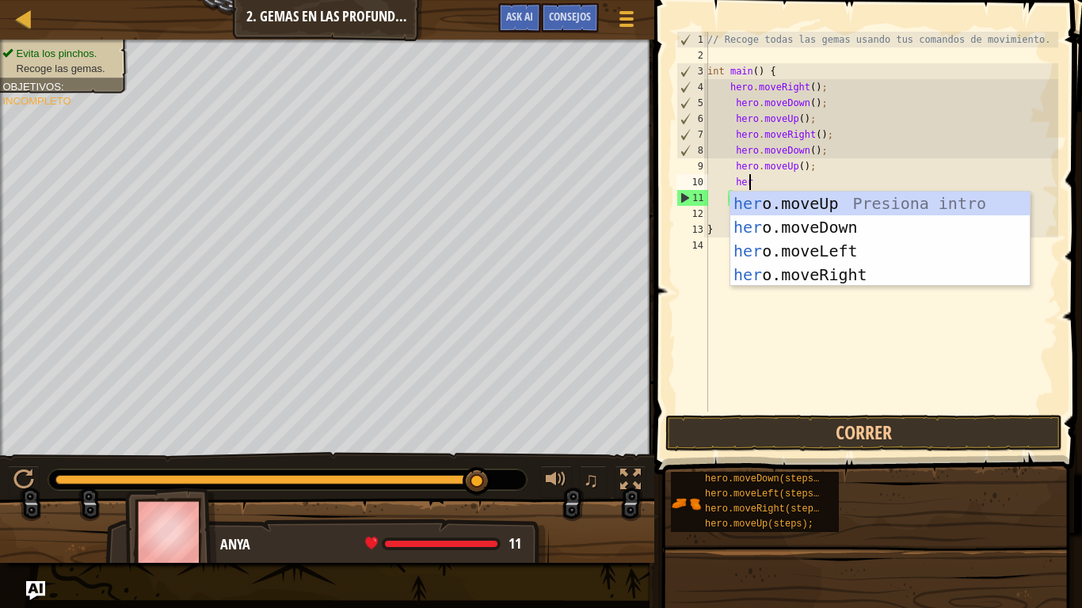
scroll to position [7, 2]
type textarea "hero"
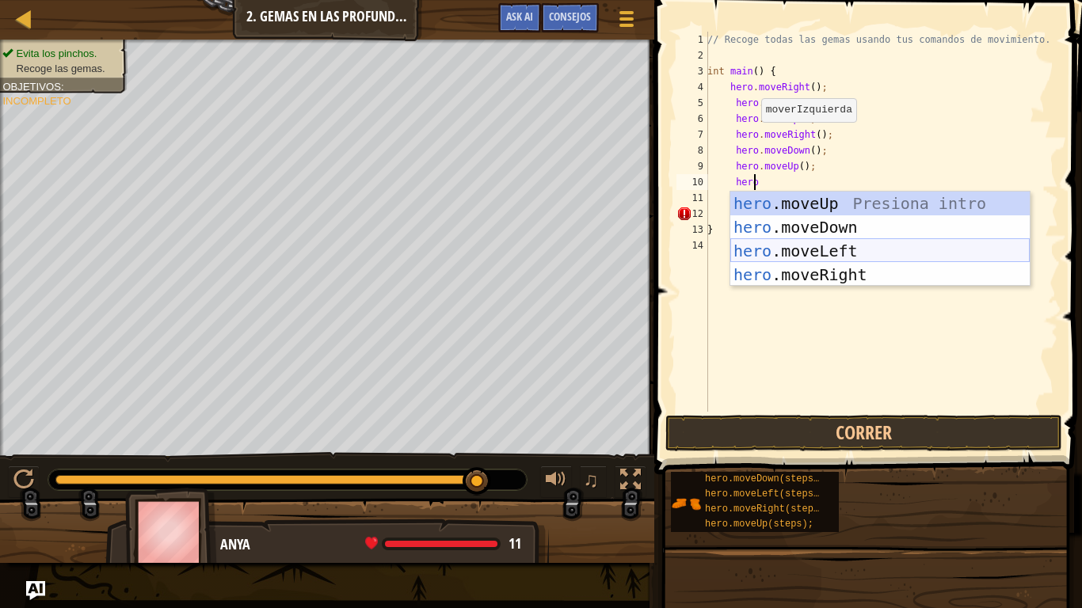
click at [814, 256] on div "hero .moveUp Presiona intro hero .moveDown Presiona intro hero .moveLeft Presio…" at bounding box center [879, 263] width 299 height 143
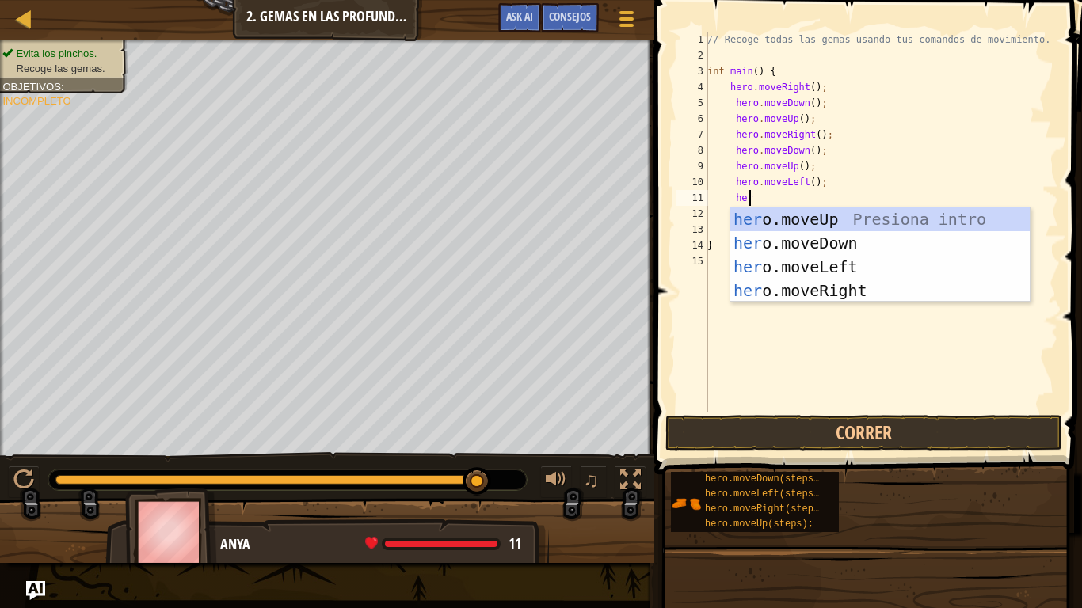
type textarea "hero"
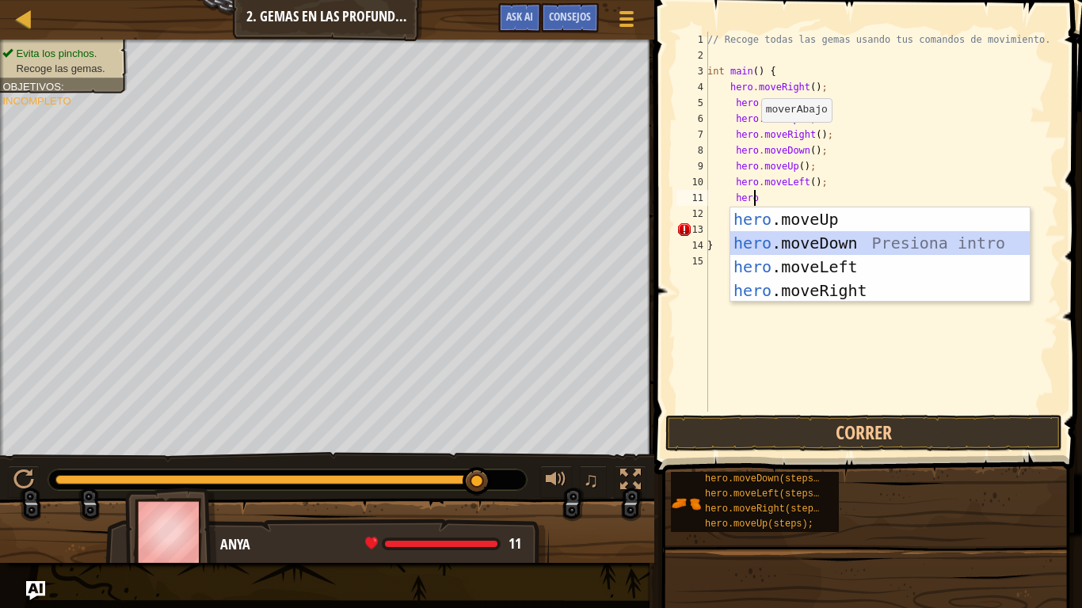
click at [827, 239] on div "hero .moveUp Presiona intro hero .moveDown Presiona intro hero .moveLeft Presio…" at bounding box center [879, 279] width 299 height 143
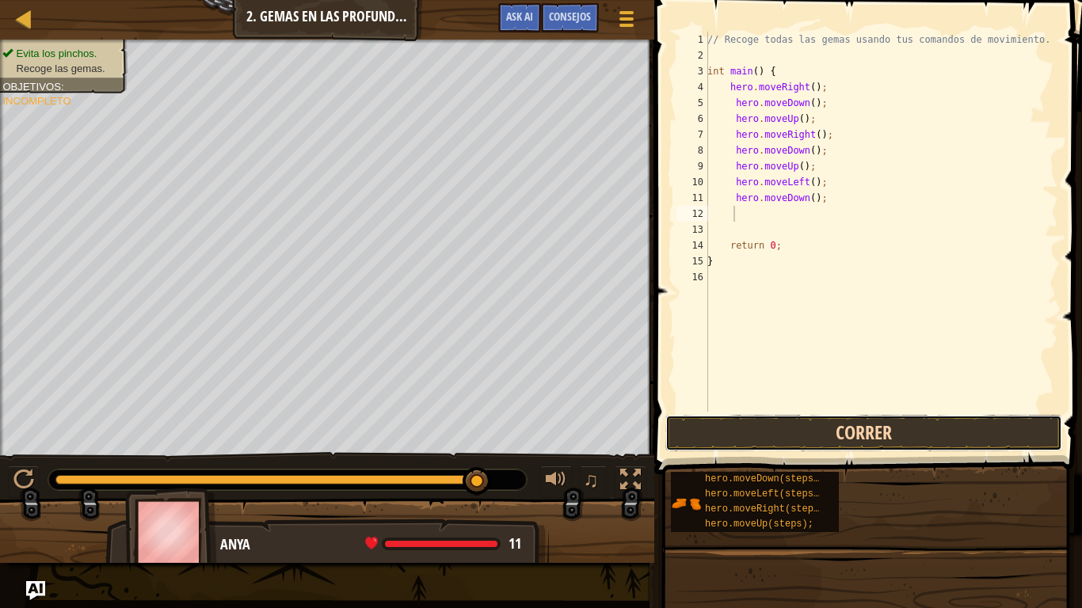
click at [762, 416] on button "Correr" at bounding box center [863, 433] width 397 height 36
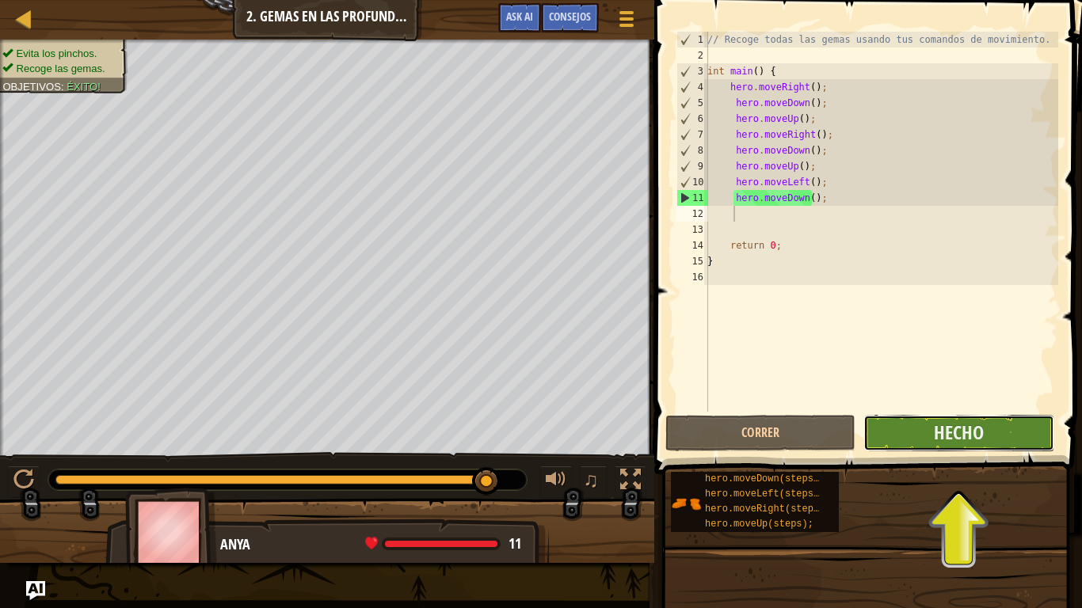
click at [892, 426] on button "Hecho" at bounding box center [958, 433] width 190 height 36
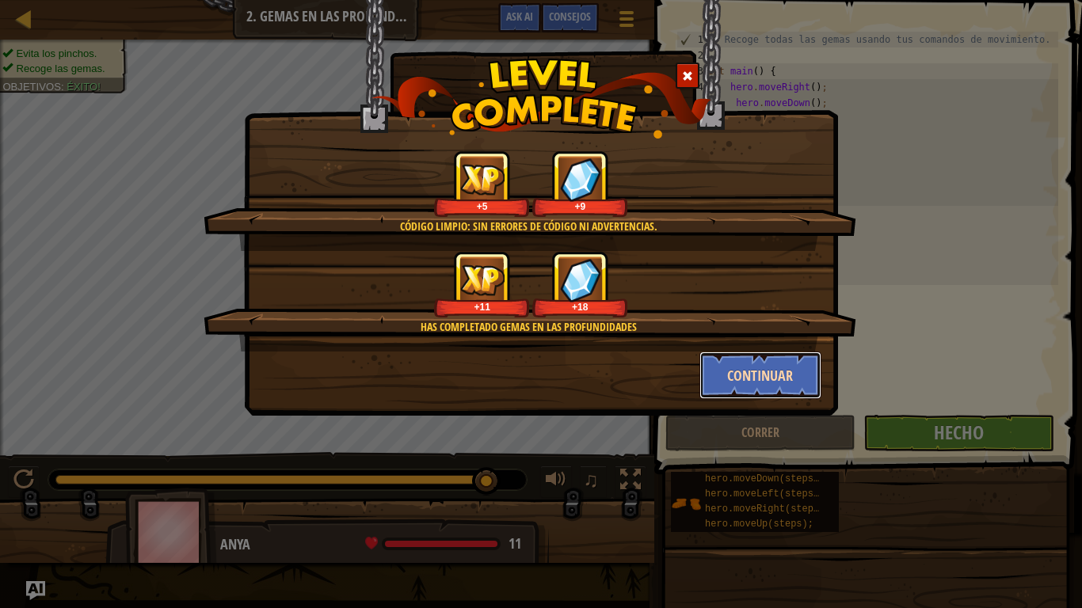
click at [766, 364] on button "Continuar" at bounding box center [760, 376] width 123 height 48
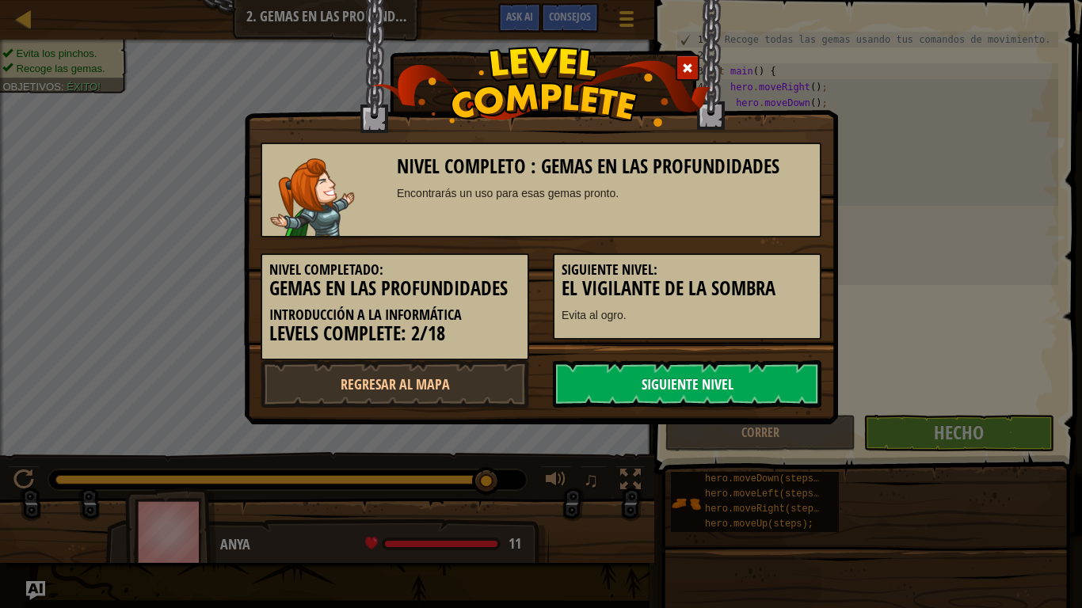
click at [779, 387] on link "Siguiente nivel" at bounding box center [687, 384] width 269 height 48
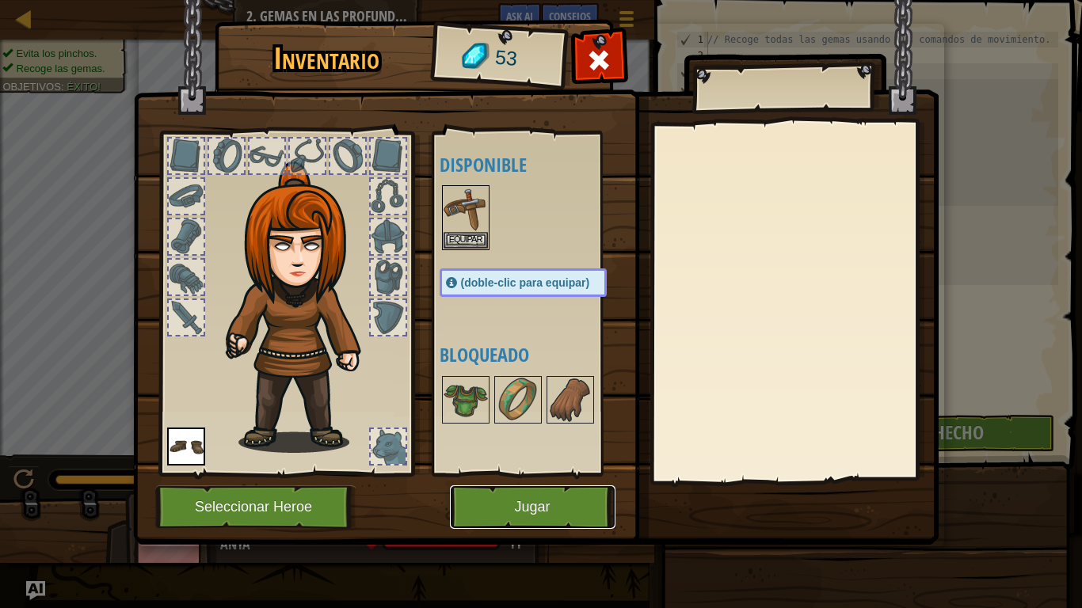
click at [561, 480] on button "Jugar" at bounding box center [533, 508] width 166 height 44
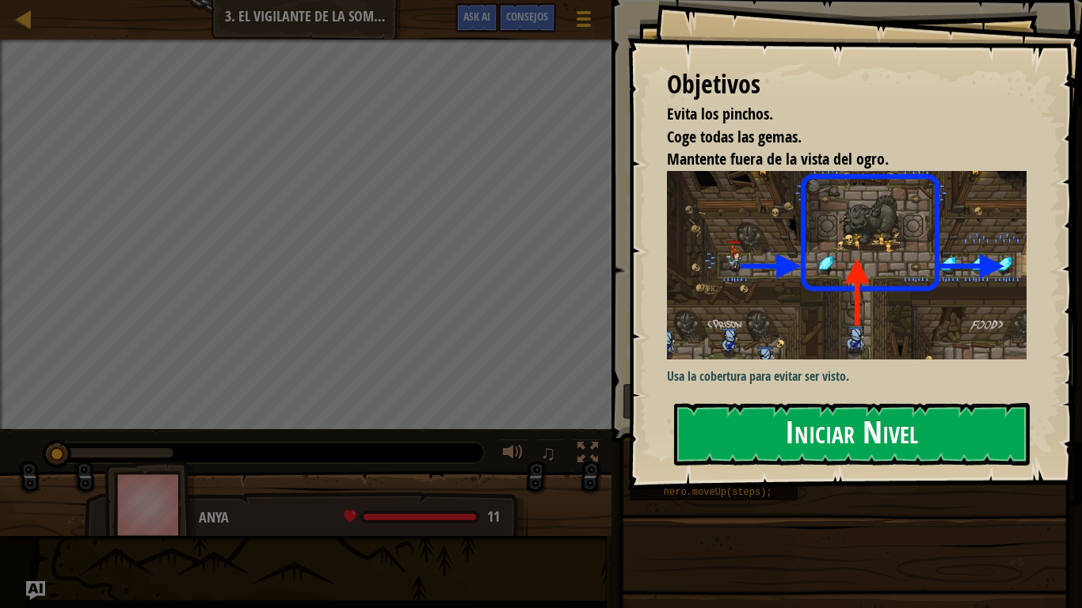
click at [740, 424] on button "Iniciar Nivel" at bounding box center [852, 434] width 356 height 63
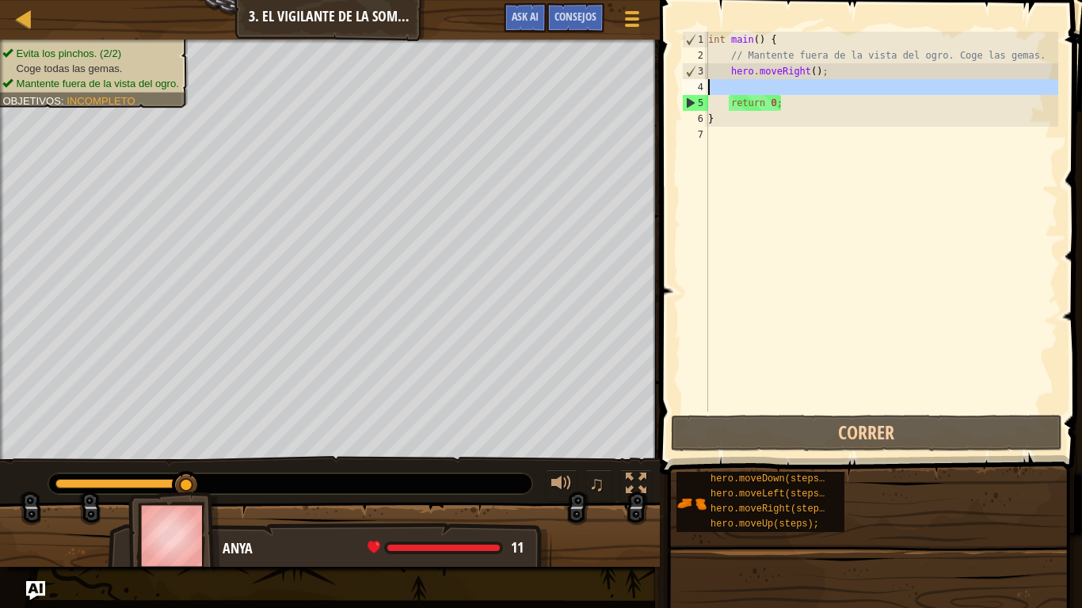
click at [707, 88] on div "4" at bounding box center [695, 87] width 26 height 16
type textarea "return 0;"
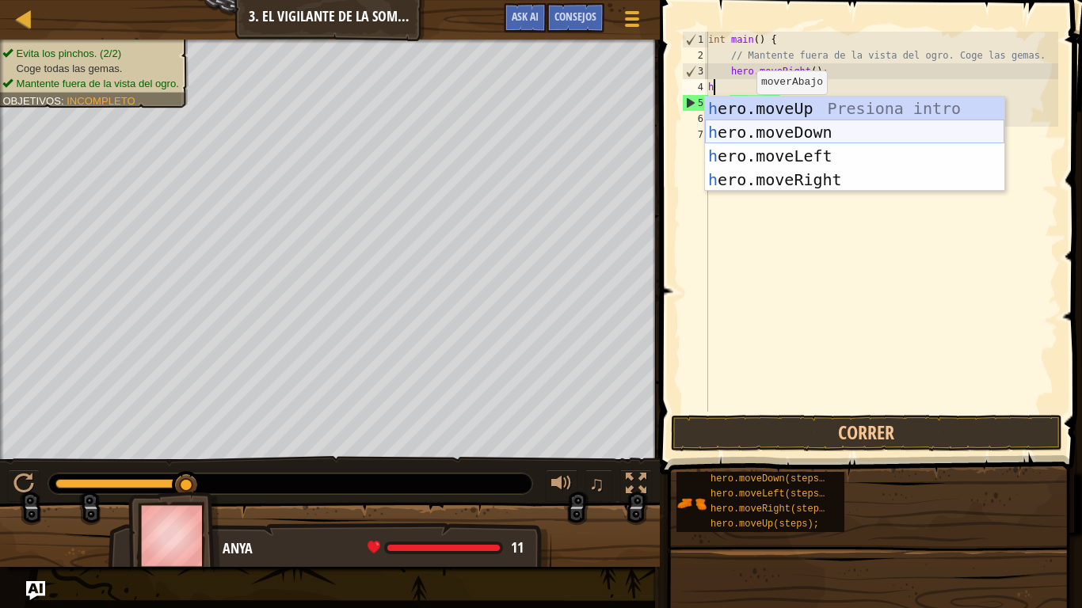
scroll to position [7, 1]
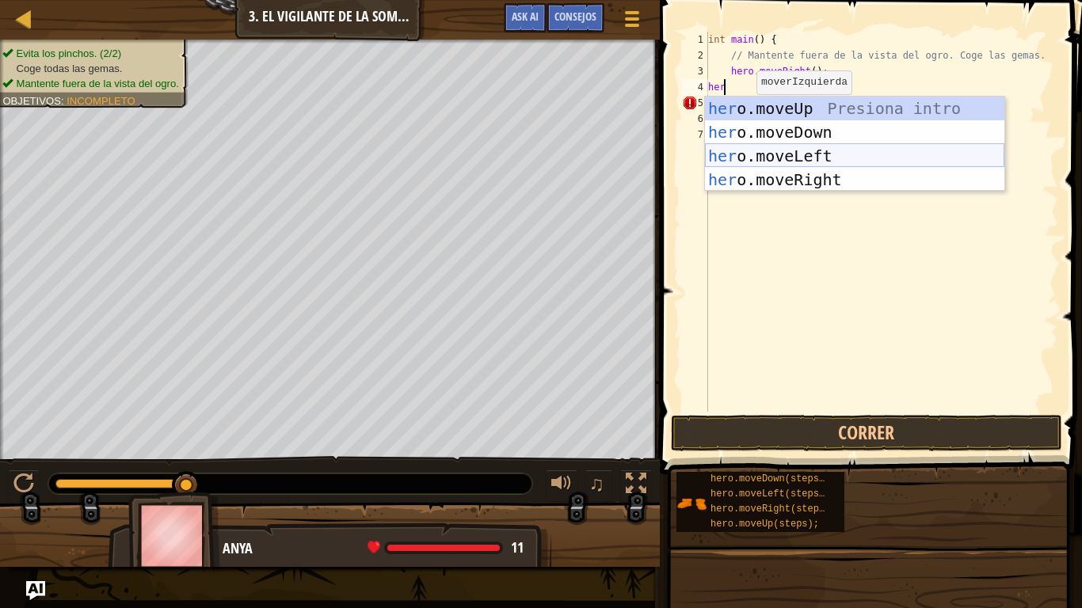
type textarea "hero"
click at [800, 104] on div "hero .moveUp Presiona intro hero .moveDown Presiona intro hero .moveLeft Presio…" at bounding box center [854, 168] width 299 height 143
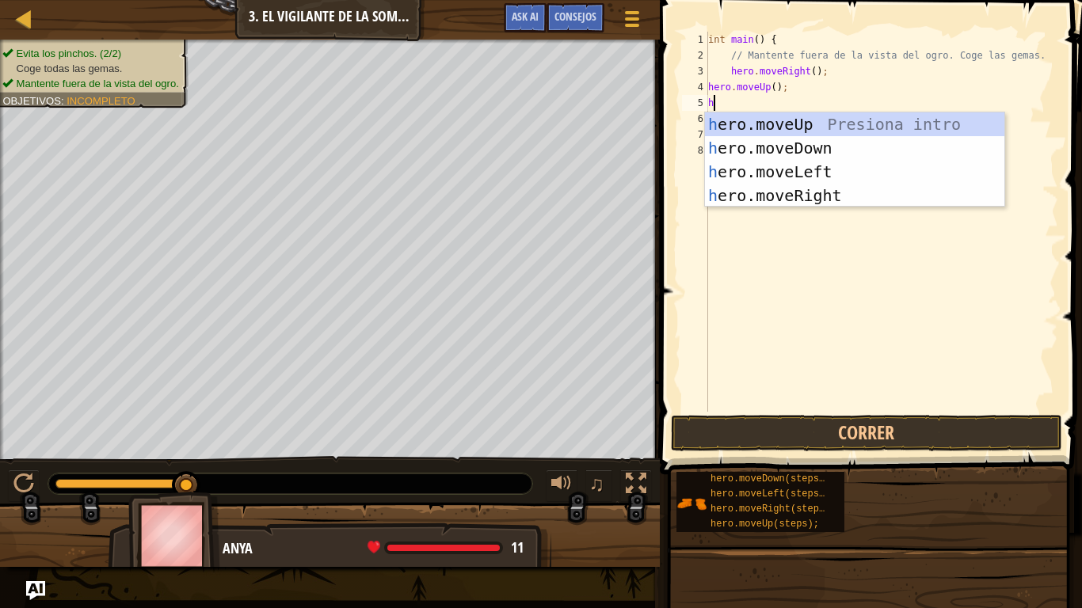
scroll to position [7, 0]
type textarea "hero"
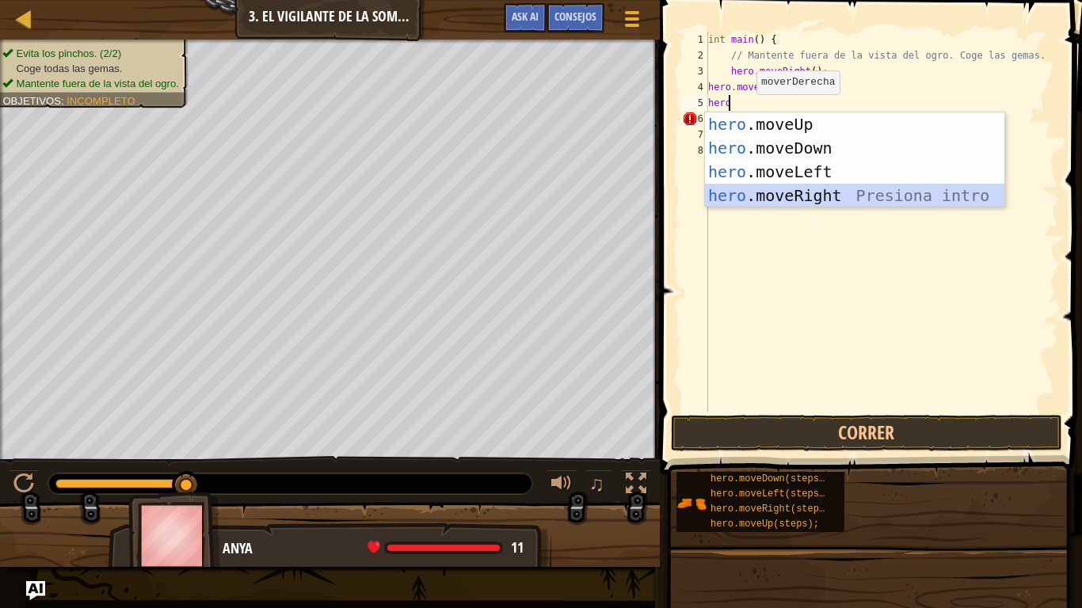
click at [818, 196] on div "hero .moveUp Presiona intro hero .moveDown Presiona intro hero .moveLeft Presio…" at bounding box center [854, 183] width 299 height 143
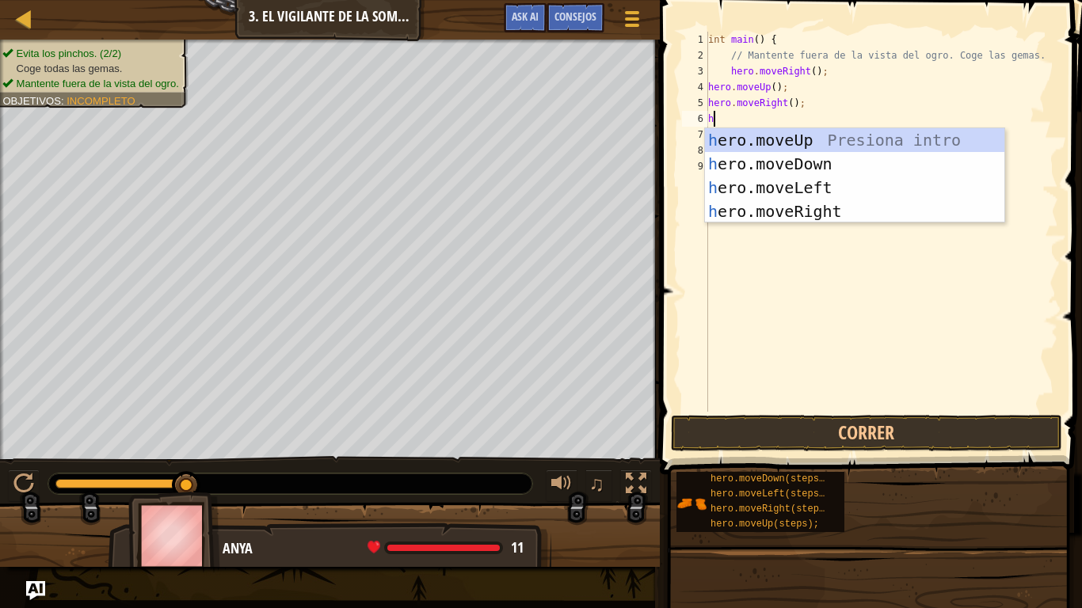
scroll to position [7, 0]
type textarea "hero"
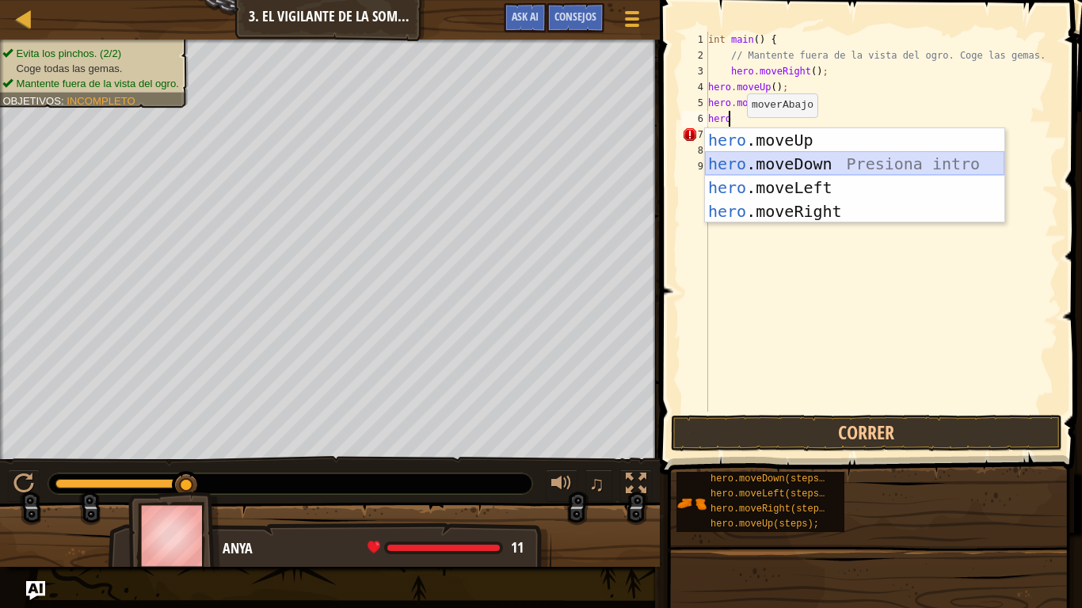
click at [782, 161] on div "hero .moveUp Presiona intro hero .moveDown Presiona intro hero .moveLeft Presio…" at bounding box center [854, 199] width 299 height 143
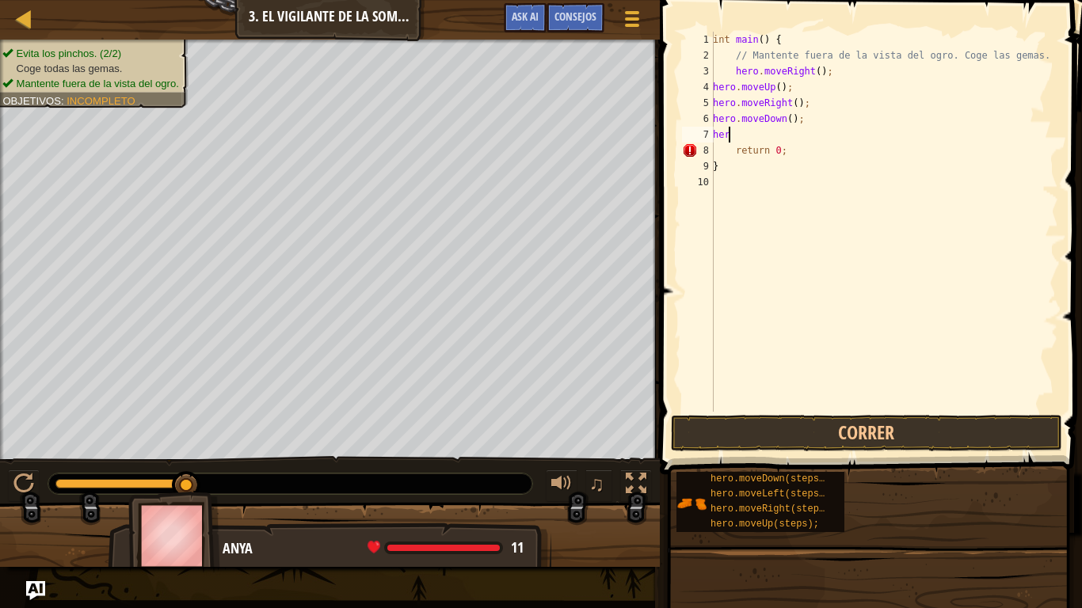
type textarea "hero"
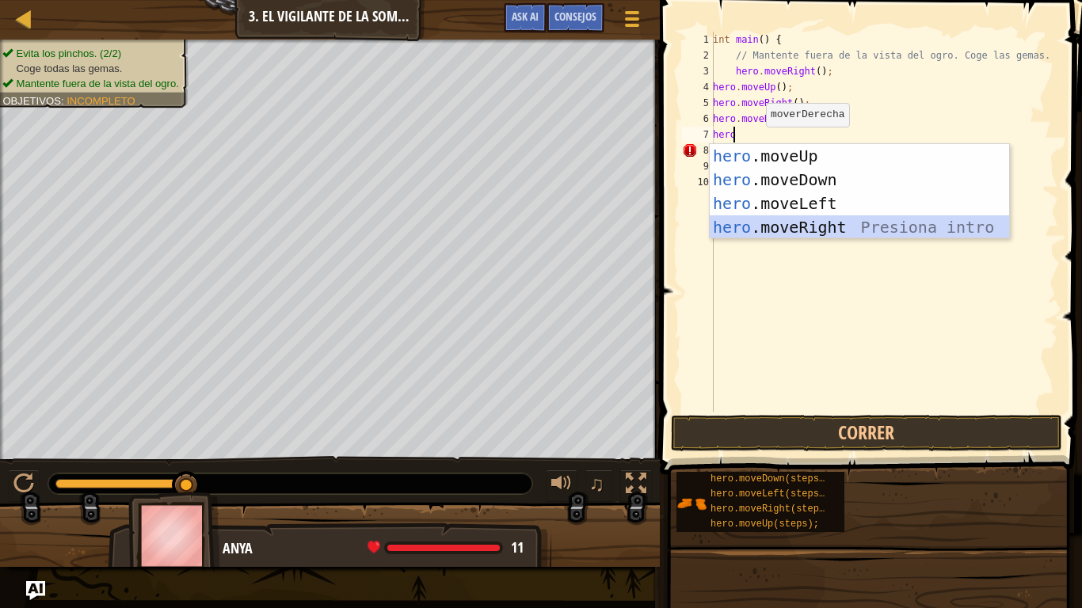
click at [800, 220] on div "hero .moveUp Presiona intro hero .moveDown Presiona intro hero .moveLeft Presio…" at bounding box center [859, 215] width 299 height 143
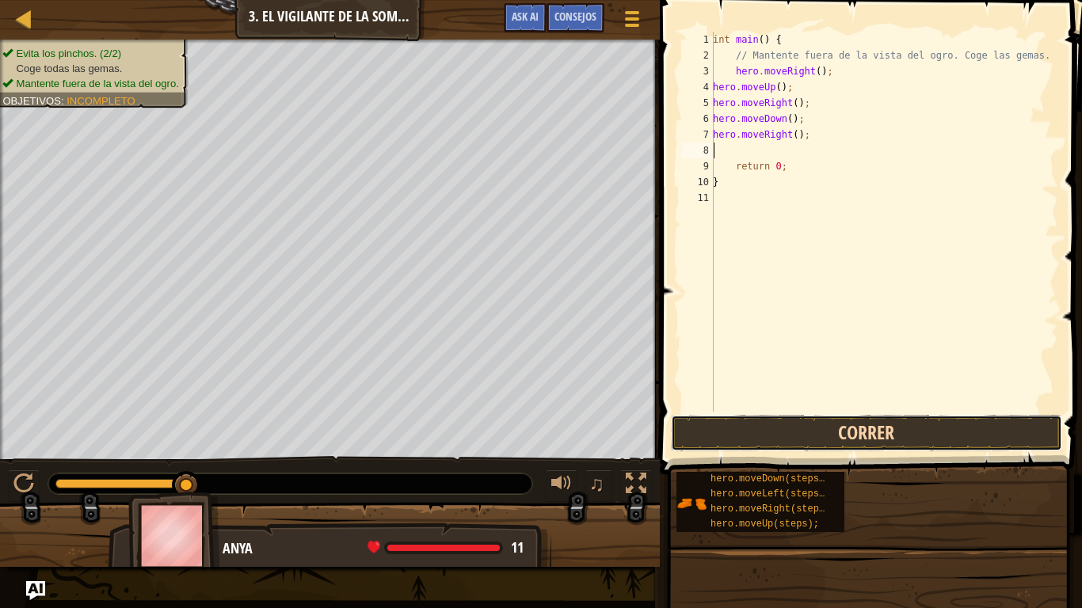
click at [814, 429] on button "Correr" at bounding box center [866, 433] width 391 height 36
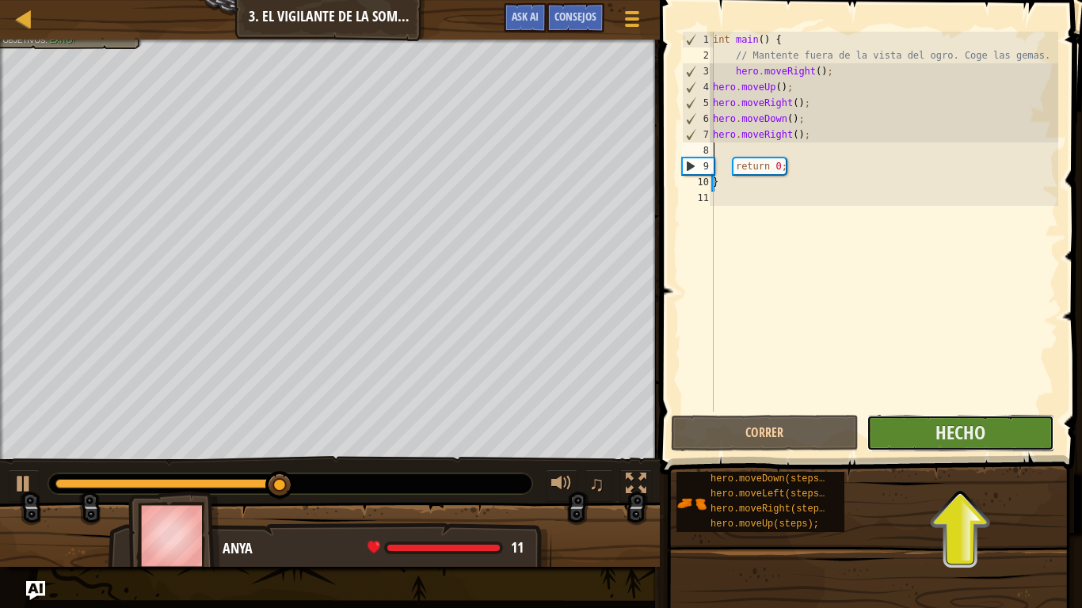
click at [928, 433] on button "Hecho" at bounding box center [961, 433] width 188 height 36
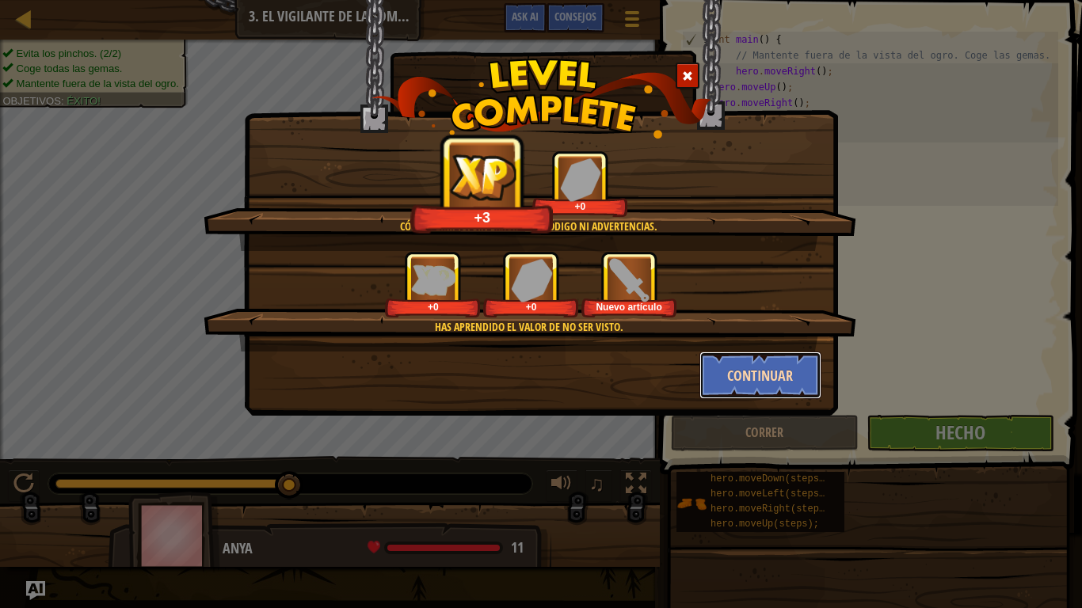
click at [779, 374] on button "Continuar" at bounding box center [760, 376] width 123 height 48
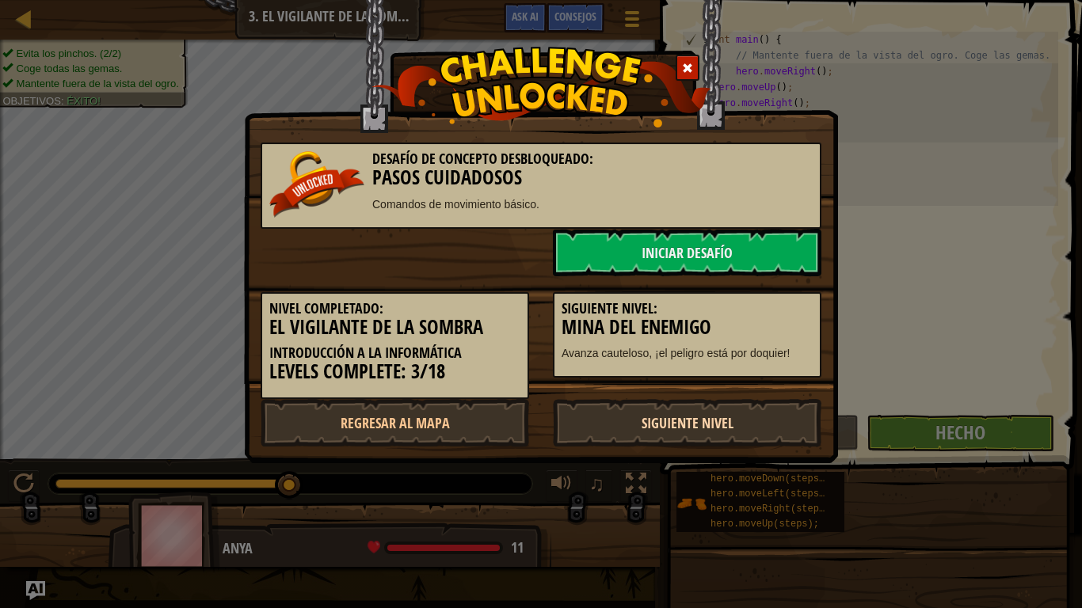
click at [691, 432] on link "Siguiente nivel" at bounding box center [687, 423] width 269 height 48
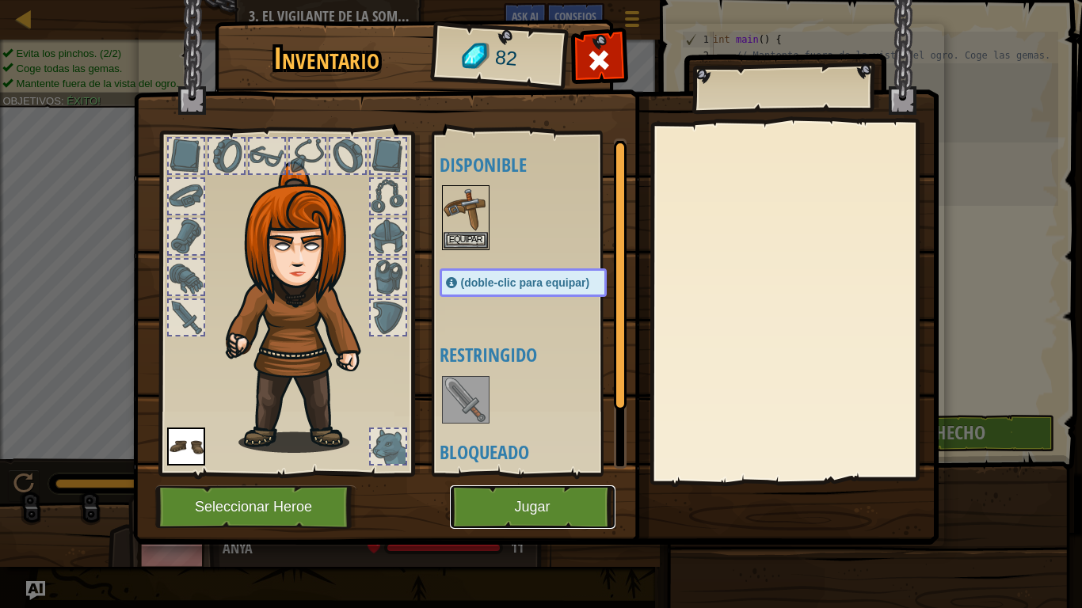
click at [554, 480] on button "Jugar" at bounding box center [533, 508] width 166 height 44
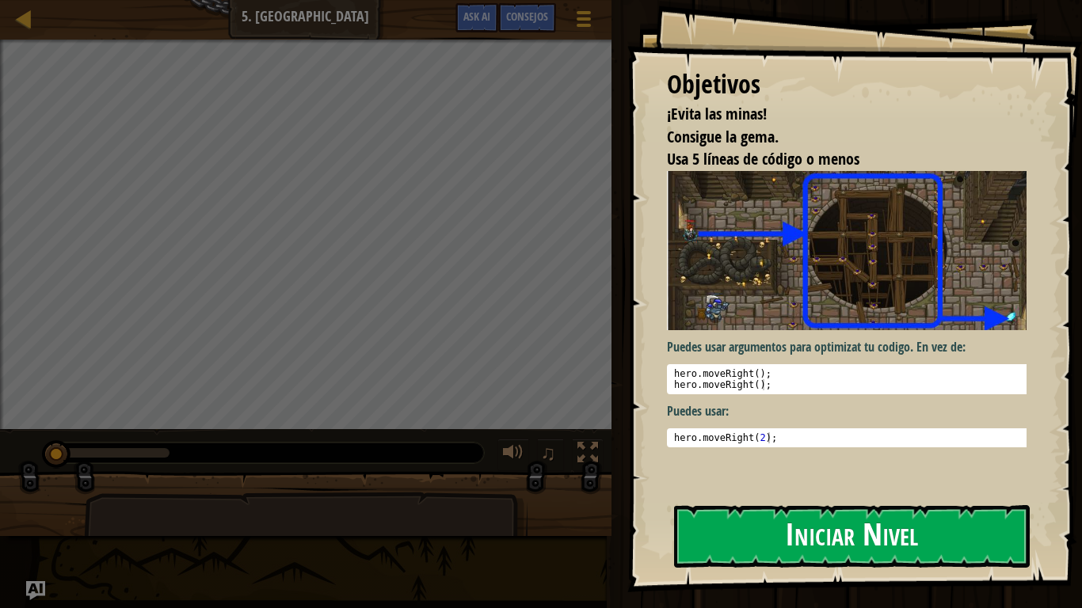
click at [765, 480] on button "Iniciar Nivel" at bounding box center [852, 536] width 356 height 63
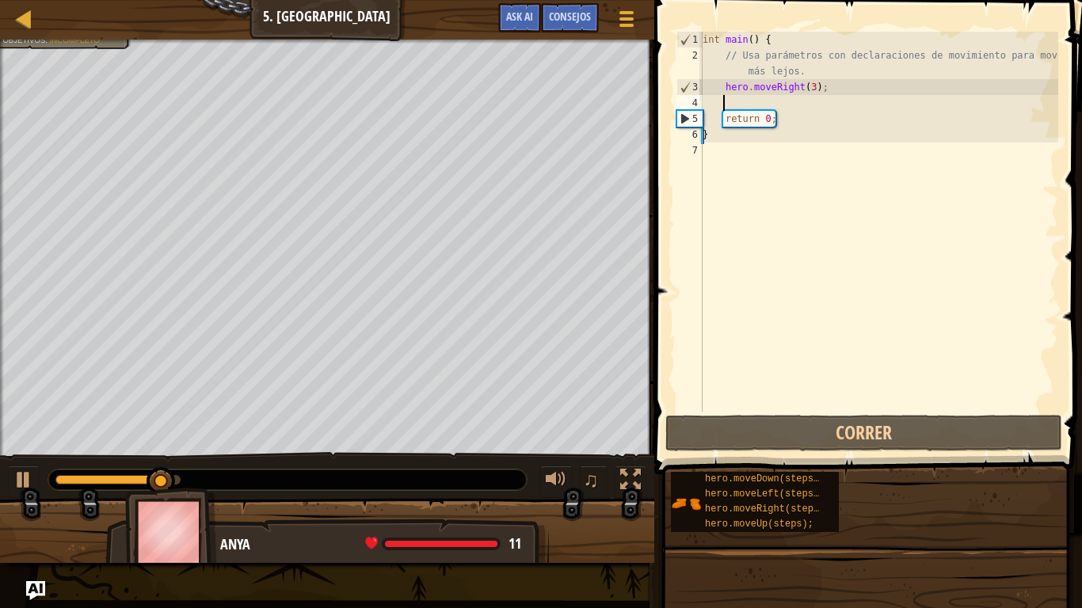
click at [721, 104] on div "int main ( ) { // Usa parámetros con declaraciones de movimiento para moverte m…" at bounding box center [878, 238] width 359 height 412
click at [703, 104] on div "int main ( ) { // Usa parámetros con declaraciones de movimiento para moverte m…" at bounding box center [878, 238] width 359 height 412
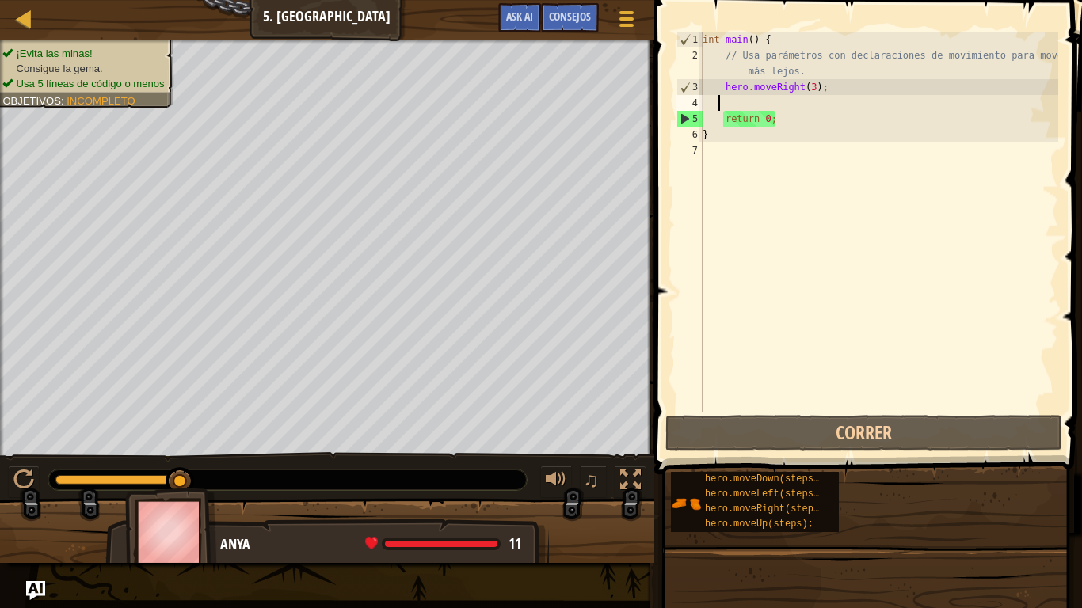
click at [718, 101] on div "int main ( ) { // Usa parámetros con declaraciones de movimiento para moverte m…" at bounding box center [878, 238] width 359 height 412
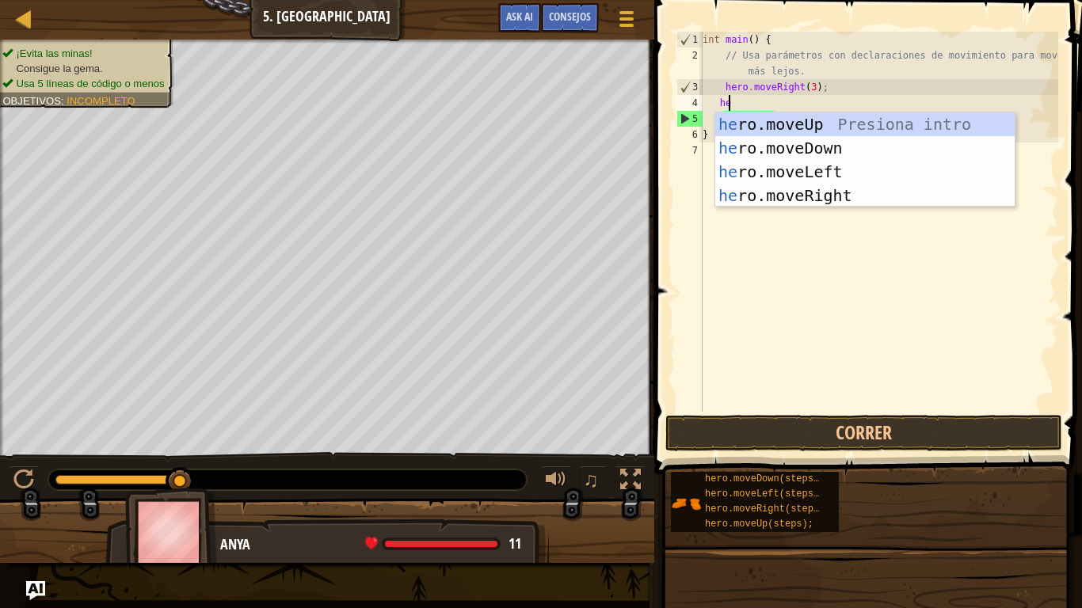
scroll to position [7, 2]
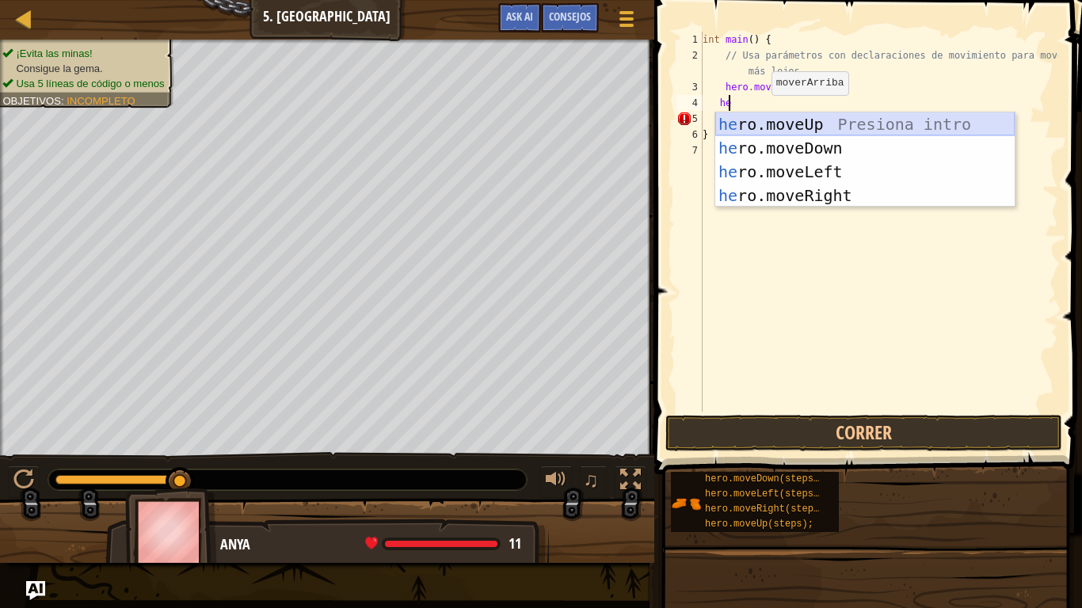
type textarea "h"
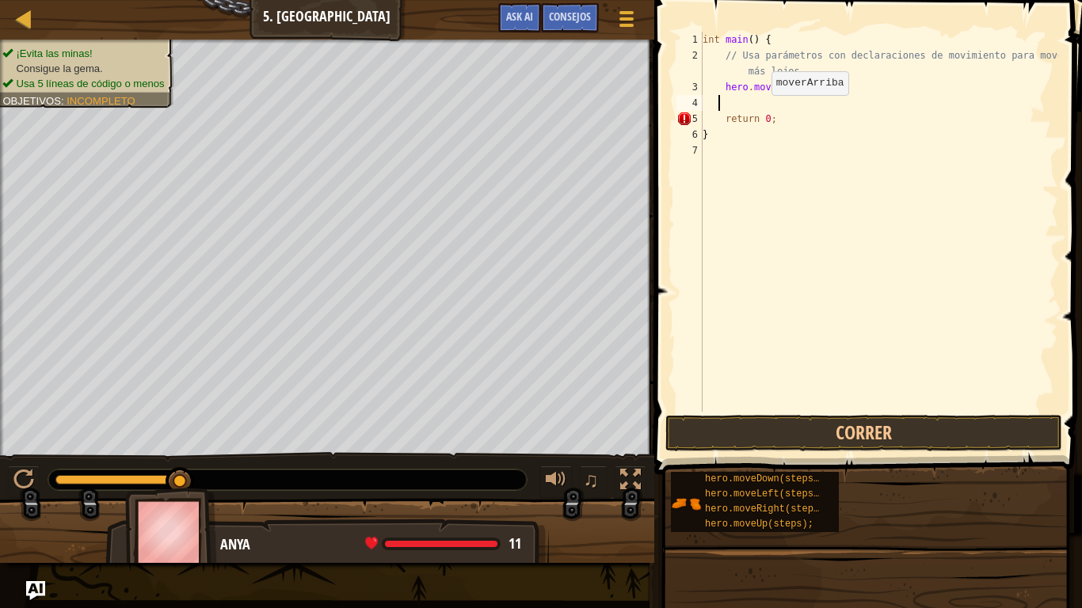
scroll to position [7, 1]
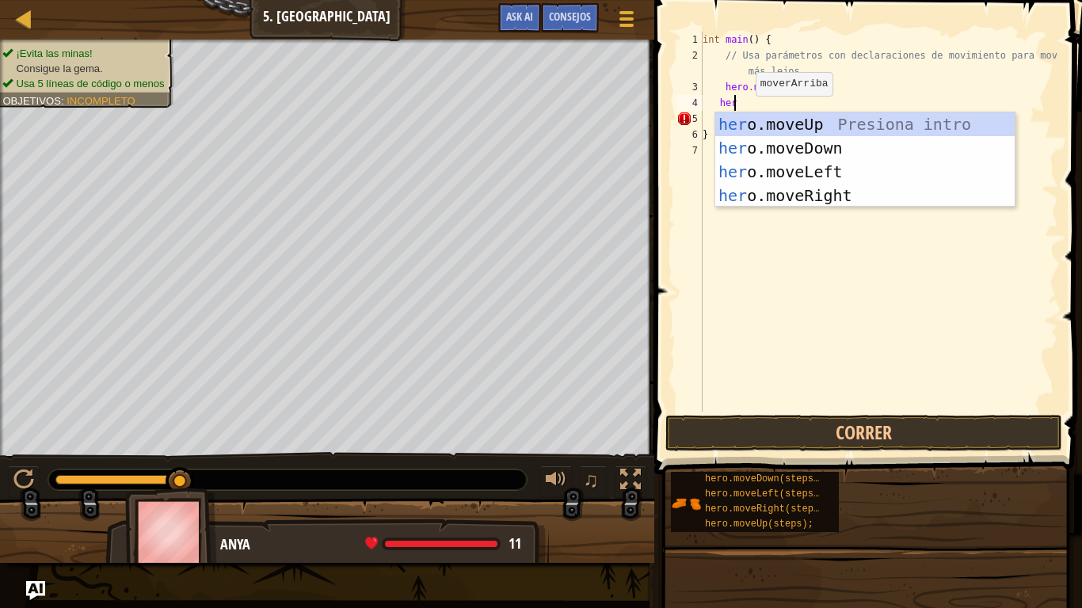
type textarea "hero"
click at [773, 120] on div "hero .moveUp Presiona intro hero .moveDown Presiona intro hero .moveLeft Presio…" at bounding box center [864, 183] width 299 height 143
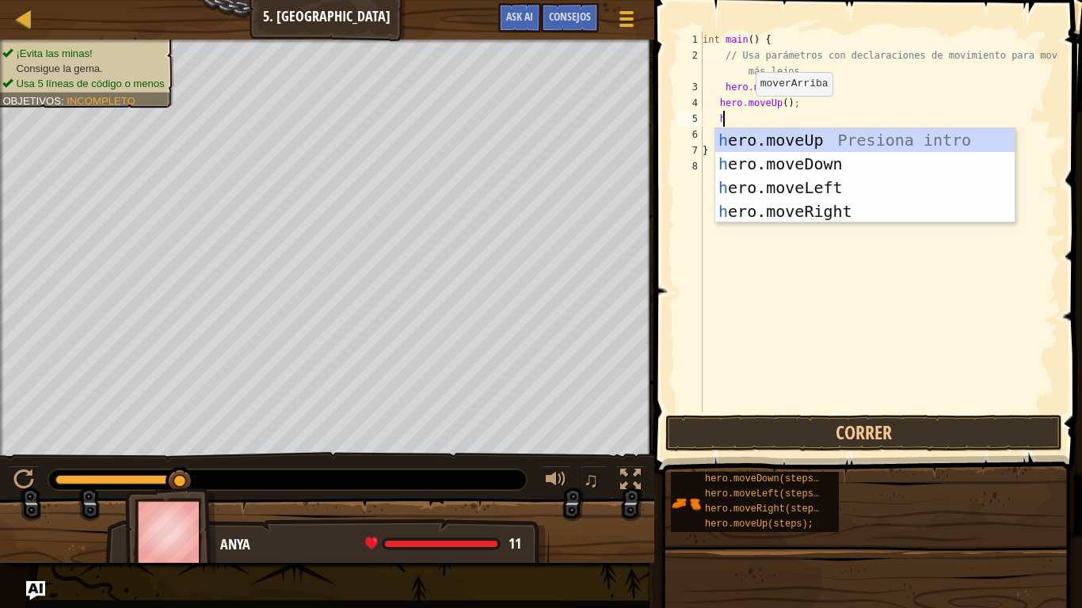
scroll to position [7, 2]
type textarea "her"
click at [798, 208] on div "her o.moveUp Presiona intro her o.moveDown Presiona intro her o.moveLeft Presio…" at bounding box center [864, 199] width 299 height 143
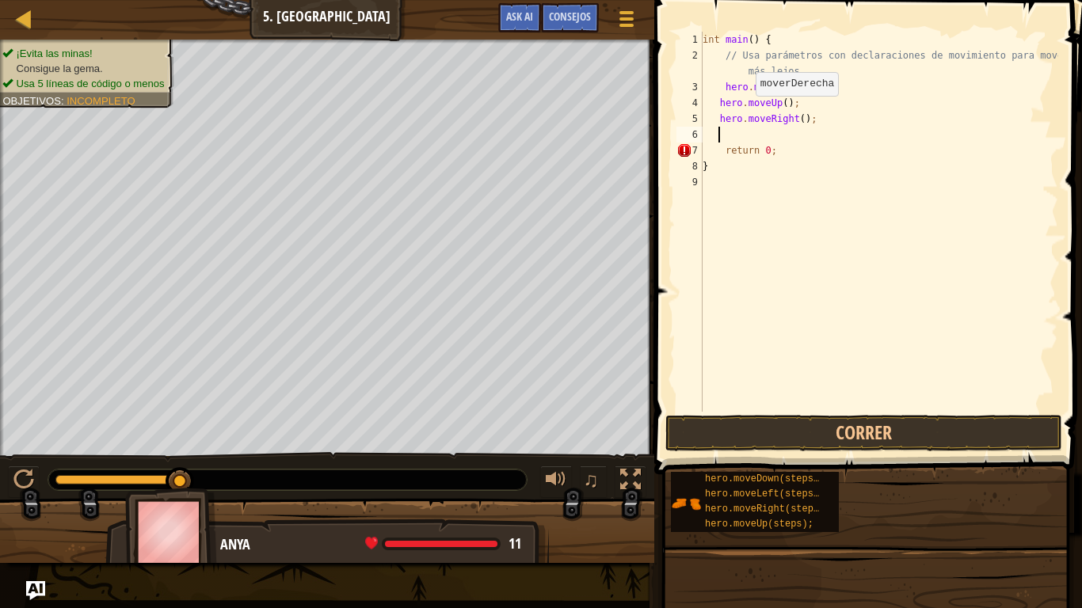
scroll to position [7, 1]
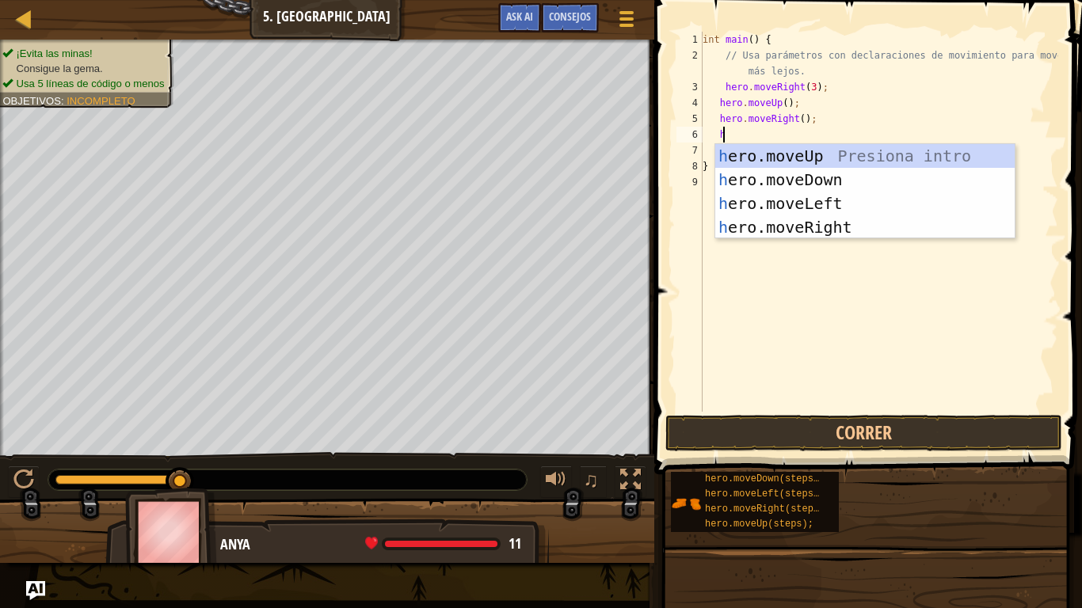
type textarea "he"
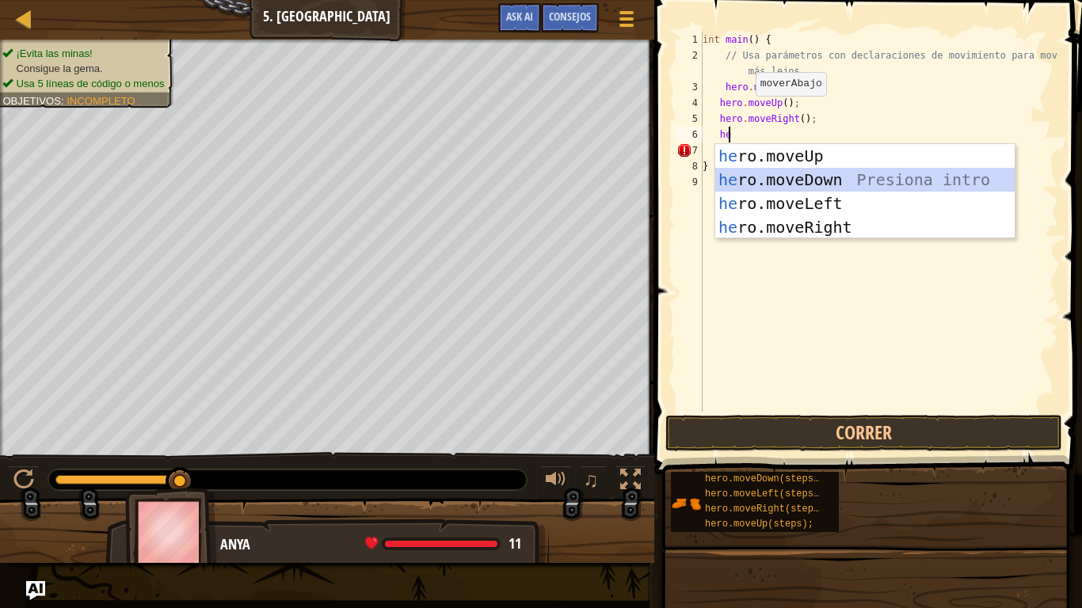
click at [777, 185] on div "he ro.moveUp Presiona intro he ro.moveDown Presiona intro he ro.moveLeft Presio…" at bounding box center [864, 215] width 299 height 143
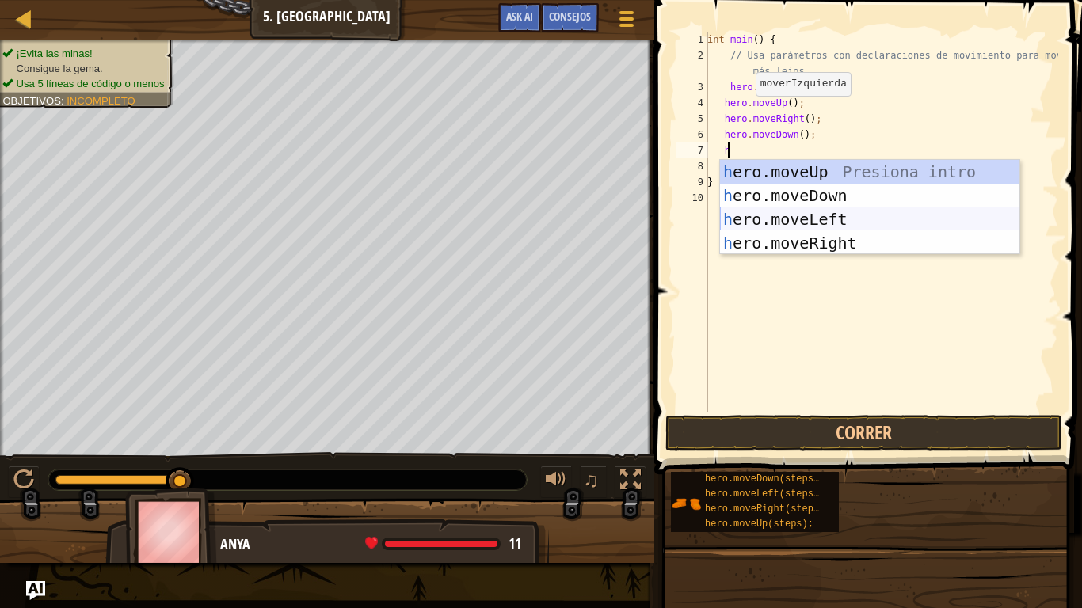
type textarea "he"
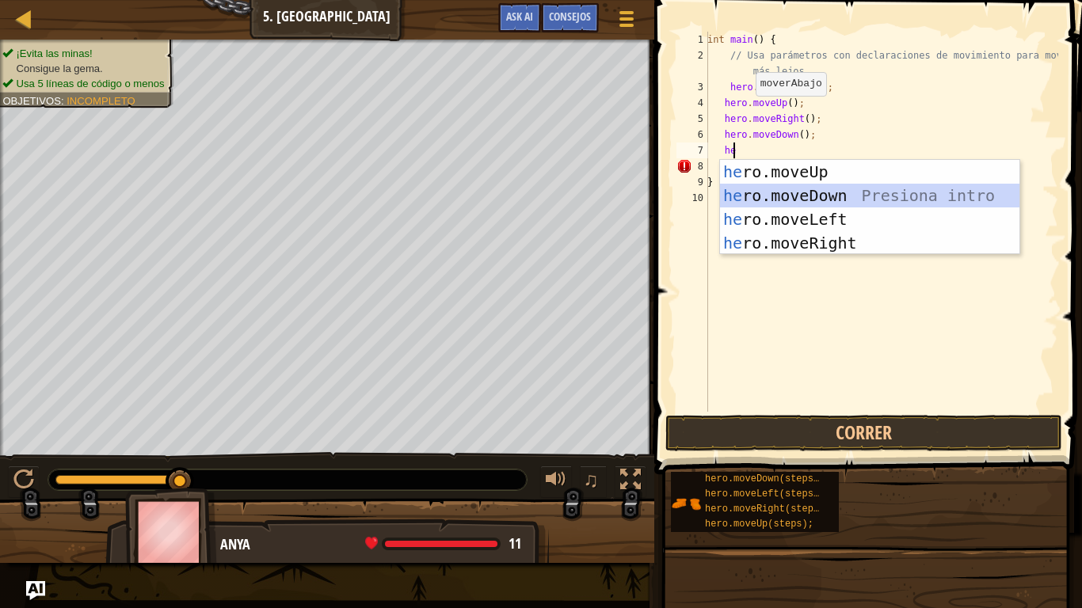
click at [758, 192] on div "he ro.moveUp Presiona intro he ro.moveDown Presiona intro he ro.moveLeft Presio…" at bounding box center [869, 231] width 299 height 143
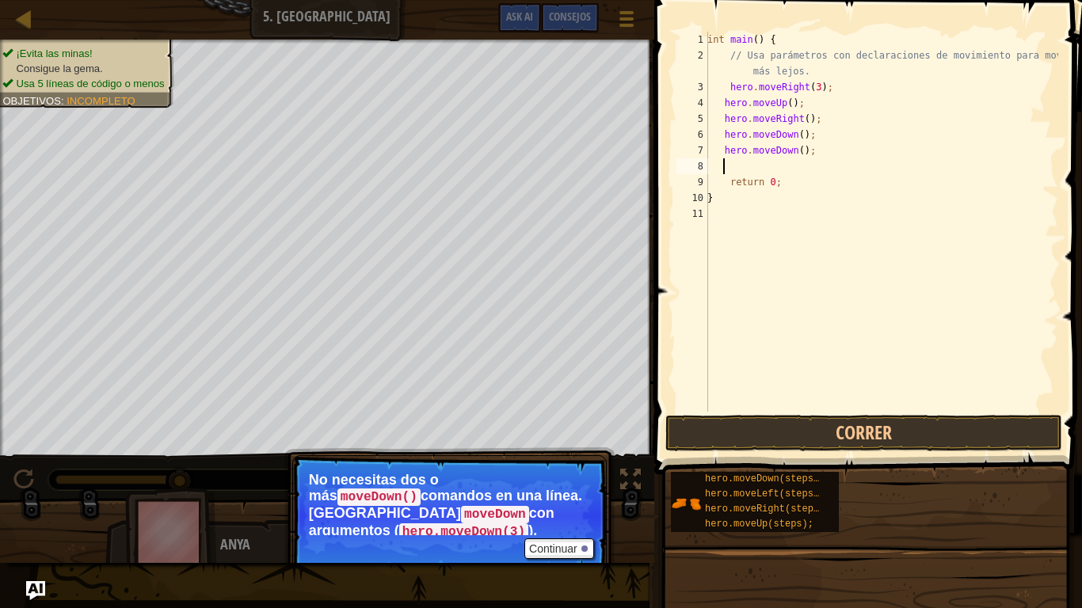
click at [806, 154] on div "int main ( ) { // Usa parámetros con declaraciones de movimiento para moverte m…" at bounding box center [881, 238] width 354 height 412
type textarea "h"
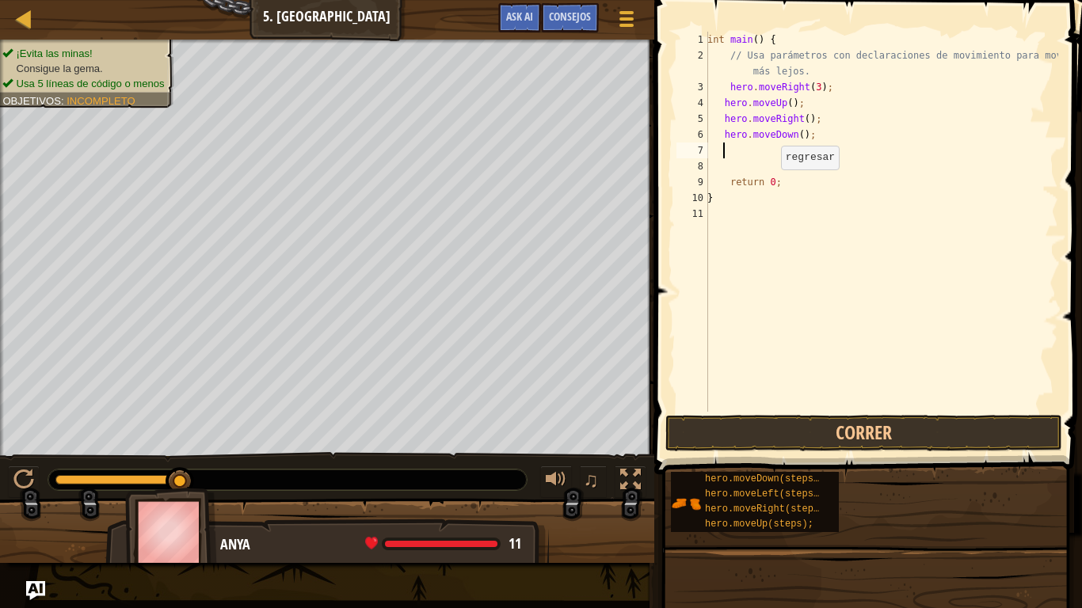
type textarea "h"
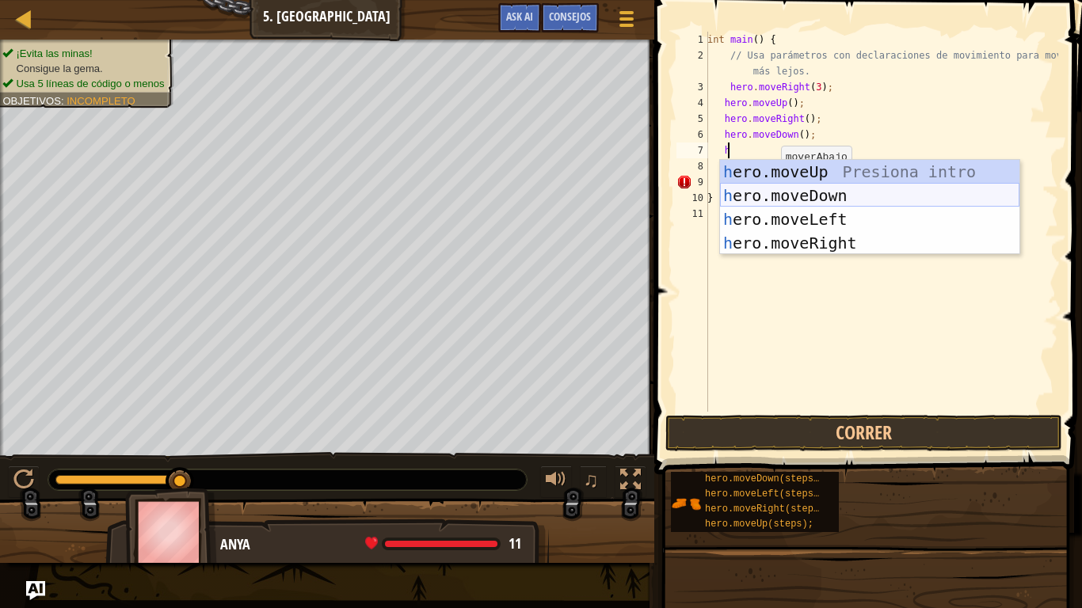
click at [787, 192] on div "h ero.moveUp Presiona intro h ero.moveDown Presiona intro h ero.moveLeft Presio…" at bounding box center [869, 231] width 299 height 143
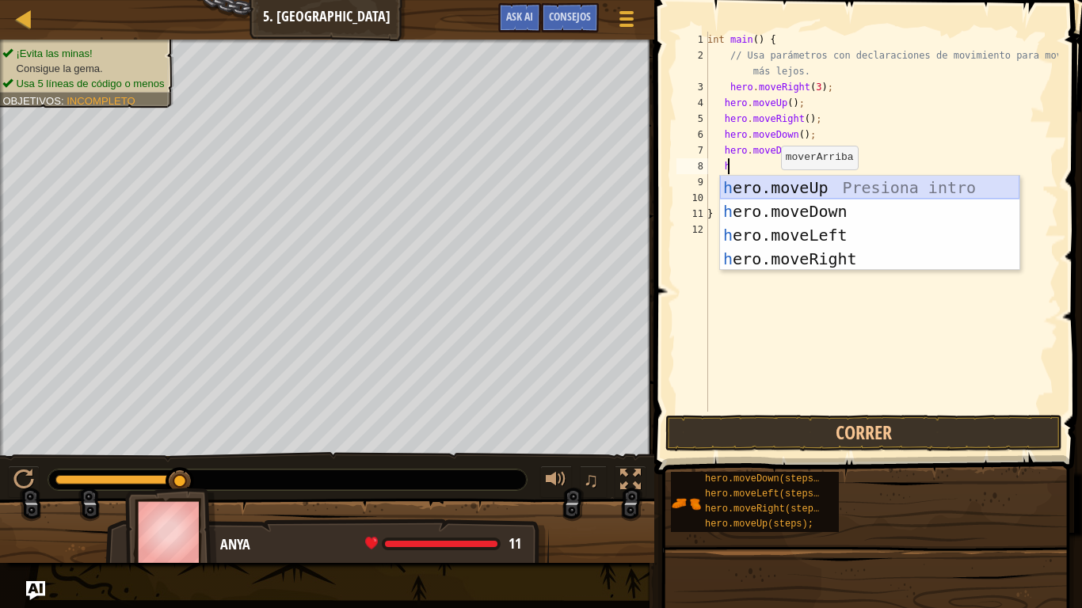
type textarea "he"
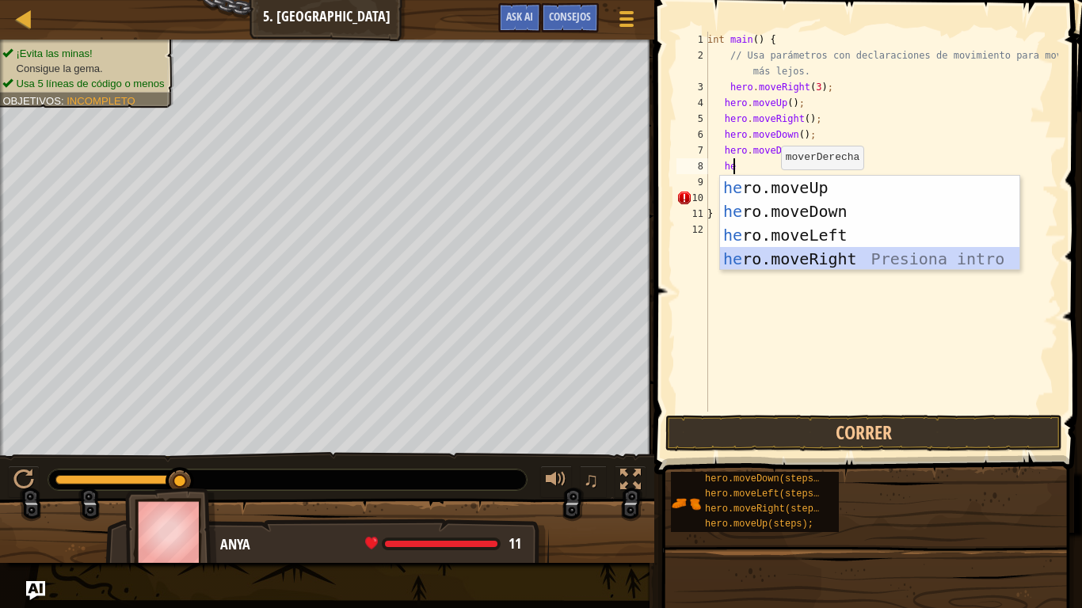
click at [791, 253] on div "he ro.moveUp Presiona intro he ro.moveDown Presiona intro he ro.moveLeft Presio…" at bounding box center [869, 247] width 299 height 143
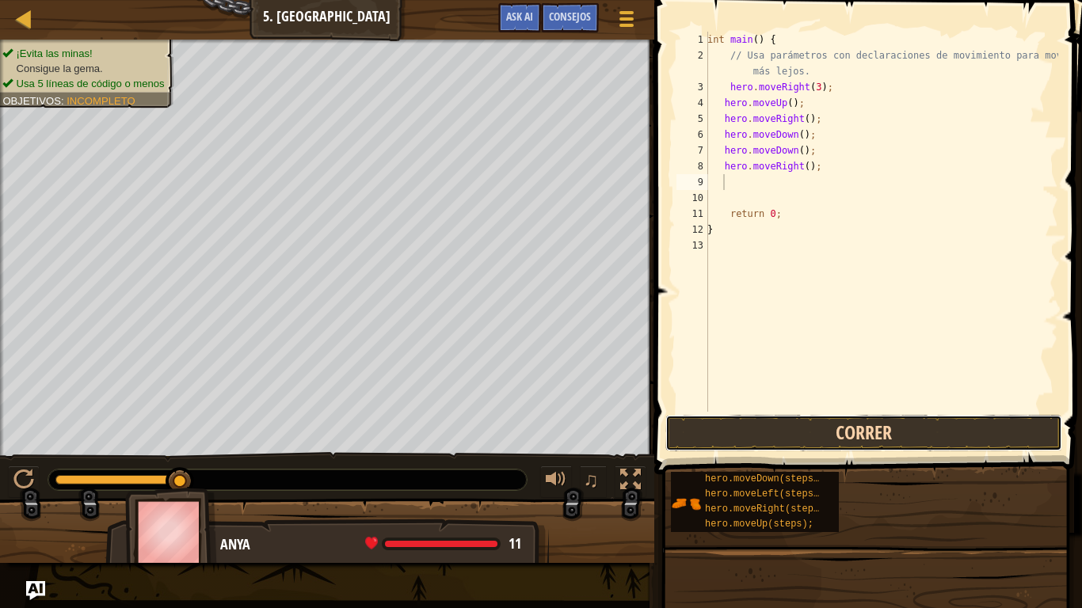
click at [863, 421] on button "Correr" at bounding box center [863, 433] width 397 height 36
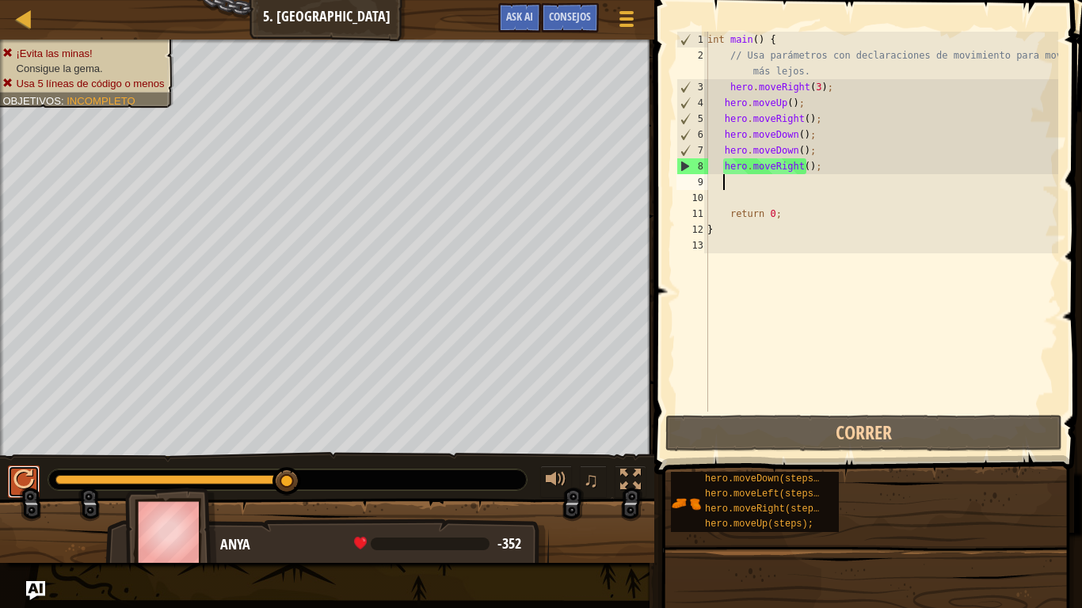
click at [13, 480] on button at bounding box center [24, 482] width 32 height 32
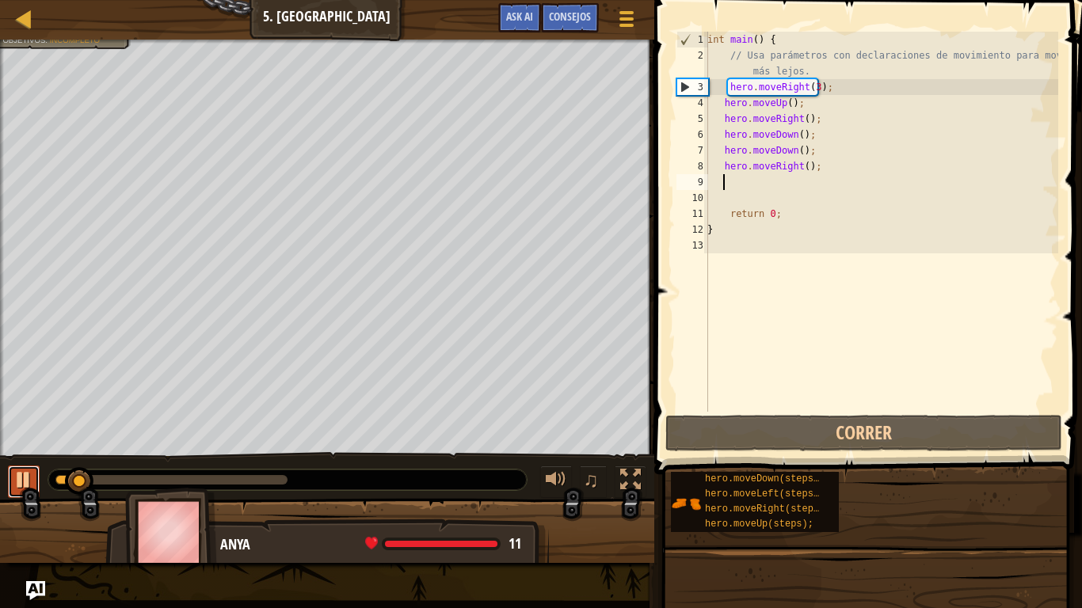
click at [29, 479] on div at bounding box center [23, 480] width 21 height 21
click at [20, 474] on div at bounding box center [23, 480] width 21 height 21
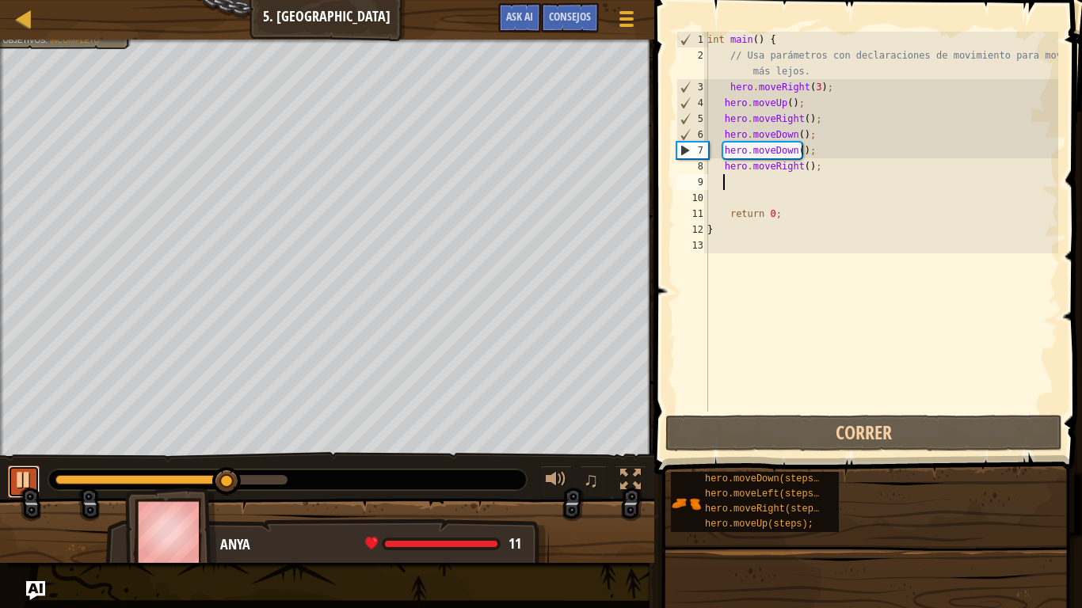
click at [23, 473] on div at bounding box center [23, 480] width 21 height 21
click at [814, 166] on div "int main ( ) { // Usa parámetros con declaraciones de movimiento para moverte m…" at bounding box center [881, 238] width 354 height 412
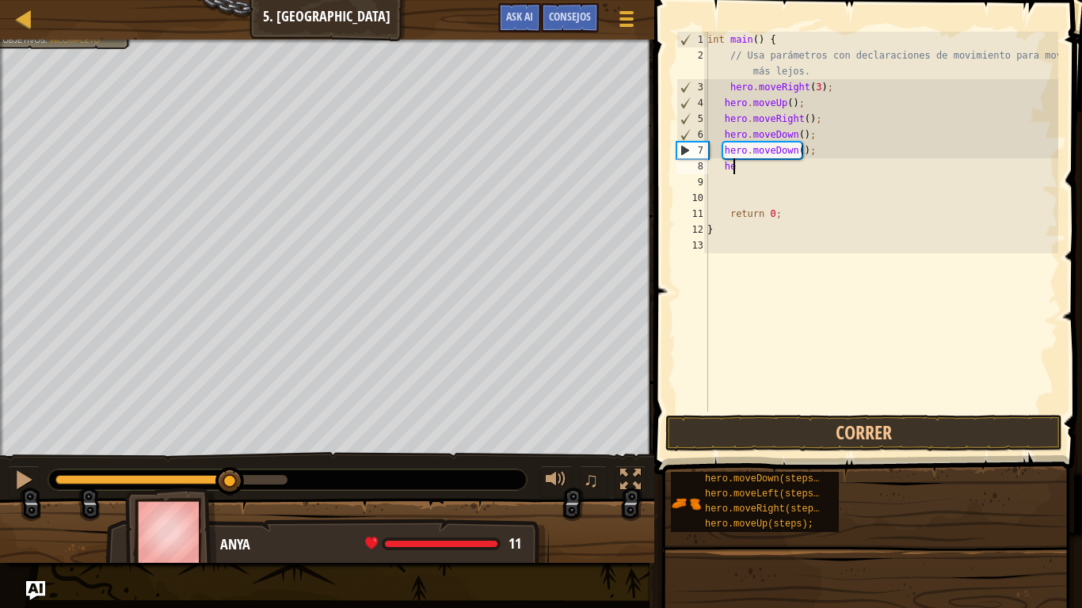
type textarea "h"
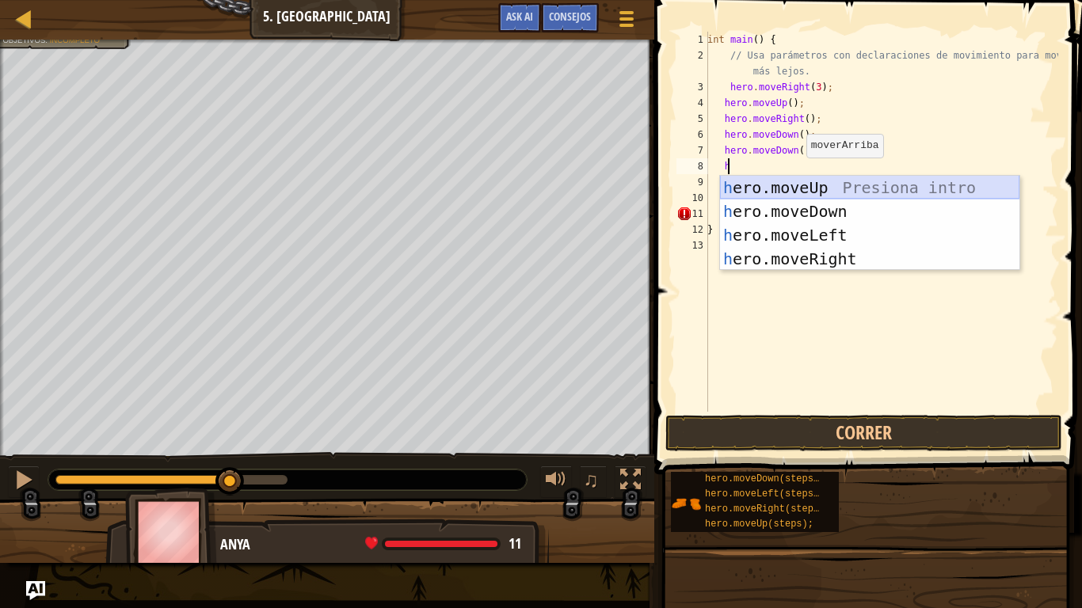
type textarea "he"
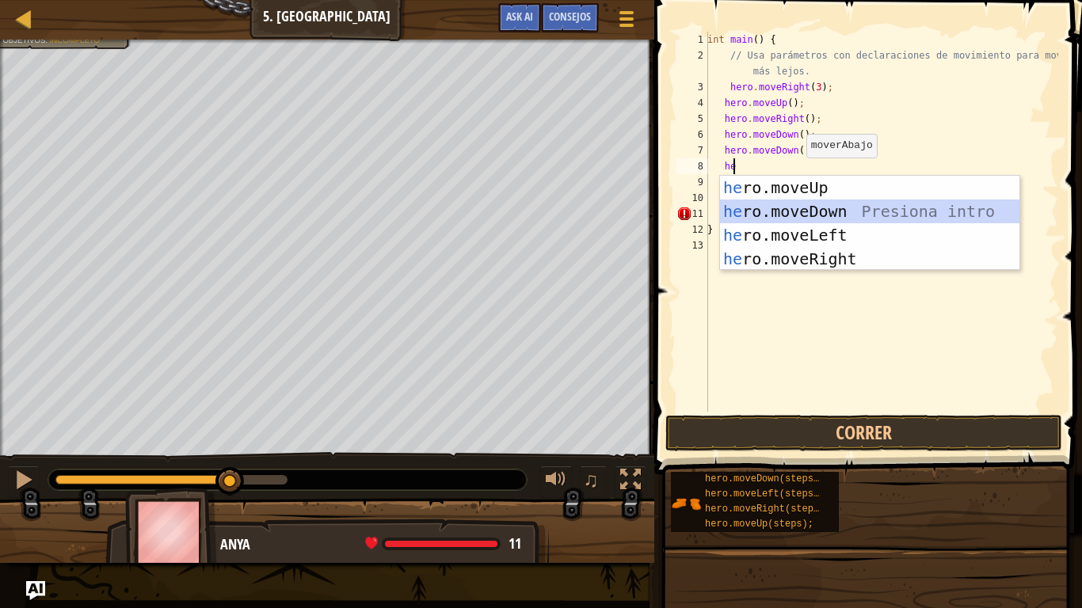
click at [786, 204] on div "he ro.moveUp Presiona intro he ro.moveDown Presiona intro he ro.moveLeft Presio…" at bounding box center [869, 247] width 299 height 143
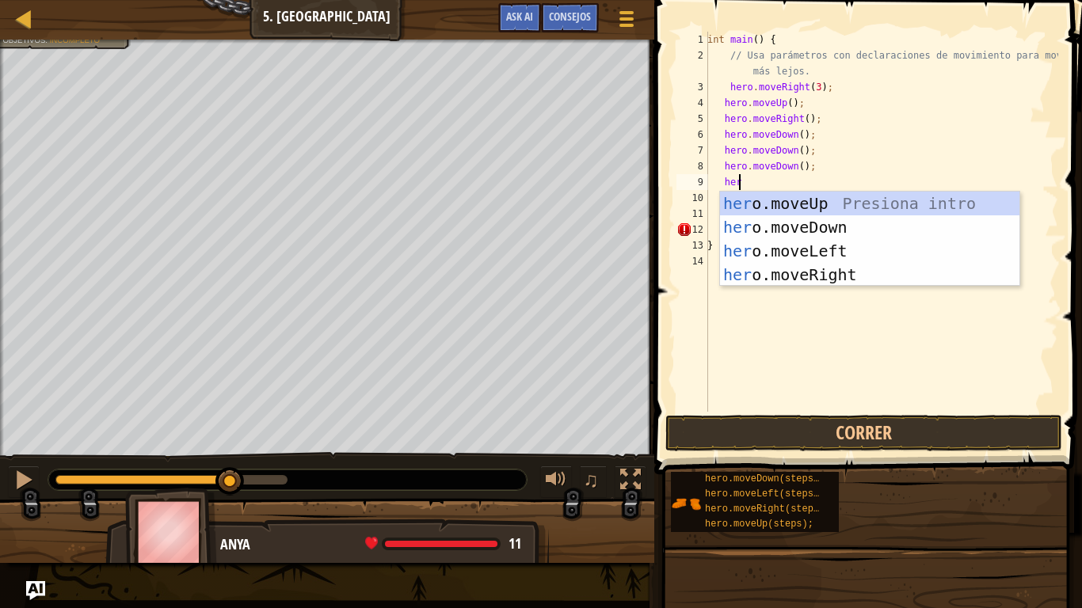
scroll to position [7, 2]
type textarea "hero"
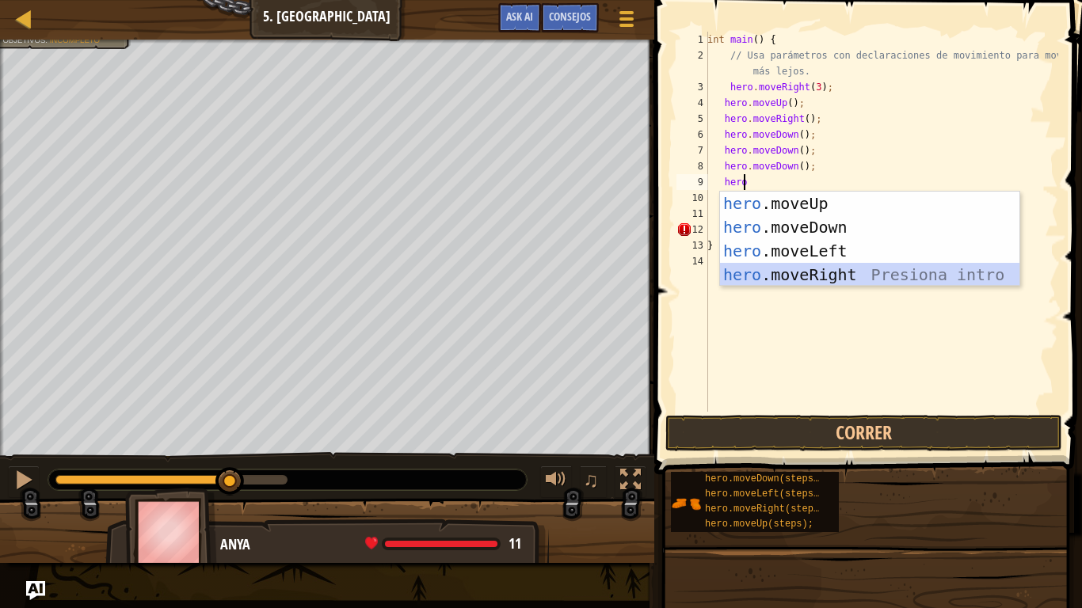
click at [830, 268] on div "hero .moveUp Presiona intro hero .moveDown Presiona intro hero .moveLeft Presio…" at bounding box center [869, 263] width 299 height 143
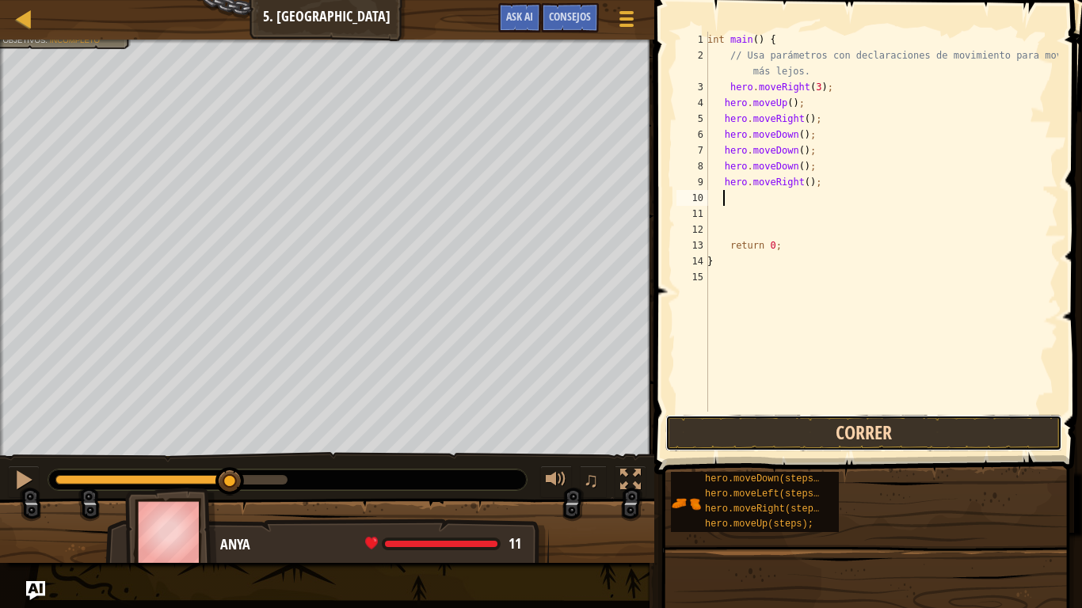
click at [772, 422] on button "Correr" at bounding box center [863, 433] width 397 height 36
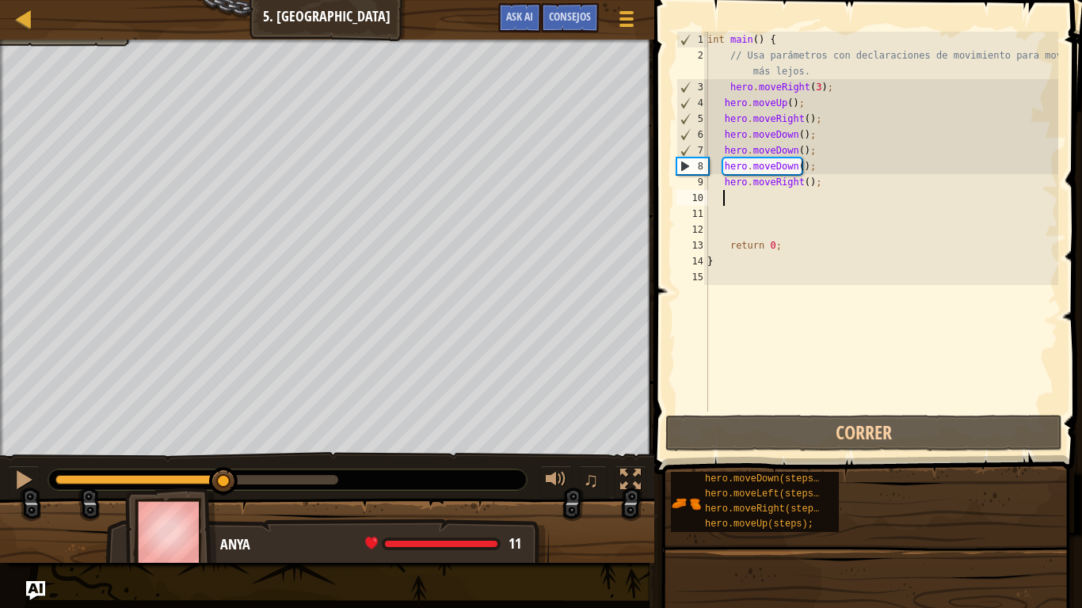
drag, startPoint x: 325, startPoint y: 474, endPoint x: 224, endPoint y: 464, distance: 101.1
click at [224, 464] on div "♫" at bounding box center [327, 476] width 654 height 48
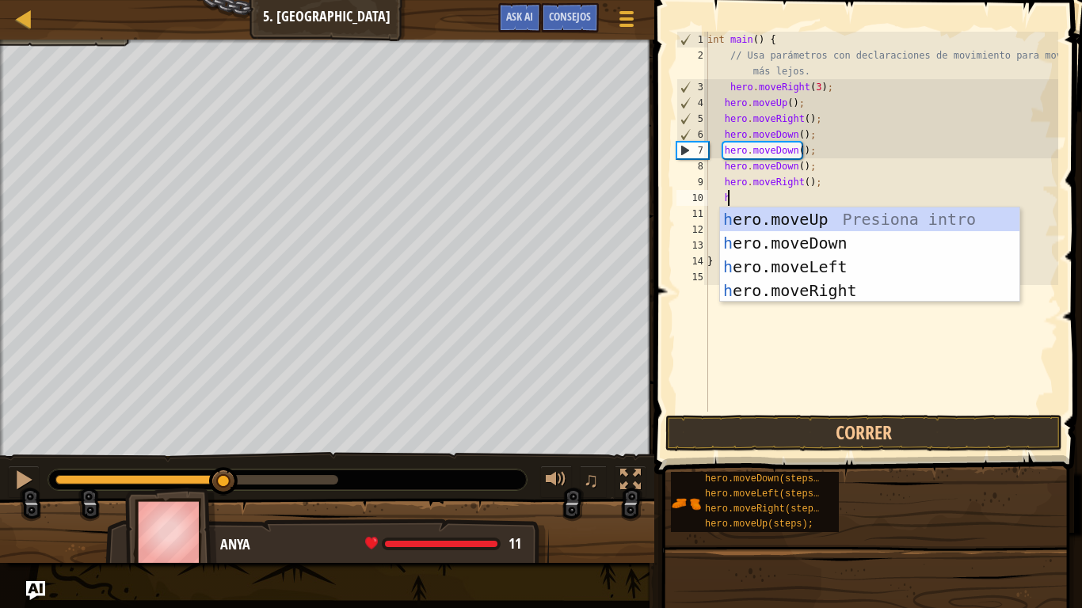
type textarea "he"
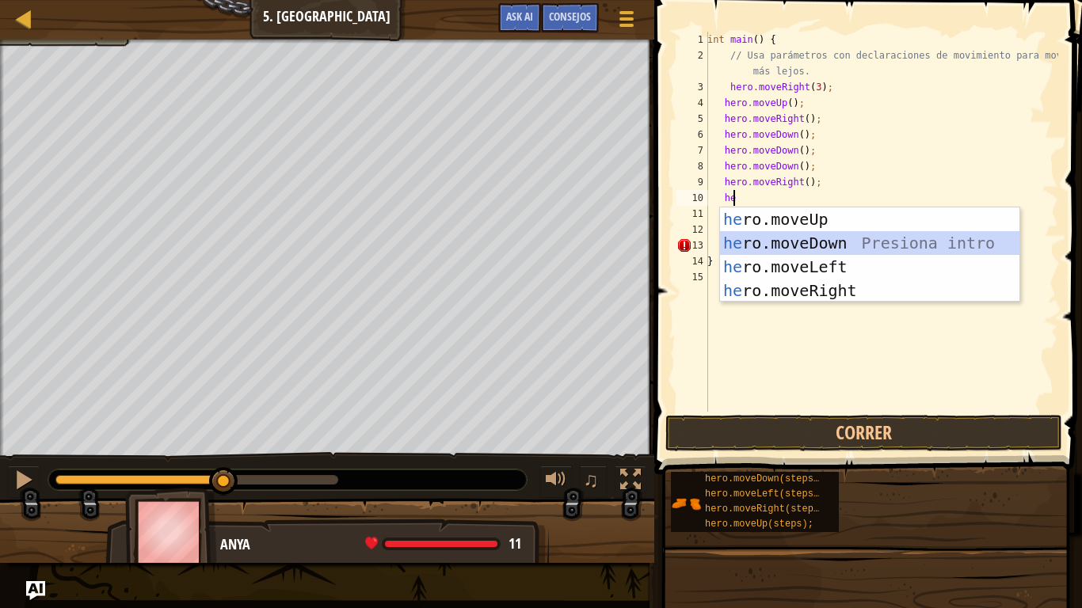
click at [781, 239] on div "he ro.moveUp Presiona intro he ro.moveDown Presiona intro he ro.moveLeft Presio…" at bounding box center [869, 279] width 299 height 143
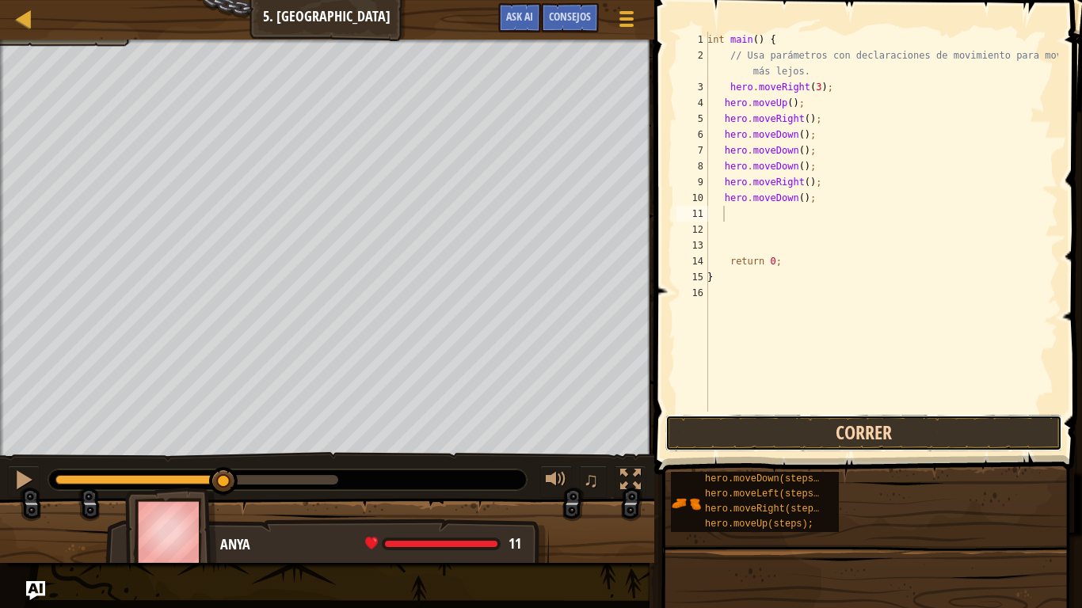
click at [759, 433] on button "Correr" at bounding box center [863, 433] width 397 height 36
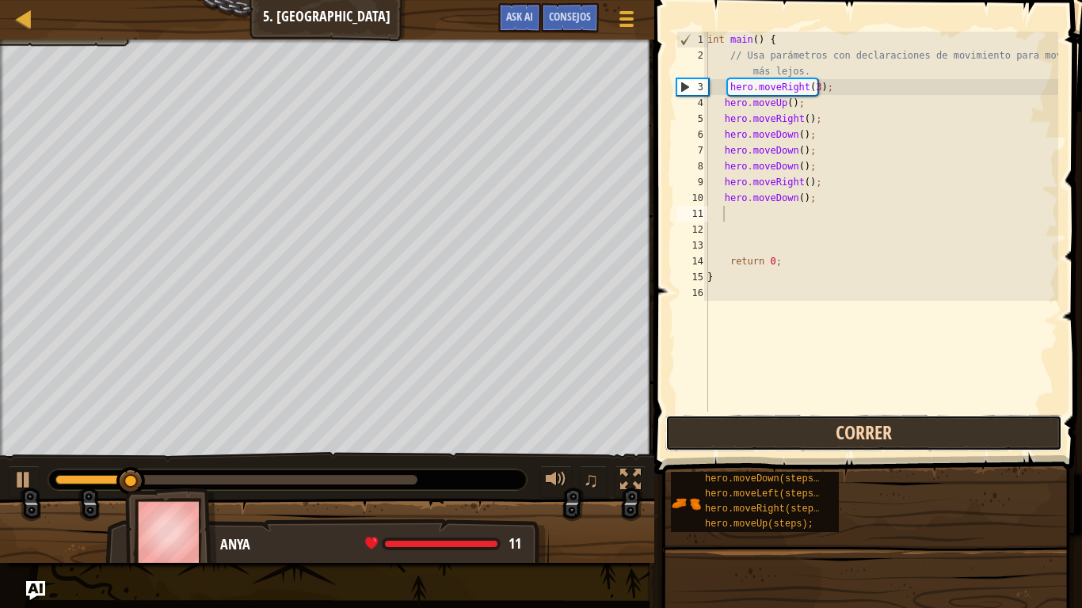
click at [756, 423] on button "Correr" at bounding box center [863, 433] width 397 height 36
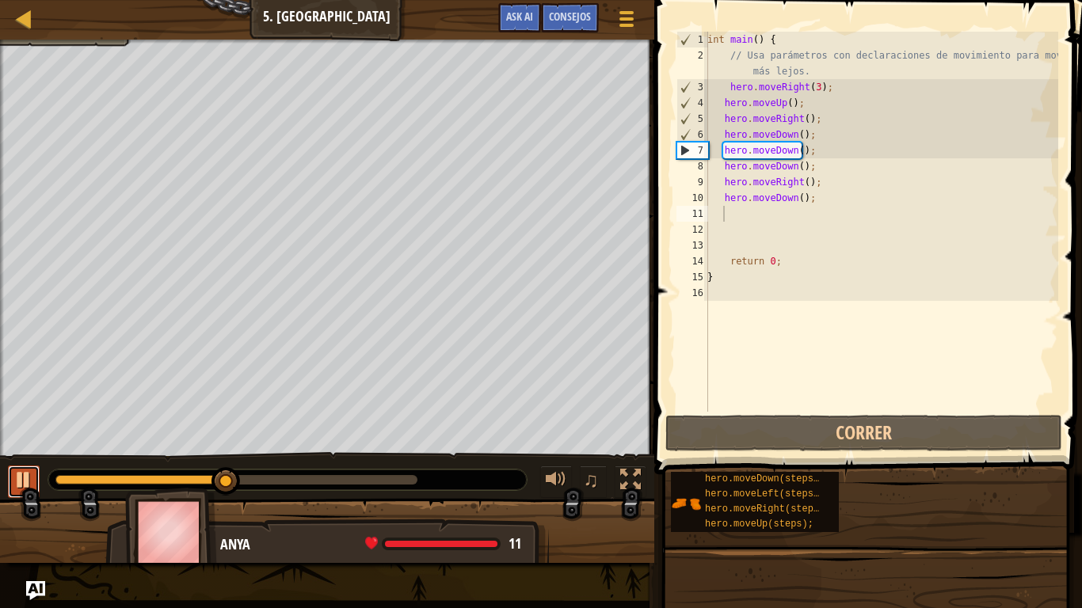
click at [17, 473] on div at bounding box center [23, 480] width 21 height 21
click at [832, 203] on div "int main ( ) { // Usa parámetros con declaraciones de movimiento para moverte m…" at bounding box center [881, 238] width 354 height 412
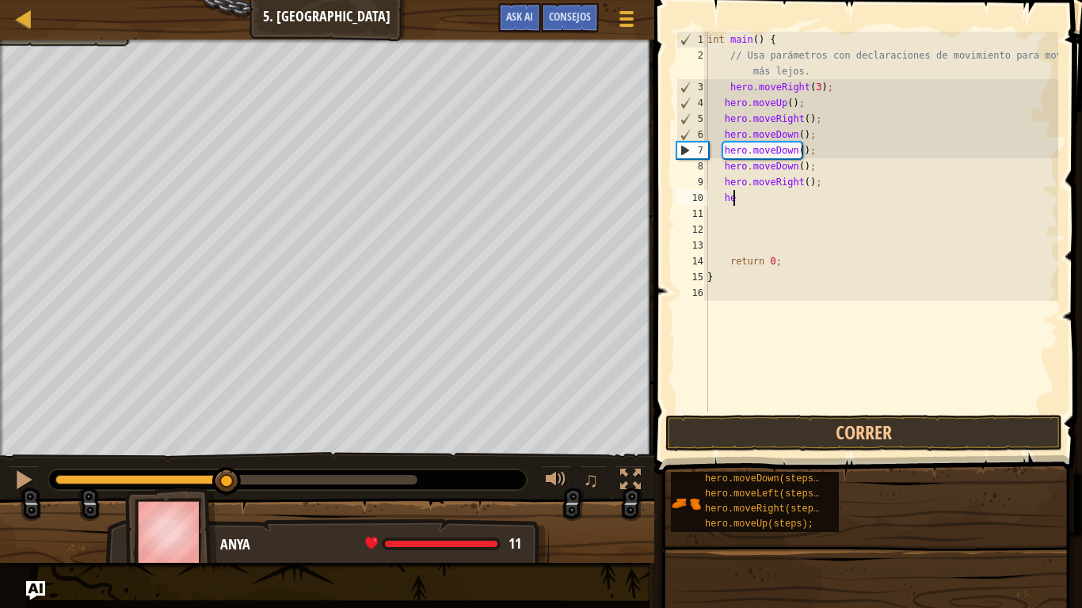
type textarea "h"
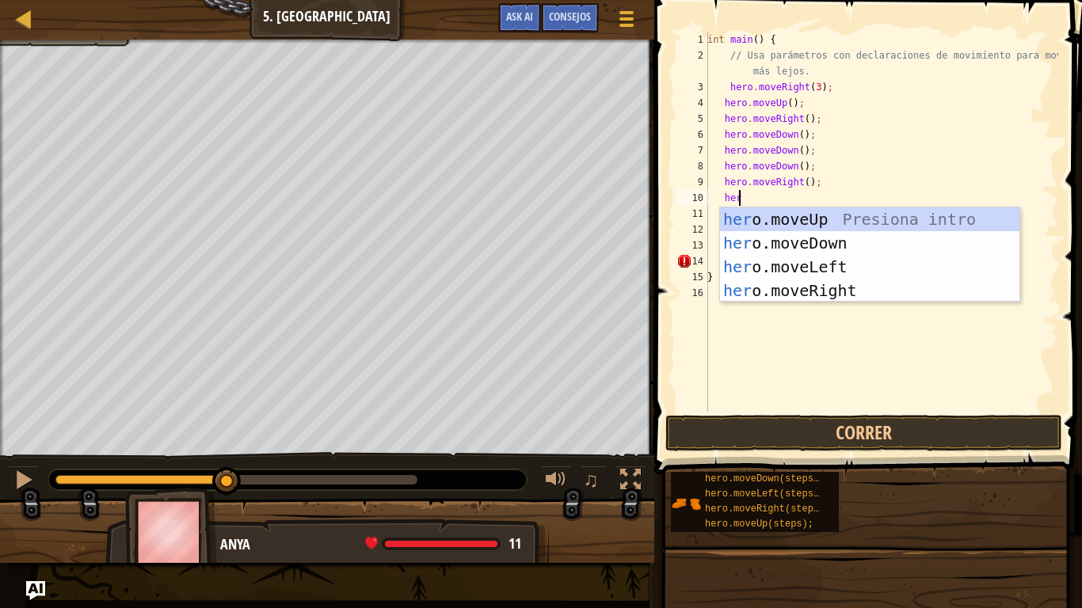
scroll to position [7, 2]
type textarea "h"
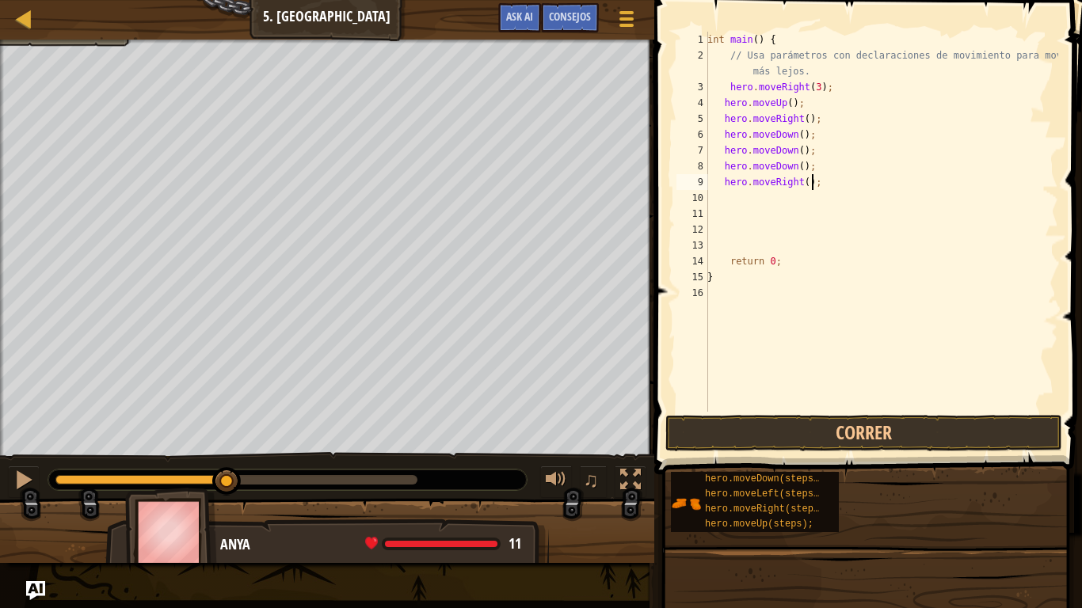
click at [821, 184] on div "int main ( ) { // Usa parámetros con declaraciones de movimiento para moverte m…" at bounding box center [881, 238] width 354 height 412
click at [814, 165] on div "int main ( ) { // Usa parámetros con declaraciones de movimiento para moverte m…" at bounding box center [881, 238] width 354 height 412
type textarea "h"
click at [902, 435] on button "Correr" at bounding box center [863, 433] width 397 height 36
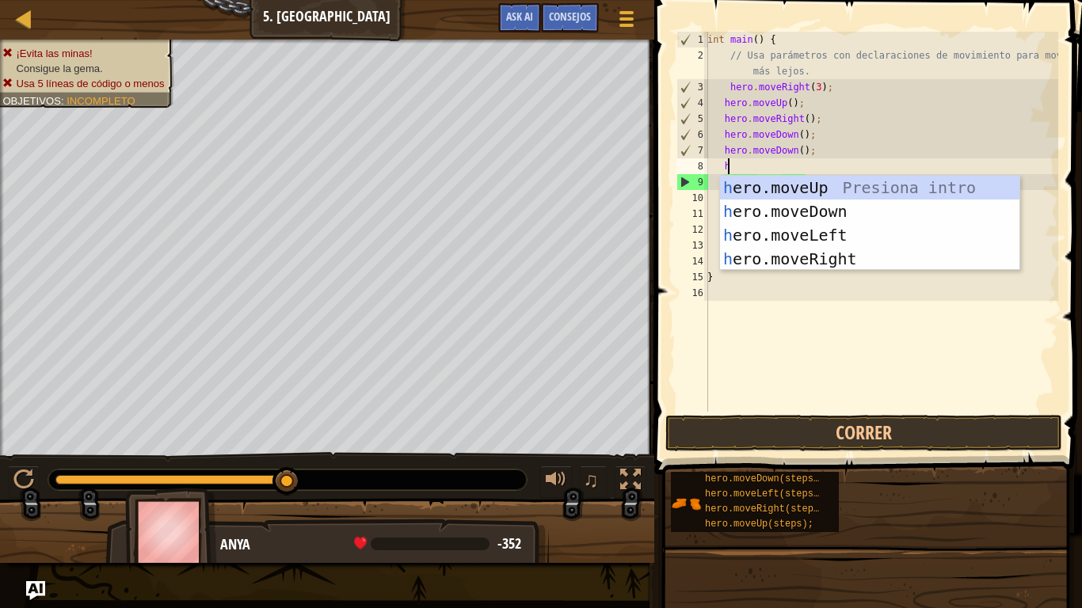
type textarea "her"
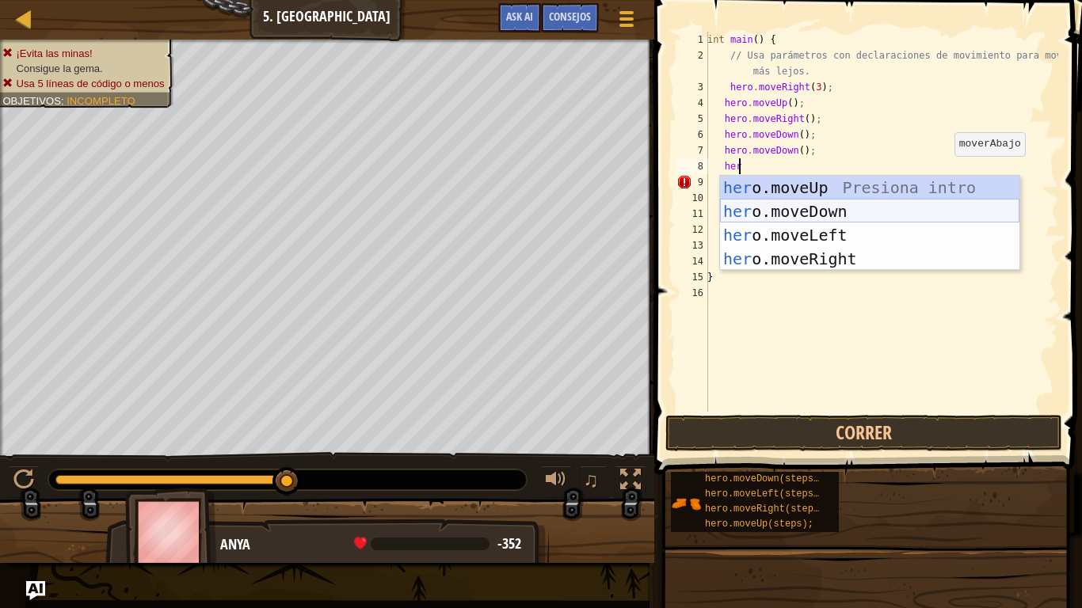
click at [803, 205] on div "her o.moveUp Presiona intro her o.moveDown Presiona intro her o.moveLeft Presio…" at bounding box center [869, 247] width 299 height 143
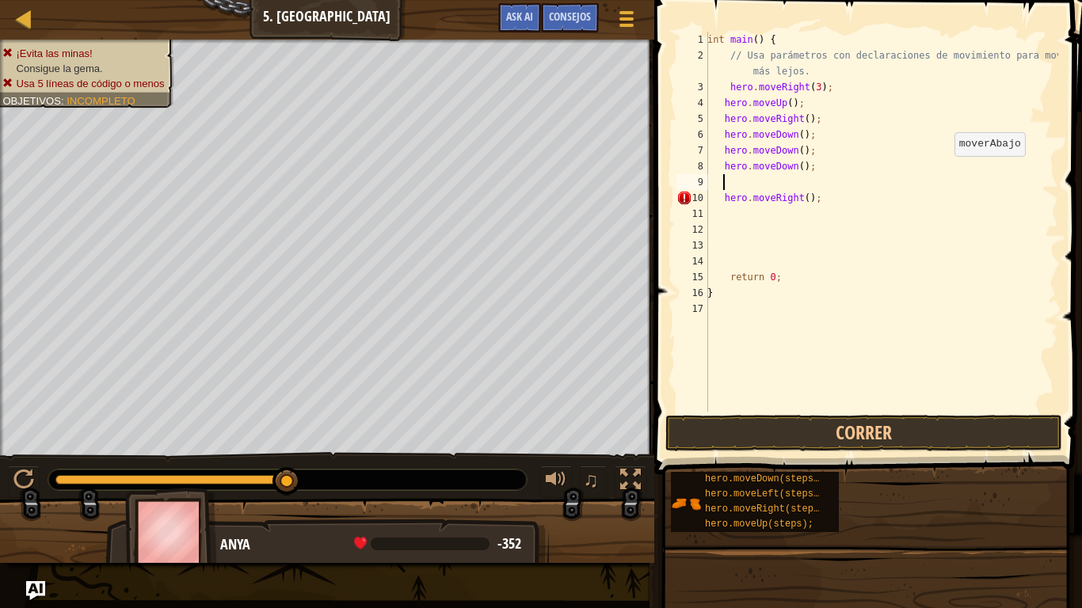
scroll to position [7, 1]
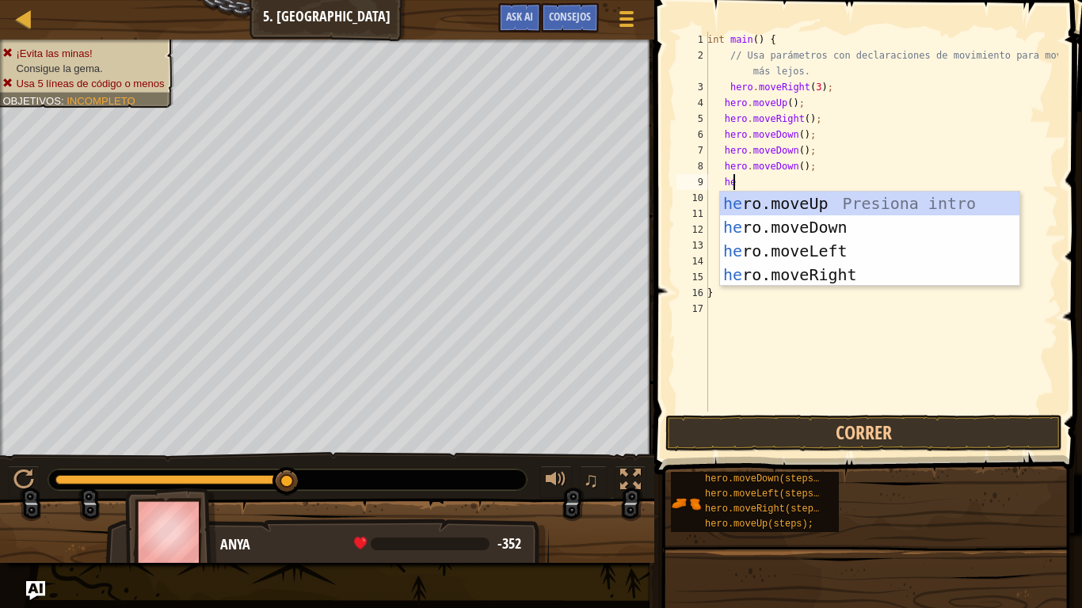
type textarea "her"
click at [815, 267] on div "her o.moveUp Presiona intro her o.moveDown Presiona intro her o.moveLeft Presio…" at bounding box center [869, 263] width 299 height 143
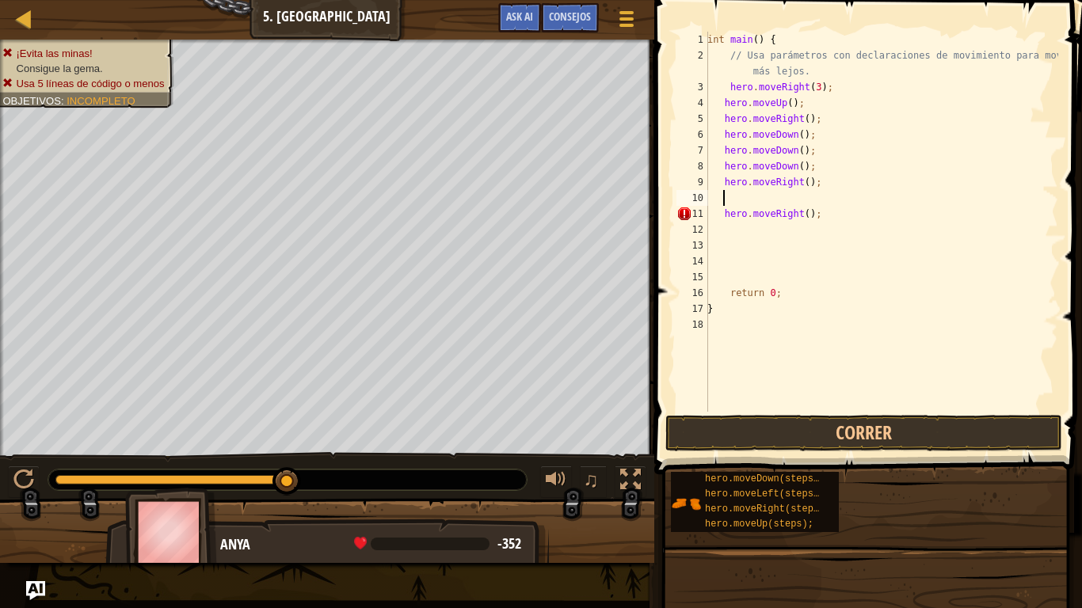
scroll to position [7, 1]
click at [778, 424] on button "Correr" at bounding box center [863, 433] width 397 height 36
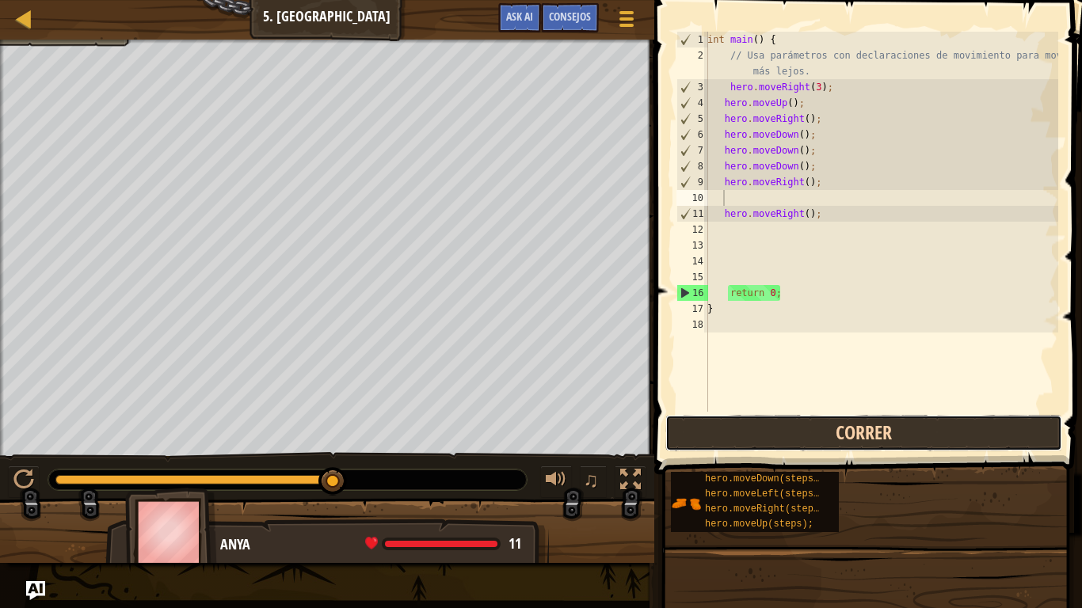
drag, startPoint x: 742, startPoint y: 432, endPoint x: 741, endPoint y: 416, distance: 15.9
click at [741, 418] on button "Correr" at bounding box center [863, 433] width 397 height 36
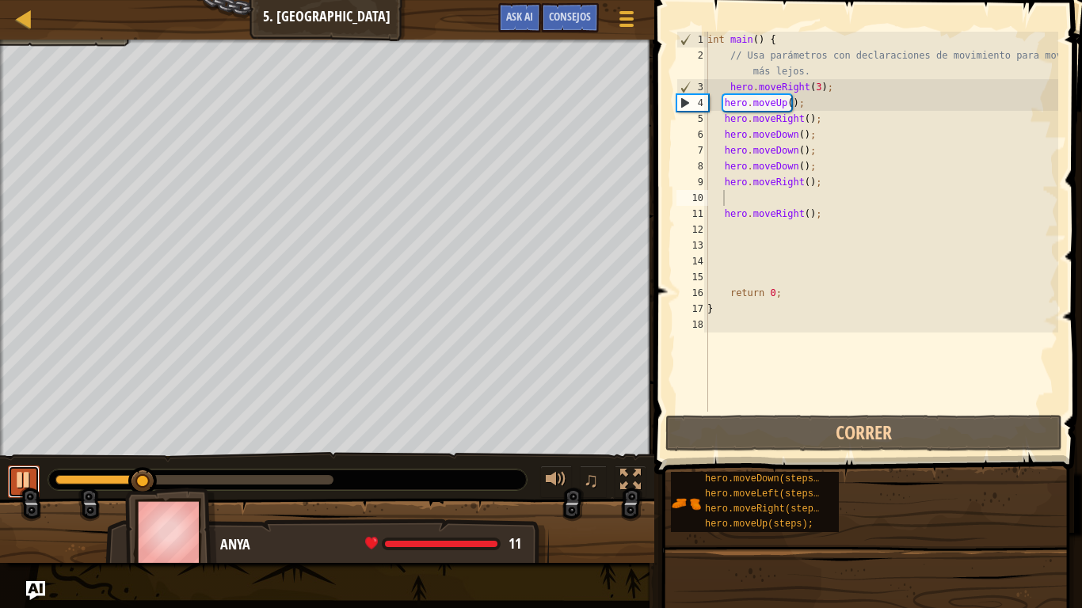
click at [27, 480] on div at bounding box center [23, 480] width 21 height 21
drag, startPoint x: 745, startPoint y: 219, endPoint x: 771, endPoint y: 218, distance: 25.4
click at [771, 218] on div "int main ( ) { // Usa parámetros con declaraciones de movimiento para moverte m…" at bounding box center [881, 238] width 354 height 412
type textarea "hero.moveRight();"
click at [763, 235] on div "int main ( ) { // Usa parámetros con declaraciones de movimiento para moverte m…" at bounding box center [881, 238] width 354 height 412
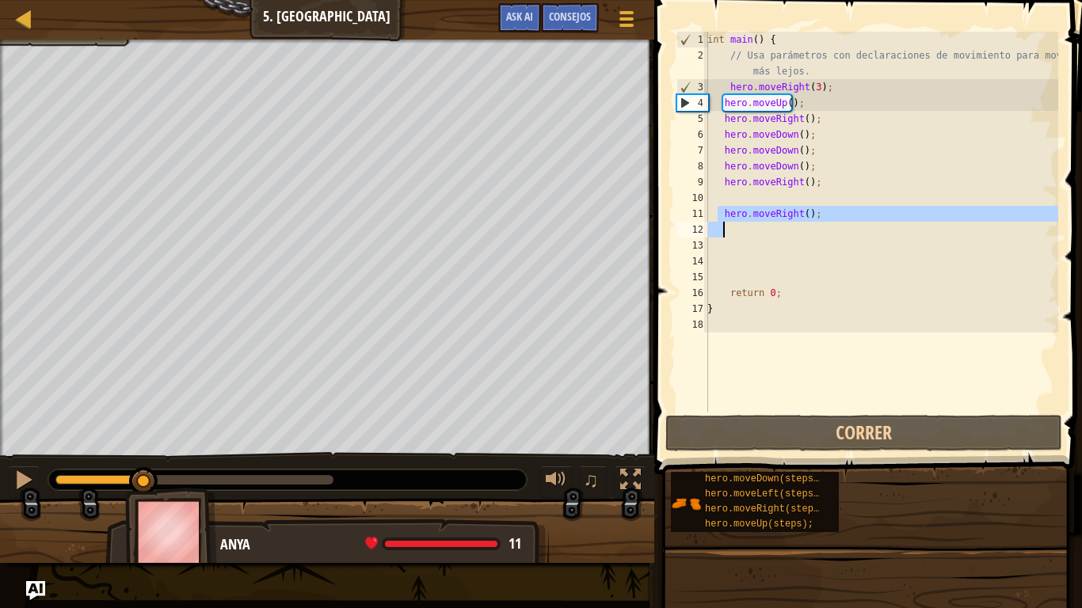
drag, startPoint x: 720, startPoint y: 212, endPoint x: 820, endPoint y: 223, distance: 100.5
click at [820, 223] on div "int main ( ) { // Usa parámetros con declaraciones de movimiento para moverte m…" at bounding box center [881, 238] width 354 height 412
type textarea "hero.moveRight();"
click at [798, 239] on div "int main ( ) { // Usa parámetros con declaraciones de movimiento para moverte m…" at bounding box center [881, 238] width 354 height 412
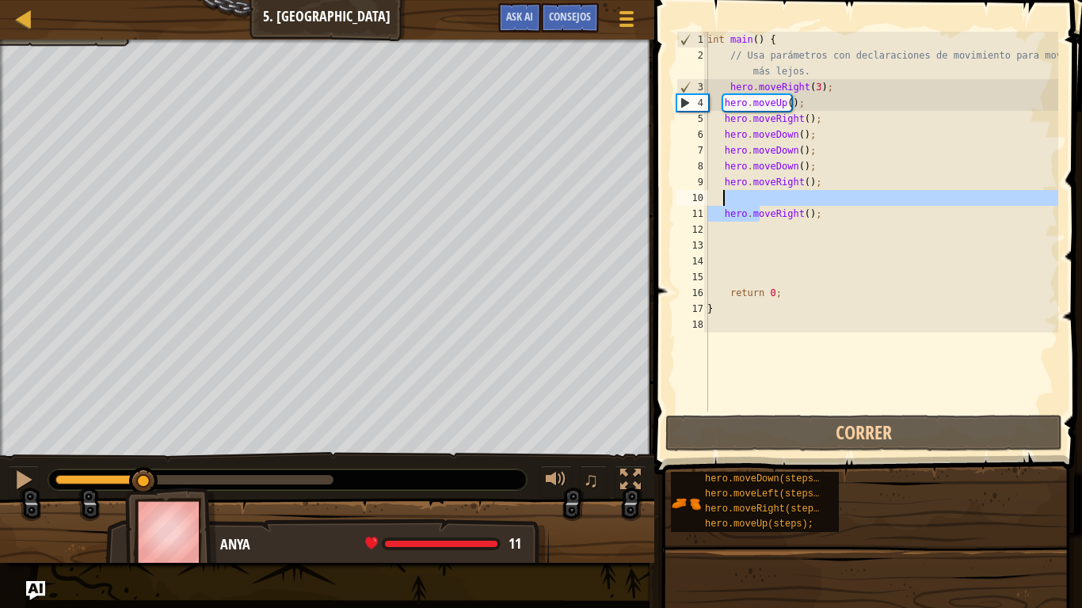
drag, startPoint x: 755, startPoint y: 213, endPoint x: 749, endPoint y: 201, distance: 13.5
click at [749, 201] on div "int main ( ) { // Usa parámetros con declaraciones de movimiento para moverte m…" at bounding box center [881, 238] width 354 height 412
type textarea "hero.moveRight();"
drag, startPoint x: 768, startPoint y: 261, endPoint x: 778, endPoint y: 260, distance: 9.5
click at [778, 260] on div "int main ( ) { // Usa parámetros con declaraciones de movimiento para moverte m…" at bounding box center [881, 238] width 354 height 412
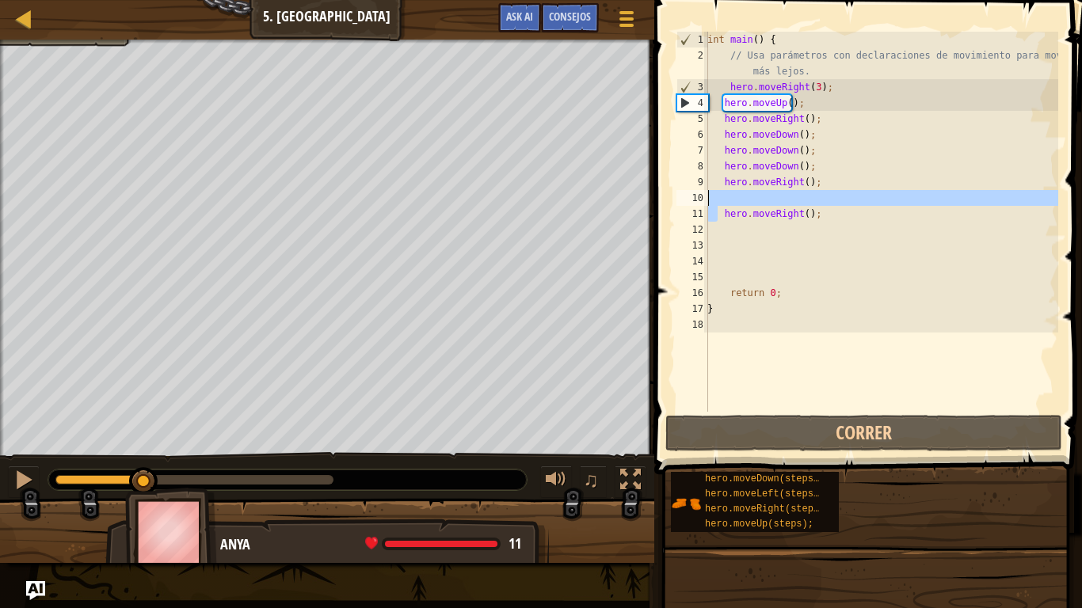
drag, startPoint x: 715, startPoint y: 209, endPoint x: 703, endPoint y: 202, distance: 13.9
click at [703, 202] on div "1 2 3 4 5 6 7 8 9 10 11 12 13 14 15 16 17 18 int main ( ) { // Usa parámetros c…" at bounding box center [865, 222] width 385 height 380
type textarea "hero.moveRight();"
click at [766, 237] on div "int main ( ) { // Usa parámetros con declaraciones de movimiento para moverte m…" at bounding box center [881, 238] width 354 height 412
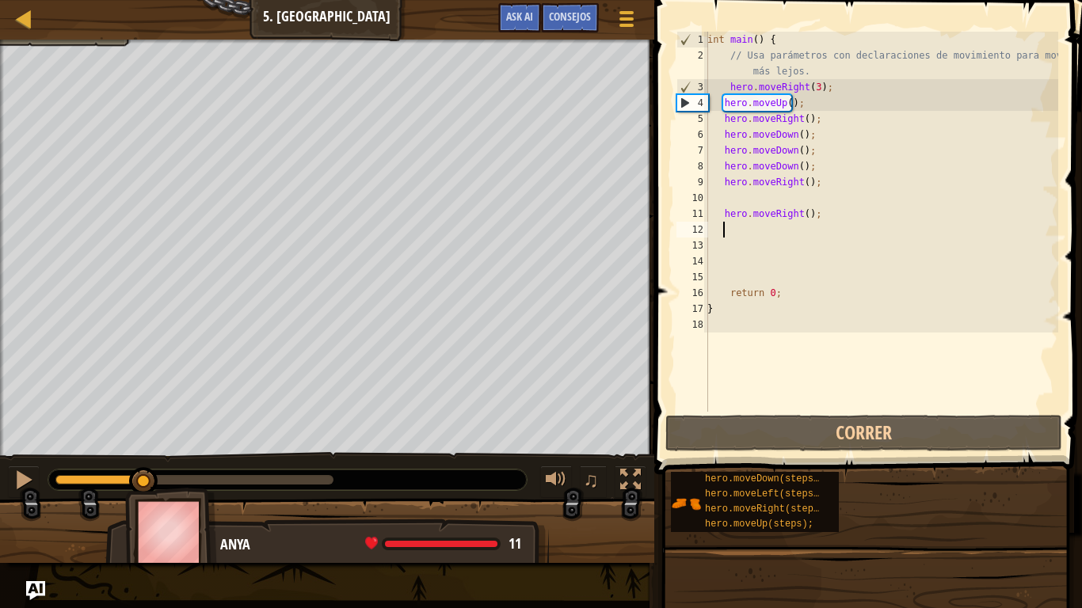
click at [818, 212] on div "int main ( ) { // Usa parámetros con declaraciones de movimiento para moverte m…" at bounding box center [881, 238] width 354 height 412
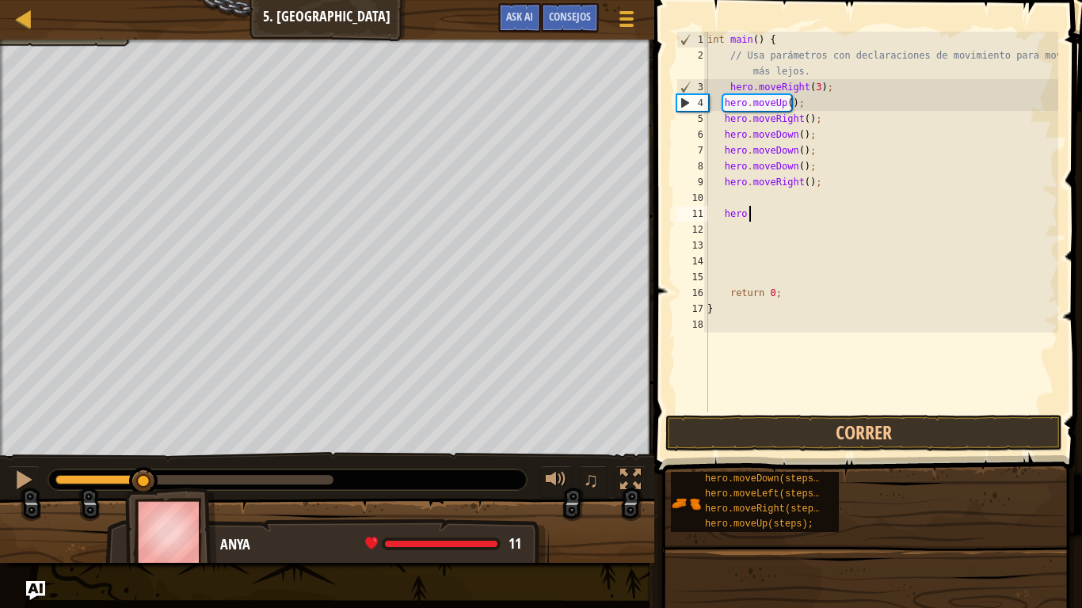
type textarea "h"
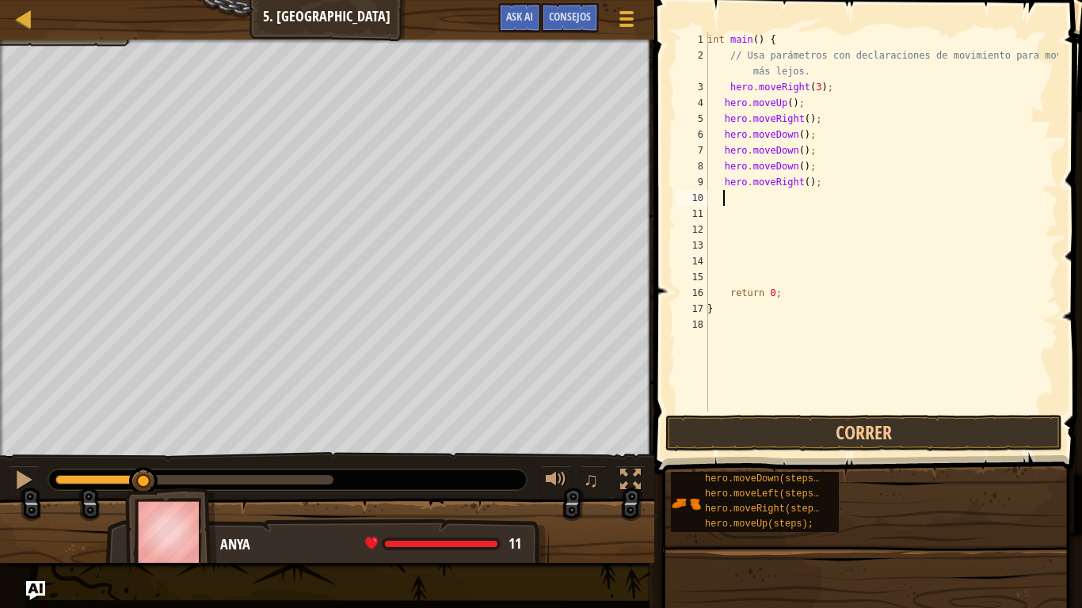
click at [724, 196] on div "int main ( ) { // Usa parámetros con declaraciones de movimiento para moverte m…" at bounding box center [881, 238] width 354 height 412
type textarea "h"
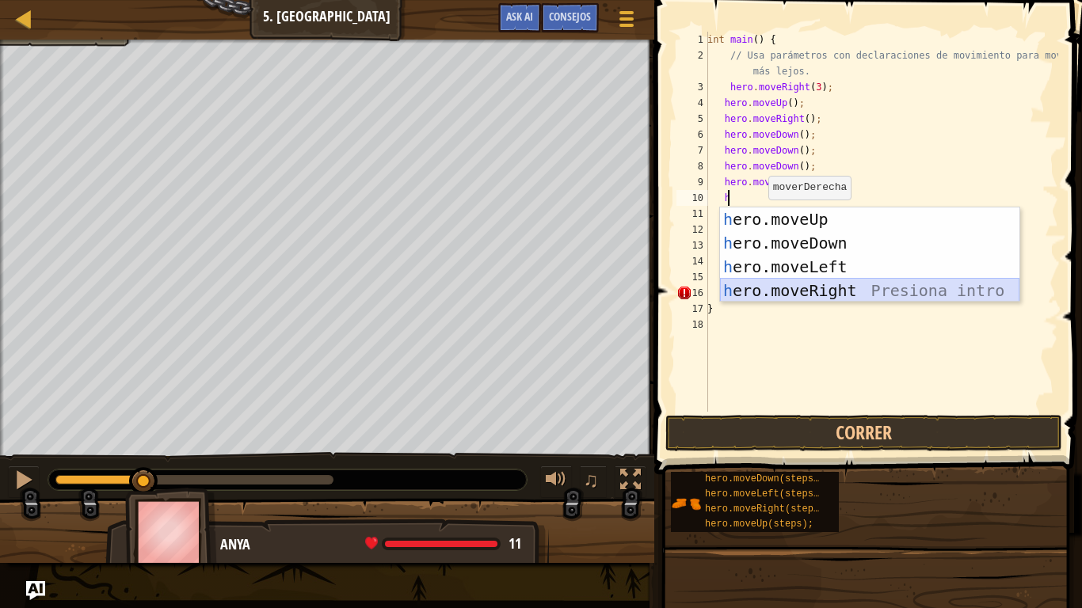
click at [804, 288] on div "h ero.moveUp Presiona intro h ero.moveDown Presiona intro h ero.moveLeft Presio…" at bounding box center [869, 279] width 299 height 143
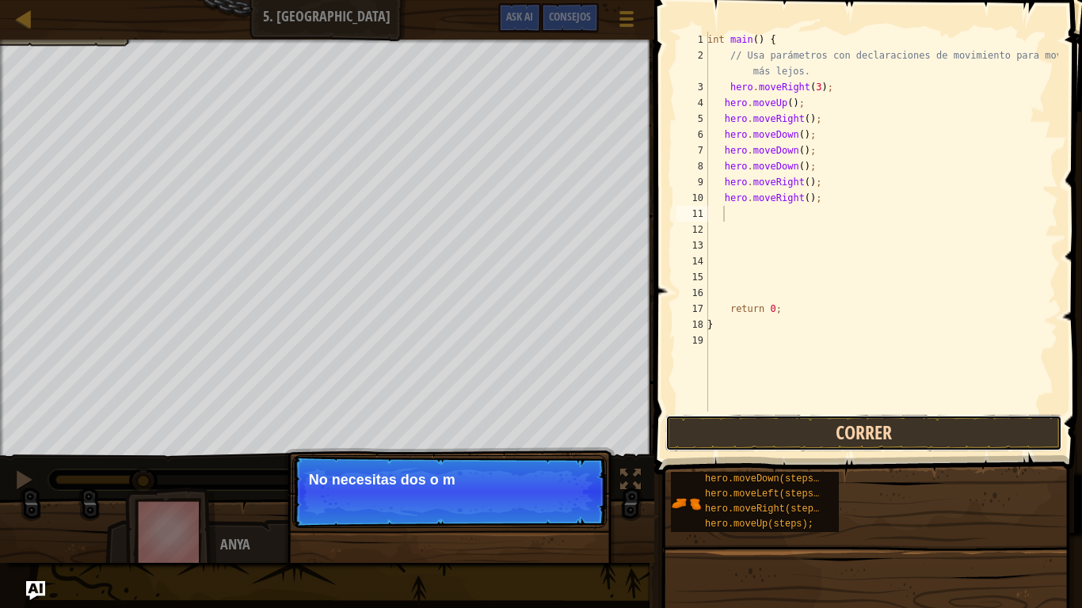
click at [803, 435] on button "Correr" at bounding box center [863, 433] width 397 height 36
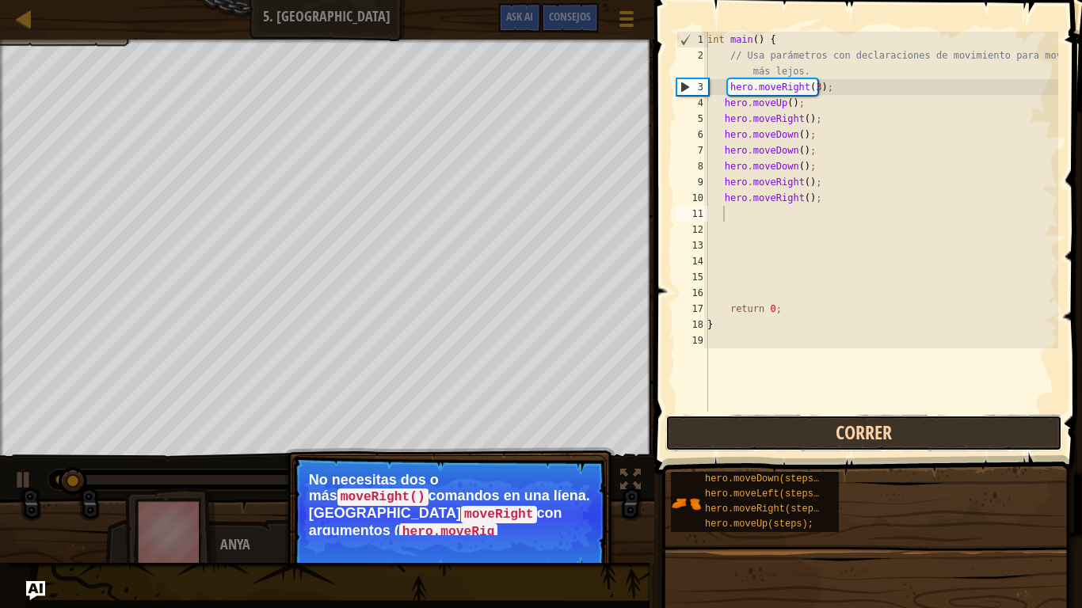
click at [798, 429] on button "Correr" at bounding box center [863, 433] width 397 height 36
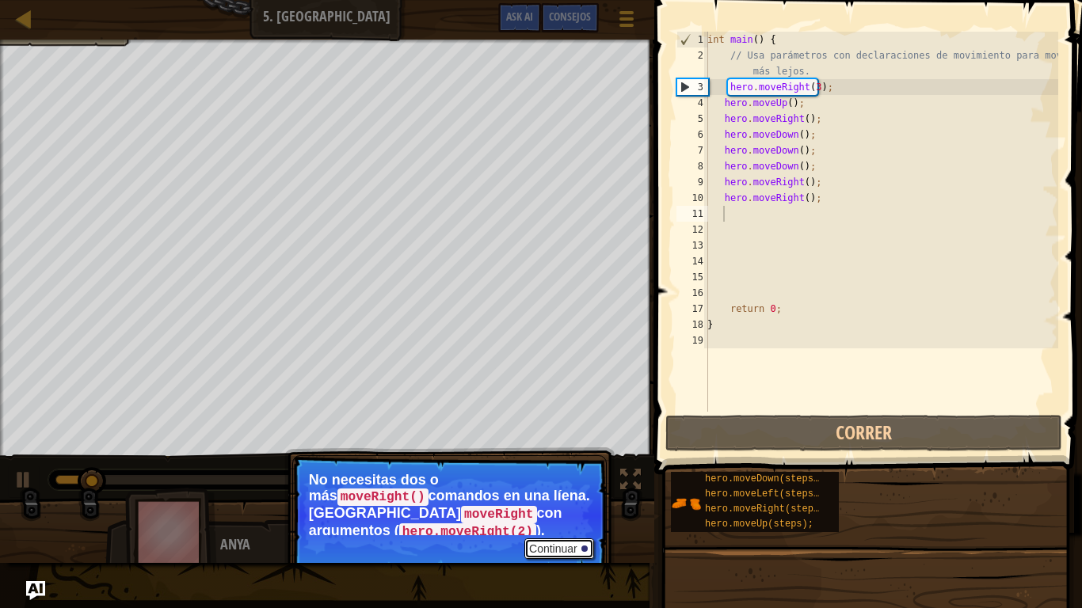
drag, startPoint x: 572, startPoint y: 534, endPoint x: 539, endPoint y: 516, distance: 37.6
click at [563, 480] on button "Continuar" at bounding box center [559, 549] width 70 height 21
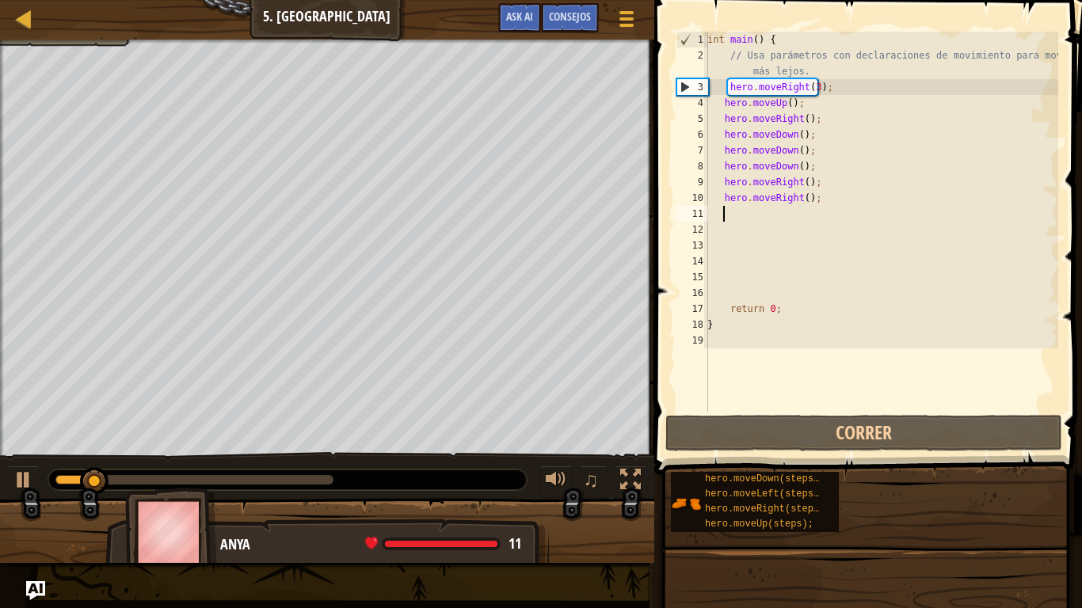
scroll to position [7, 0]
click at [25, 14] on div at bounding box center [24, 19] width 20 height 20
select select "es-ES"
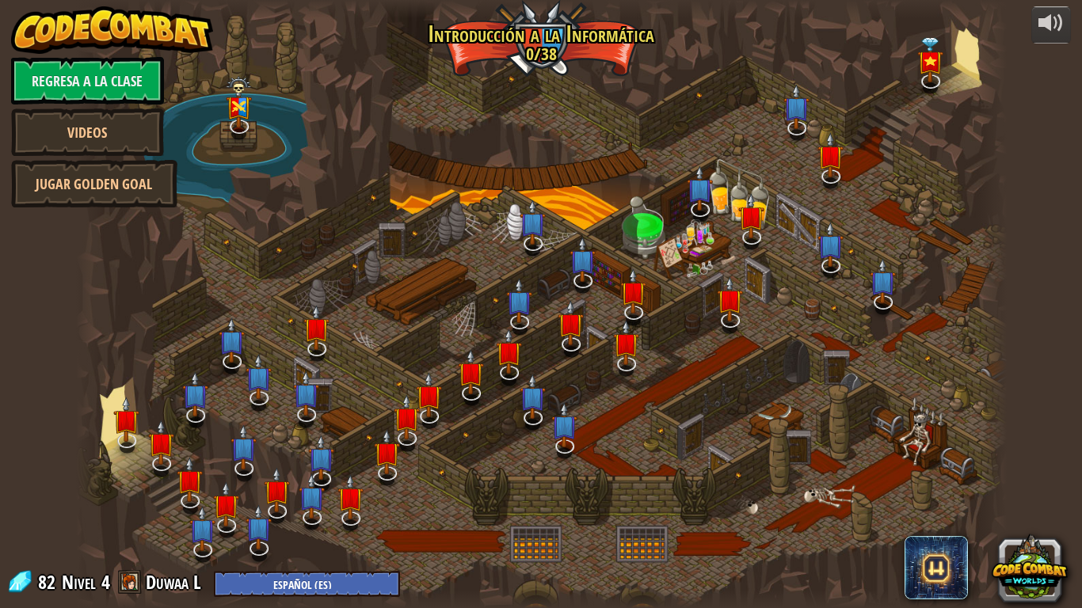
select select "es-ES"
